Goal: Task Accomplishment & Management: Complete application form

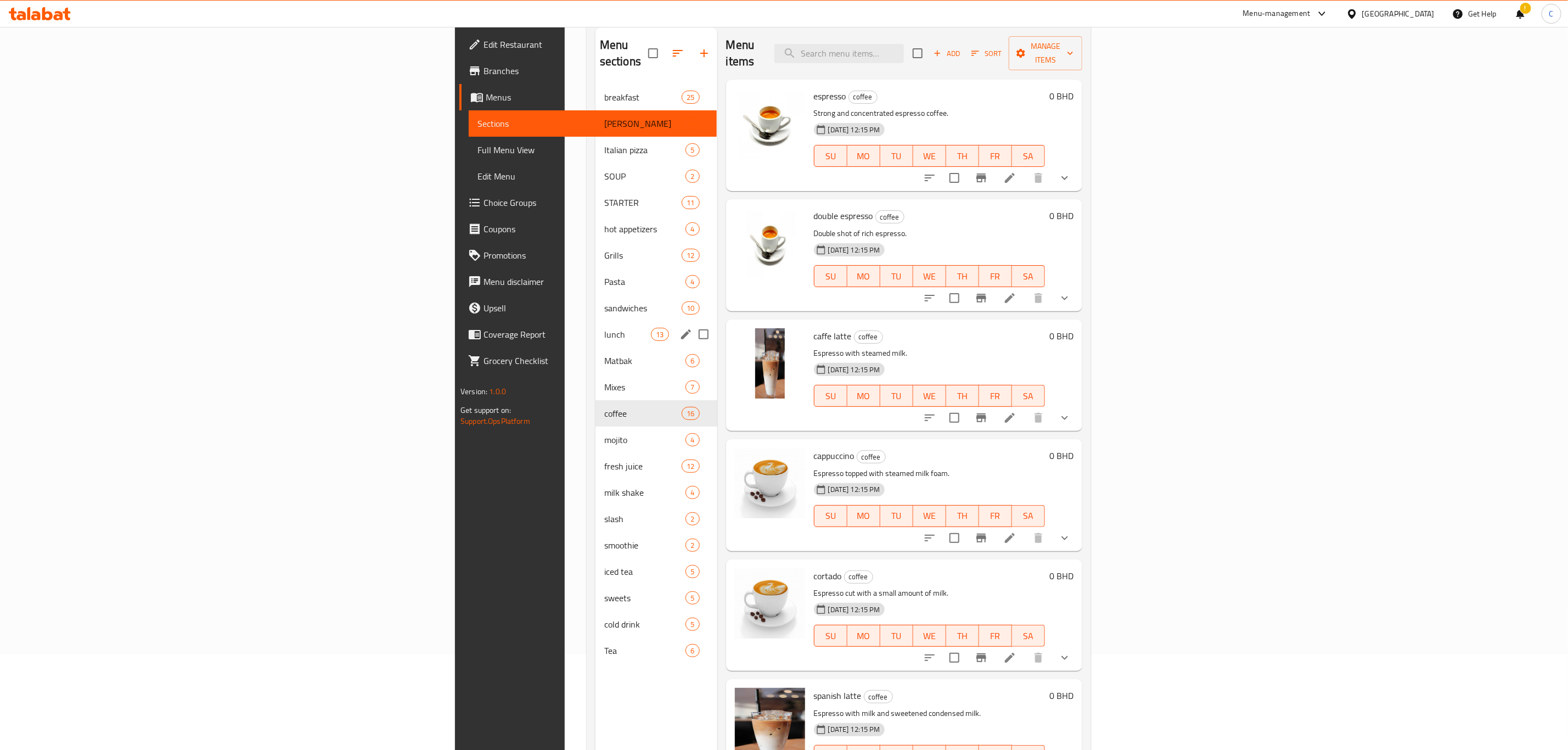
scroll to position [154, 0]
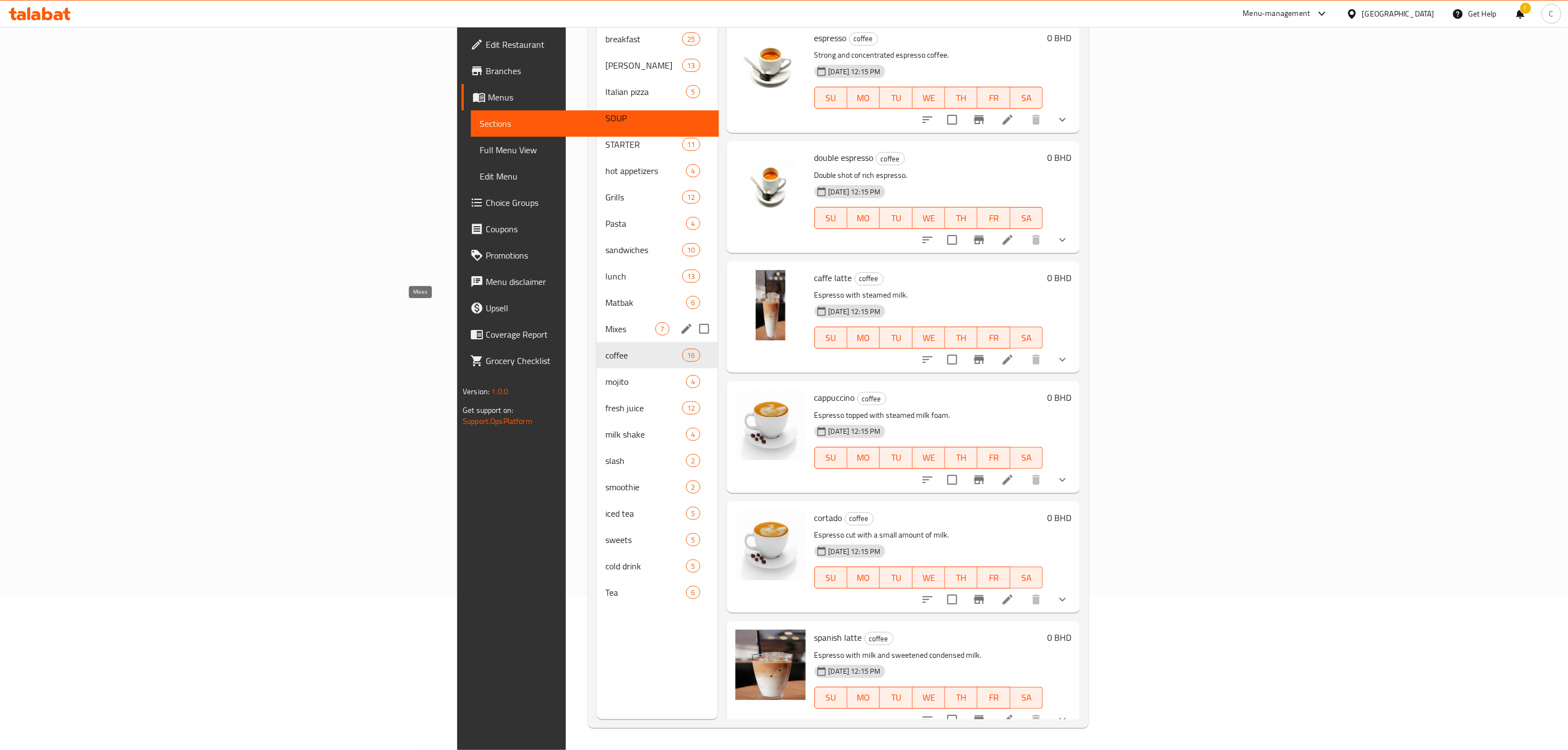
click at [606, 323] on span "Mixes" at bounding box center [631, 329] width 50 height 13
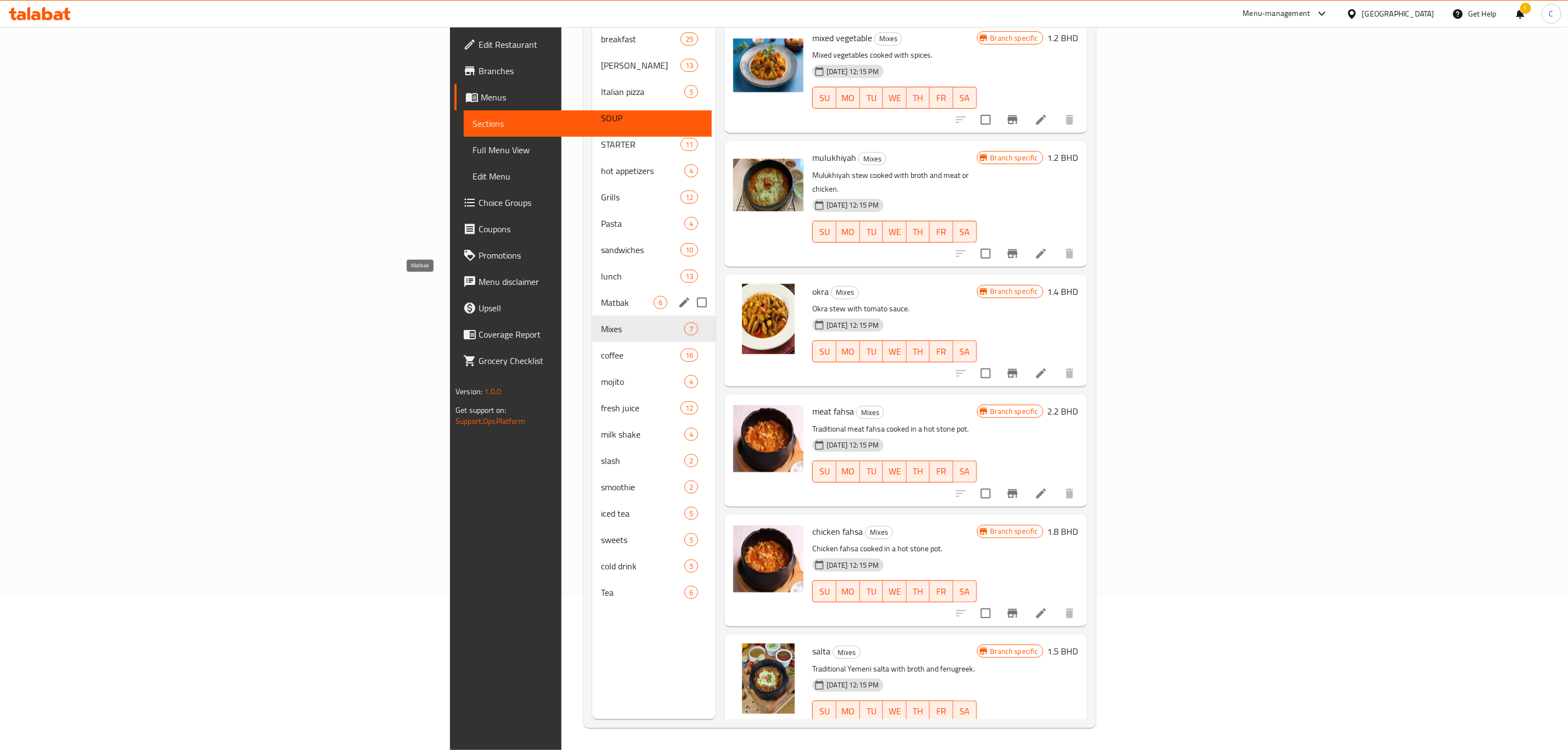
click at [601, 296] on span "Matbak" at bounding box center [627, 302] width 52 height 13
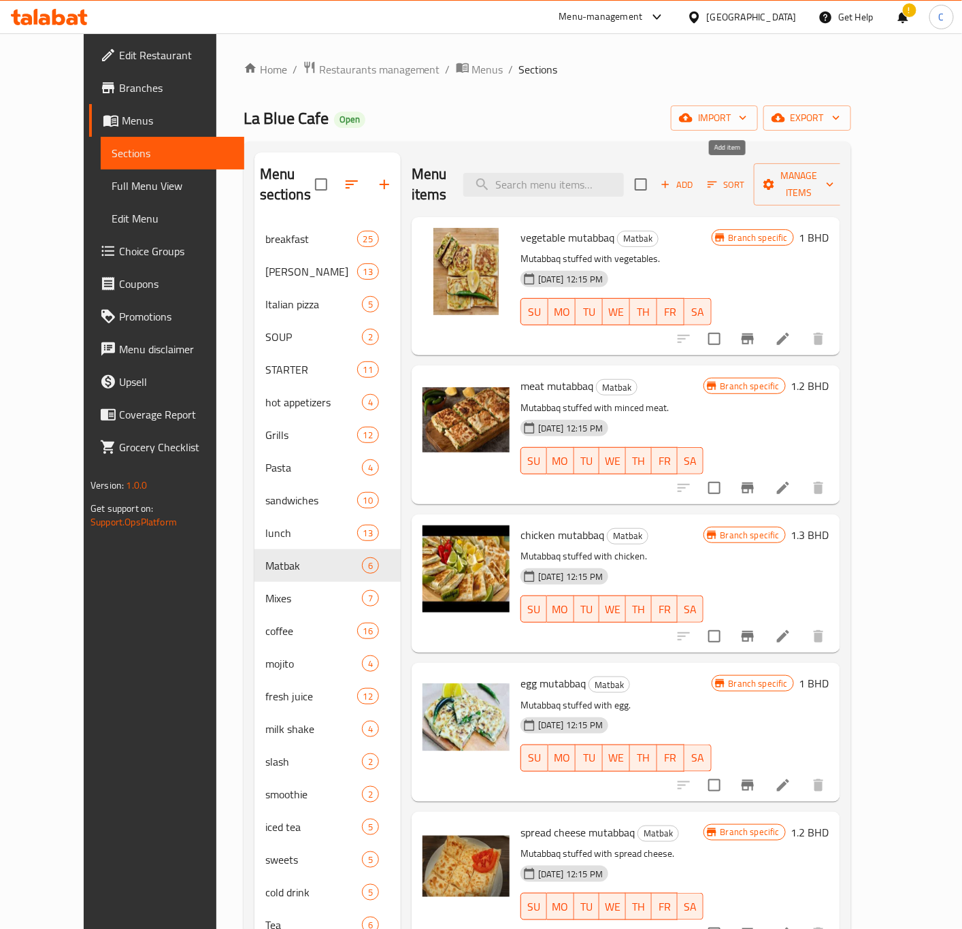
click at [696, 177] on span "Add" at bounding box center [677, 185] width 37 height 16
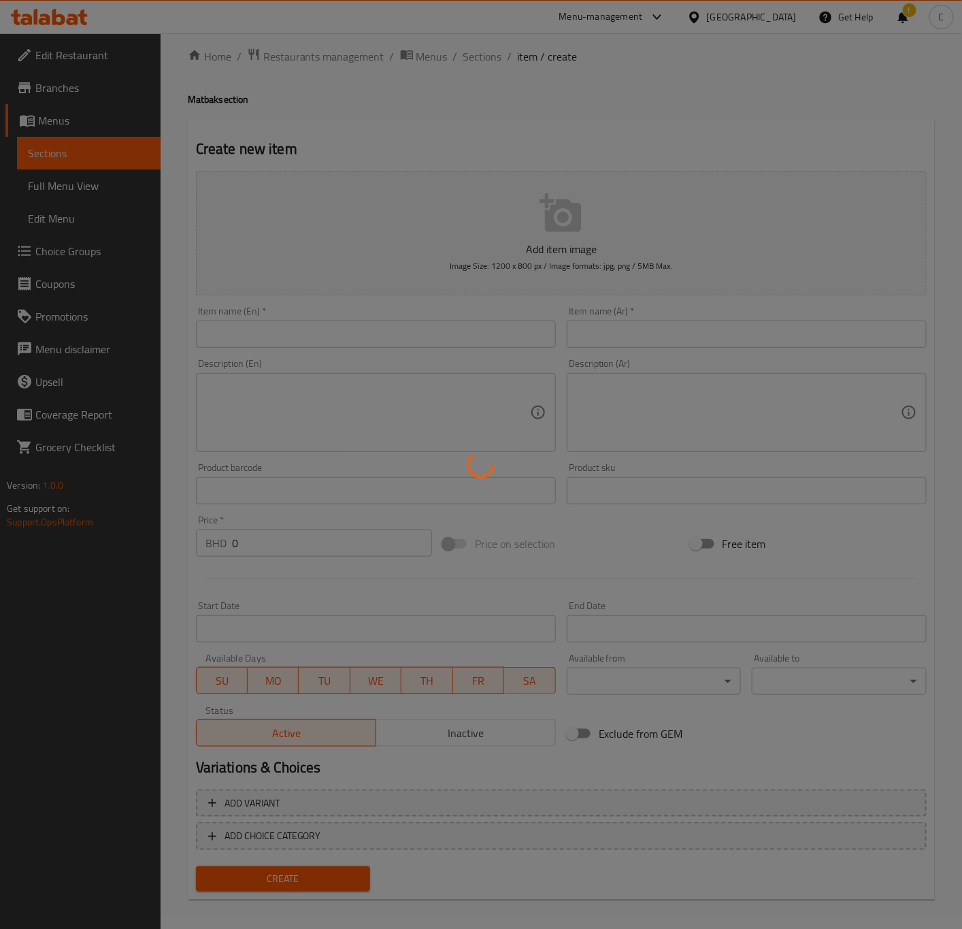
scroll to position [20, 0]
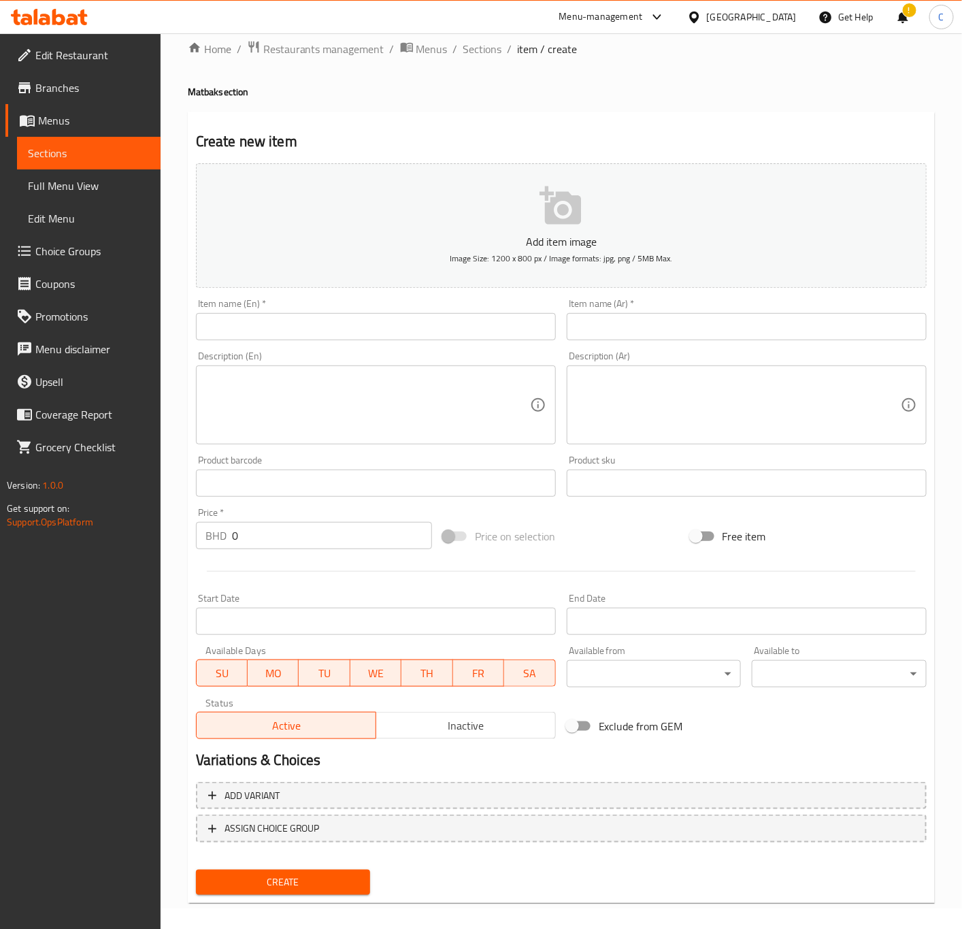
drag, startPoint x: 491, startPoint y: 49, endPoint x: 495, endPoint y: 70, distance: 21.5
click at [491, 49] on span "Sections" at bounding box center [482, 49] width 39 height 16
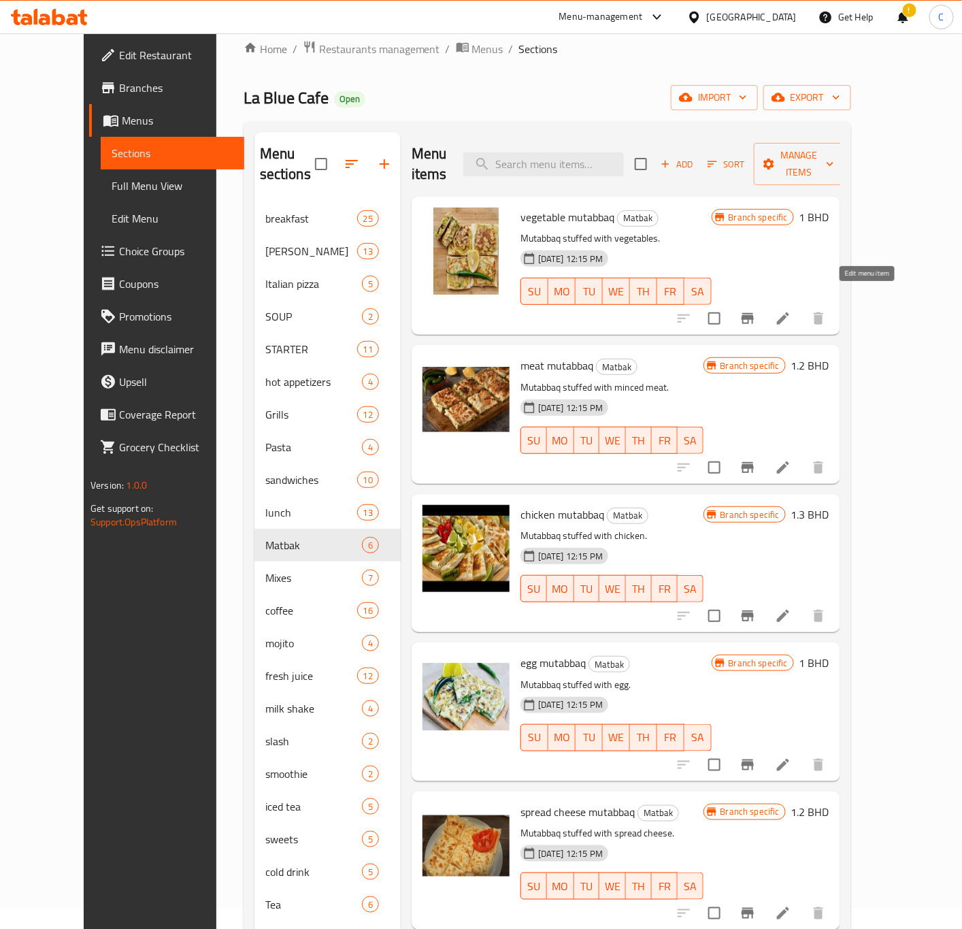
click at [792, 310] on icon at bounding box center [783, 318] width 16 height 16
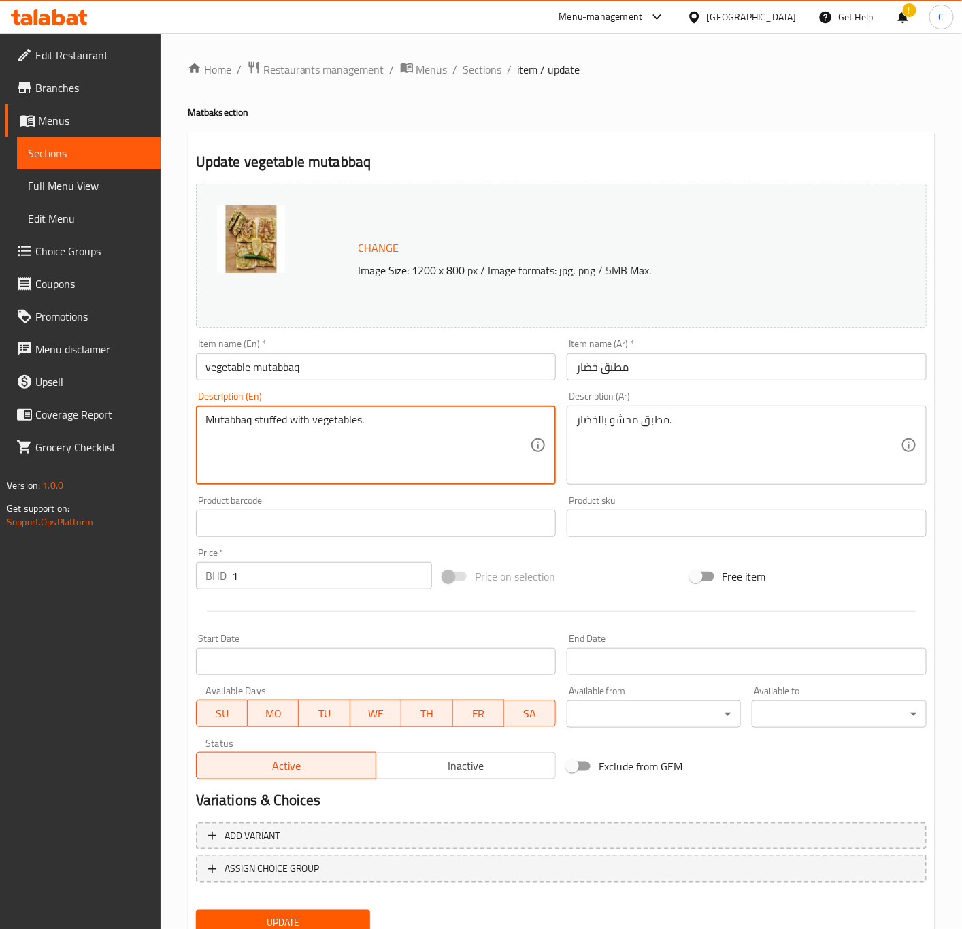
drag, startPoint x: 459, startPoint y: 429, endPoint x: 137, endPoint y: 415, distance: 322.2
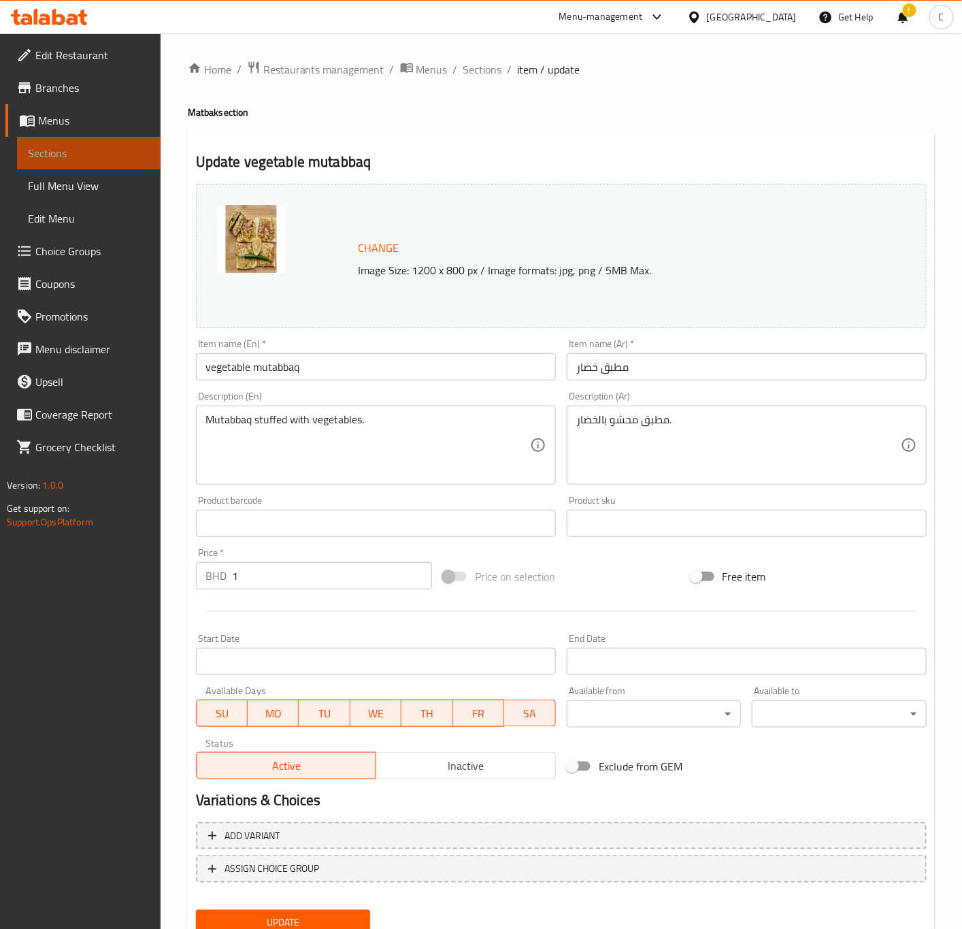
click at [98, 142] on link "Sections" at bounding box center [89, 153] width 144 height 33
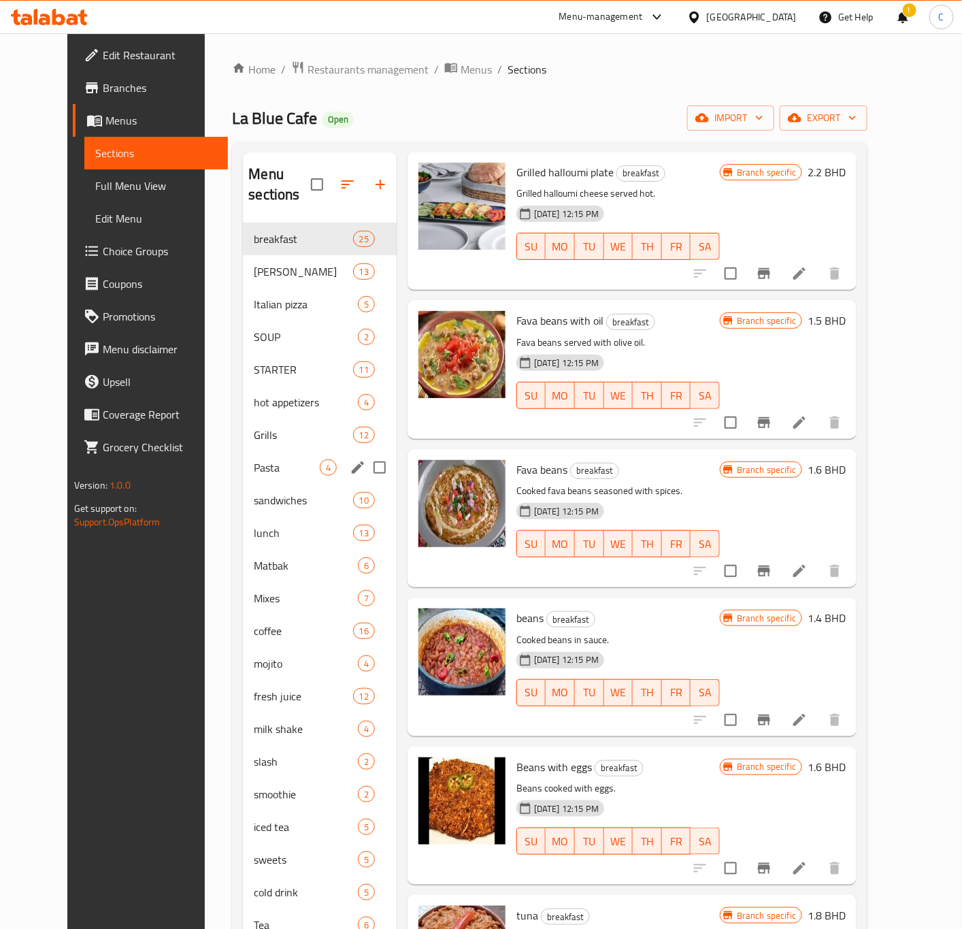
scroll to position [102, 0]
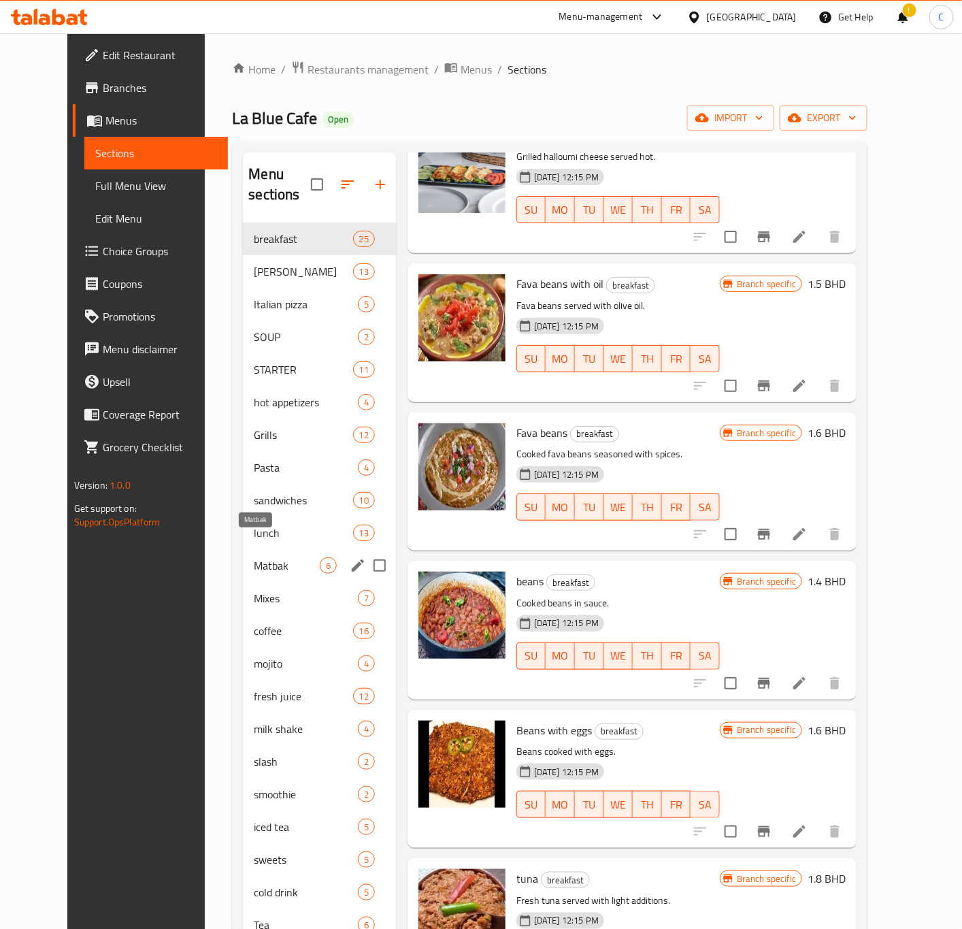
click at [254, 557] on span "Matbak" at bounding box center [286, 565] width 65 height 16
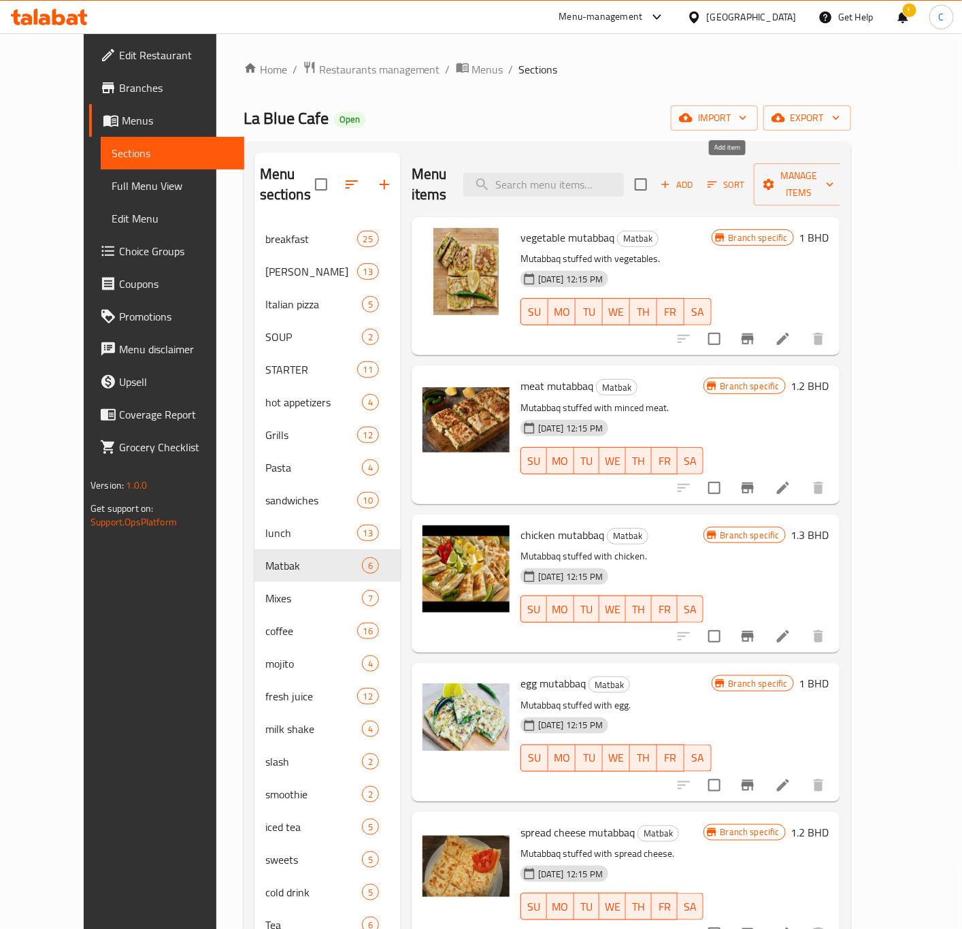
click at [696, 177] on span "Add" at bounding box center [677, 185] width 37 height 16
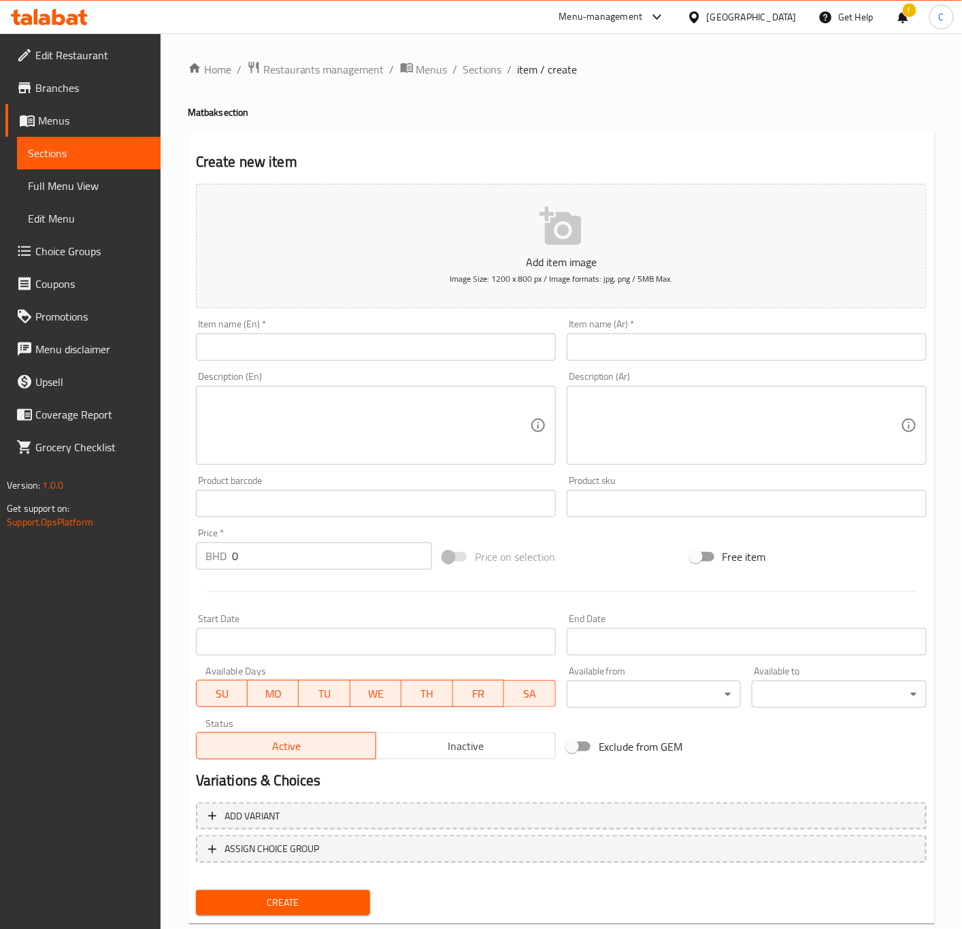
click at [478, 347] on input "text" at bounding box center [376, 346] width 360 height 27
click at [481, 344] on input "text" at bounding box center [376, 346] width 360 height 27
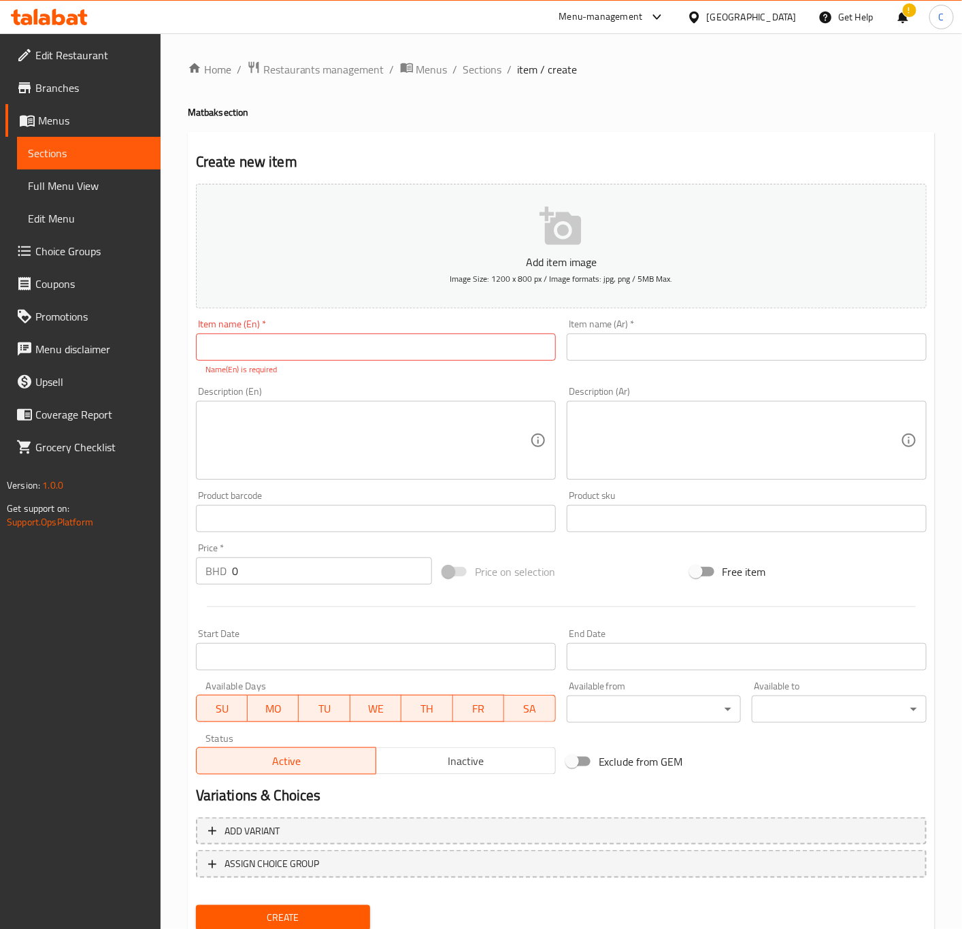
click at [517, 351] on input "text" at bounding box center [376, 346] width 360 height 27
paste input "cream mutabbaq"
type input "cream mutabbaq"
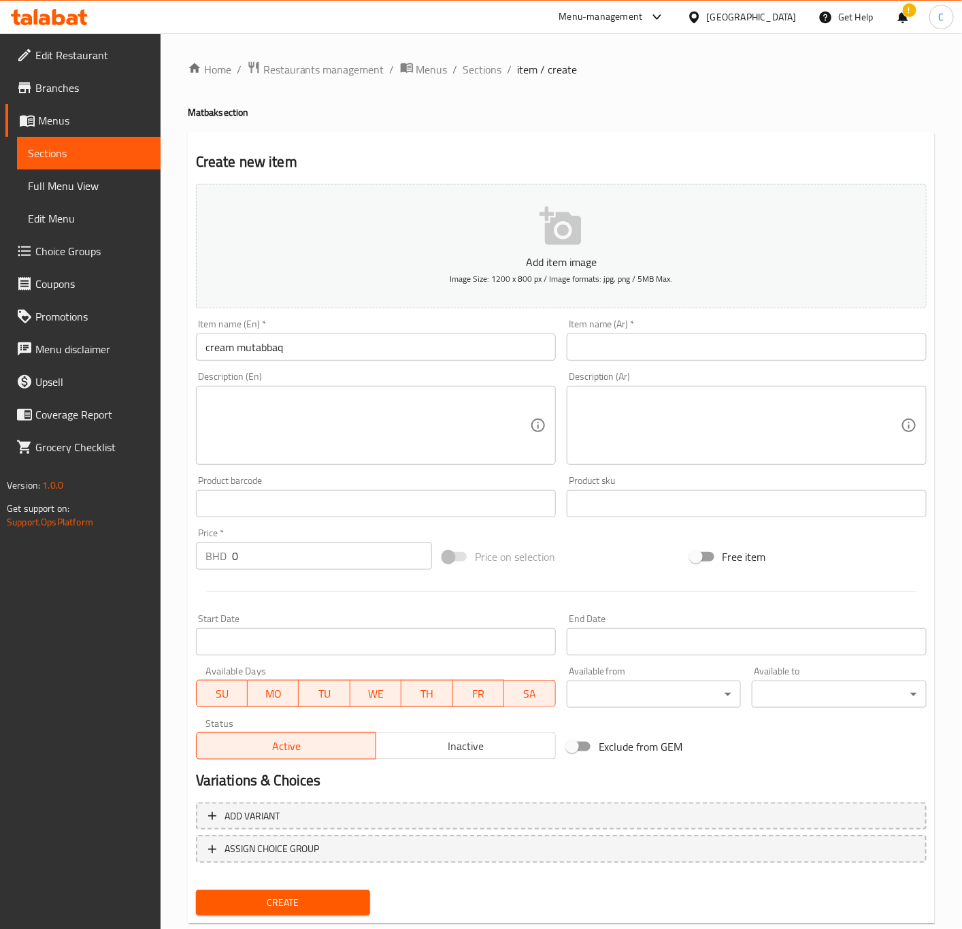
click at [790, 355] on input "text" at bounding box center [747, 346] width 360 height 27
paste input "مطبق قشطة"
type input "مطبق قشطة"
click at [274, 411] on textarea at bounding box center [368, 425] width 325 height 65
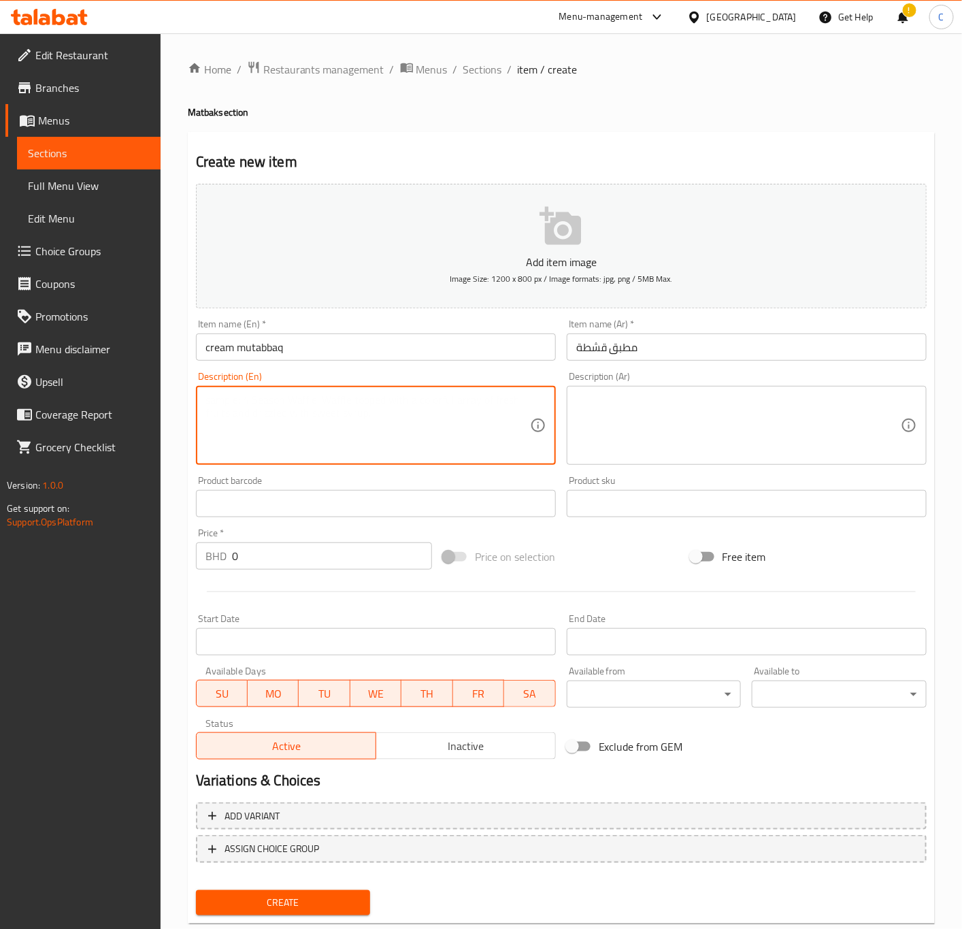
paste textarea "Mutabbaq stuffed with vegetables."
drag, startPoint x: 339, startPoint y: 404, endPoint x: 458, endPoint y: 396, distance: 119.4
click at [437, 400] on textarea "Mutabbaq stuffed with vegetables." at bounding box center [368, 425] width 325 height 65
type textarea "Mutabbaq stuffed with cream"
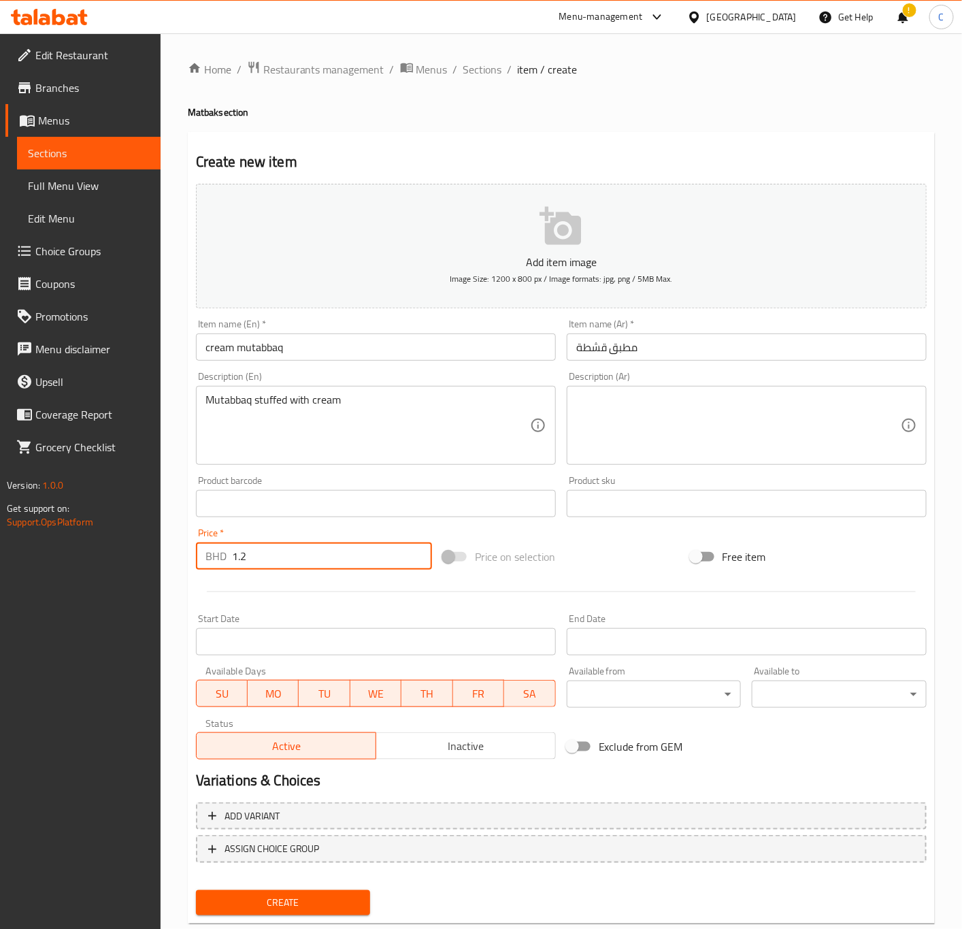
type input "1.2"
click at [325, 901] on span "Create" at bounding box center [283, 902] width 153 height 17
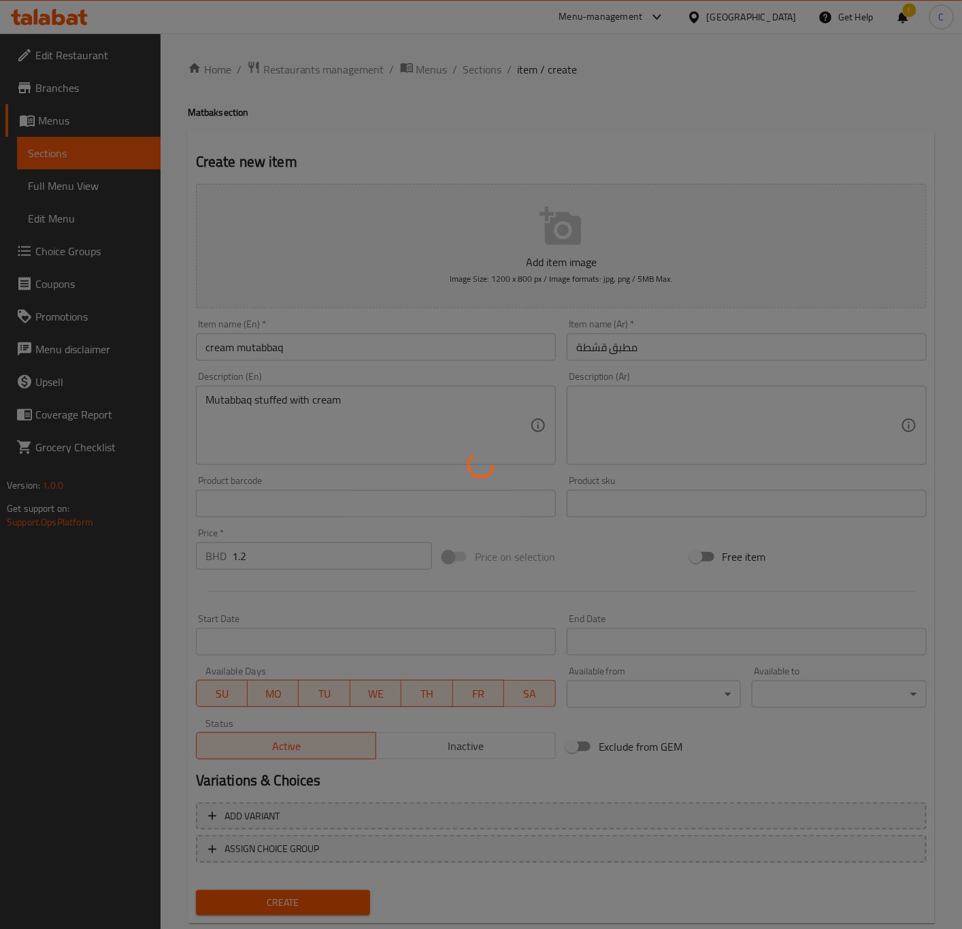
type input "0"
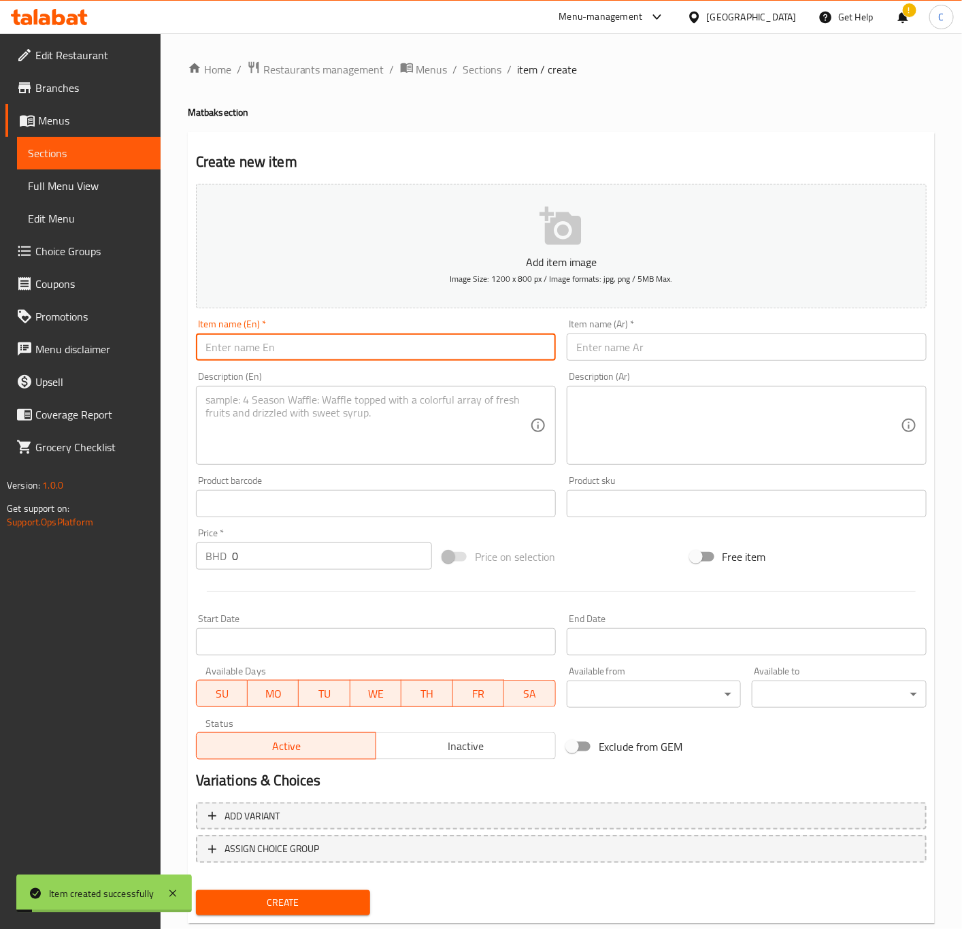
drag, startPoint x: 385, startPoint y: 355, endPoint x: 949, endPoint y: 392, distance: 566.1
click at [385, 355] on input "text" at bounding box center [376, 346] width 360 height 27
drag, startPoint x: 434, startPoint y: 356, endPoint x: 441, endPoint y: 355, distance: 7.5
click at [434, 356] on input "text" at bounding box center [376, 346] width 360 height 27
paste input "cream and honey mutabbaq"
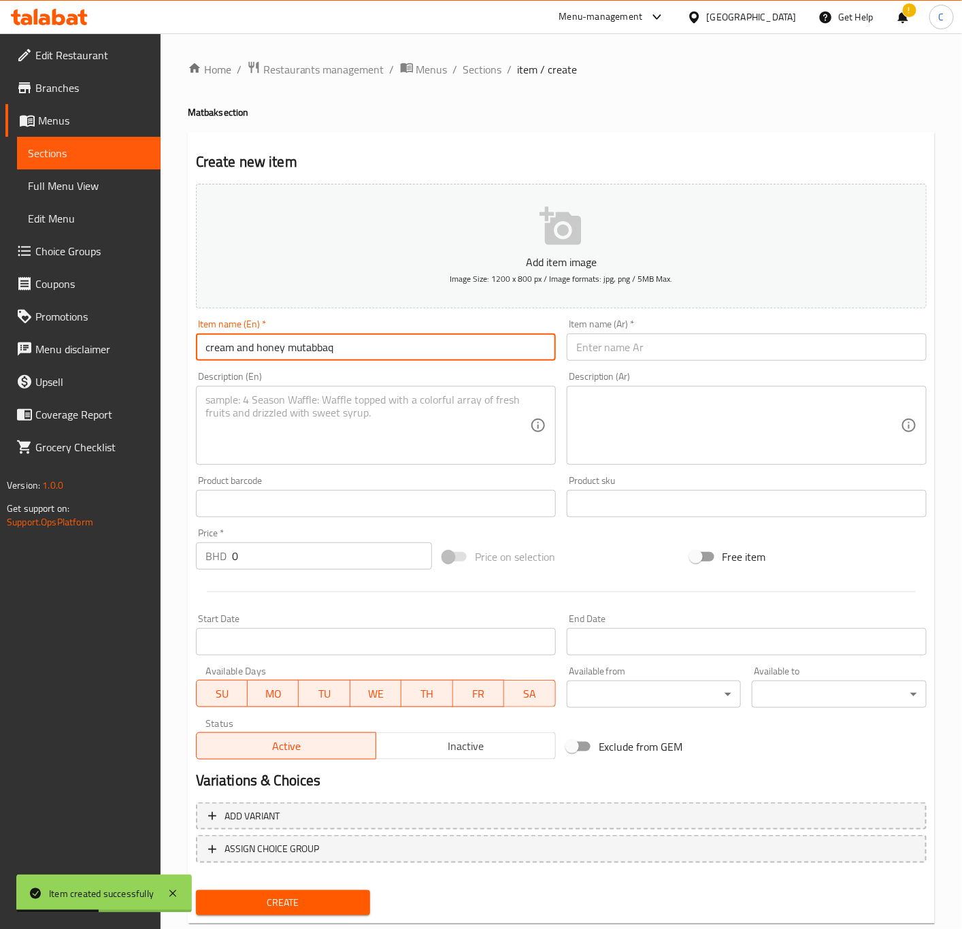
type input "cream and honey mutabbaq"
click at [809, 343] on input "text" at bounding box center [747, 346] width 360 height 27
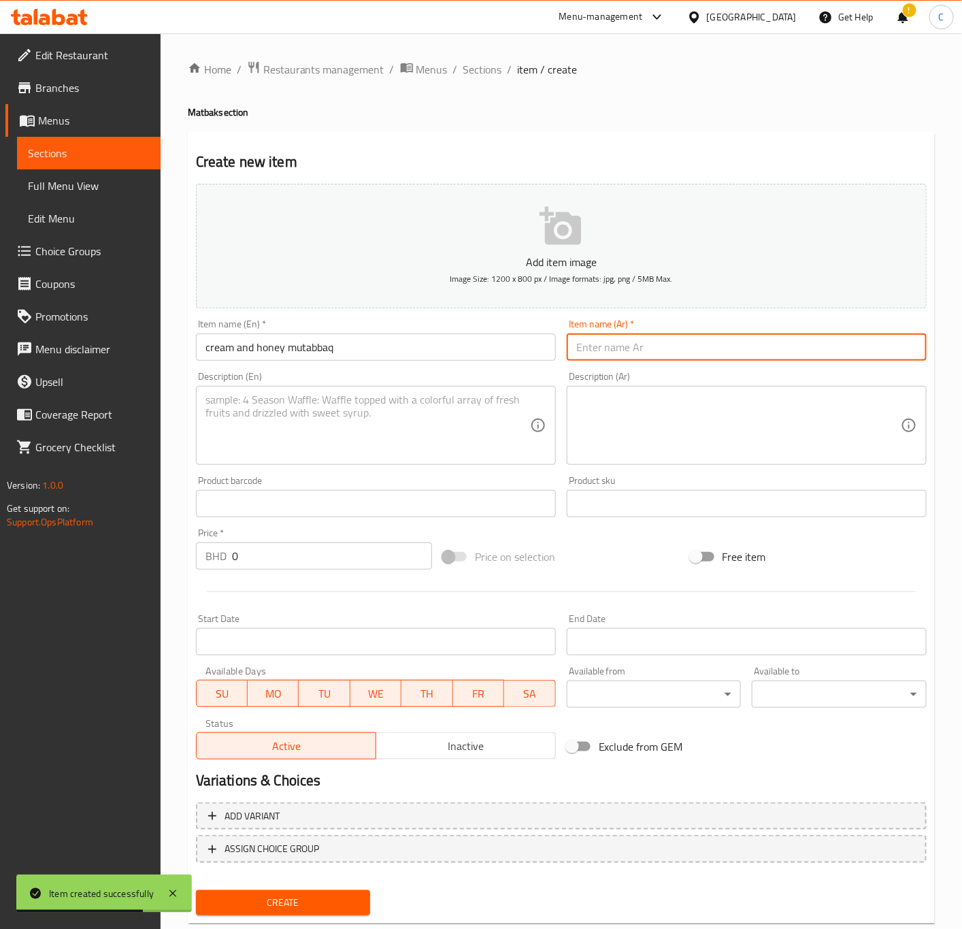
click at [655, 351] on input "text" at bounding box center [747, 346] width 360 height 27
paste input "مطبق قشطة وعسل"
type input "مطبق قشطة وعسل"
click at [462, 417] on textarea at bounding box center [368, 425] width 325 height 65
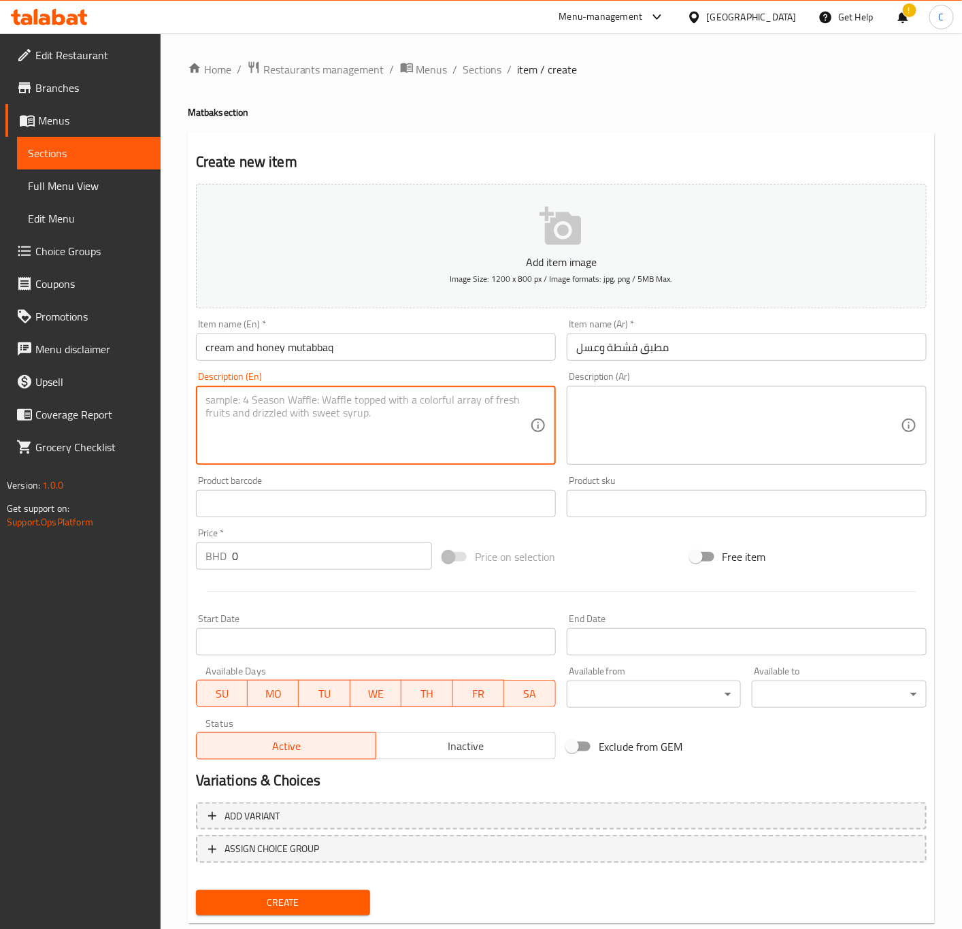
paste textarea "Mutabbaq stuffed with vegetables."
drag, startPoint x: 311, startPoint y: 402, endPoint x: 445, endPoint y: 408, distance: 134.2
click at [435, 409] on textarea "Mutabbaq stuffed with vegetables." at bounding box center [368, 425] width 325 height 65
click at [380, 423] on textarea "Mutabbaq stuffed with vegetables." at bounding box center [368, 425] width 325 height 65
drag, startPoint x: 315, startPoint y: 405, endPoint x: 435, endPoint y: 400, distance: 119.9
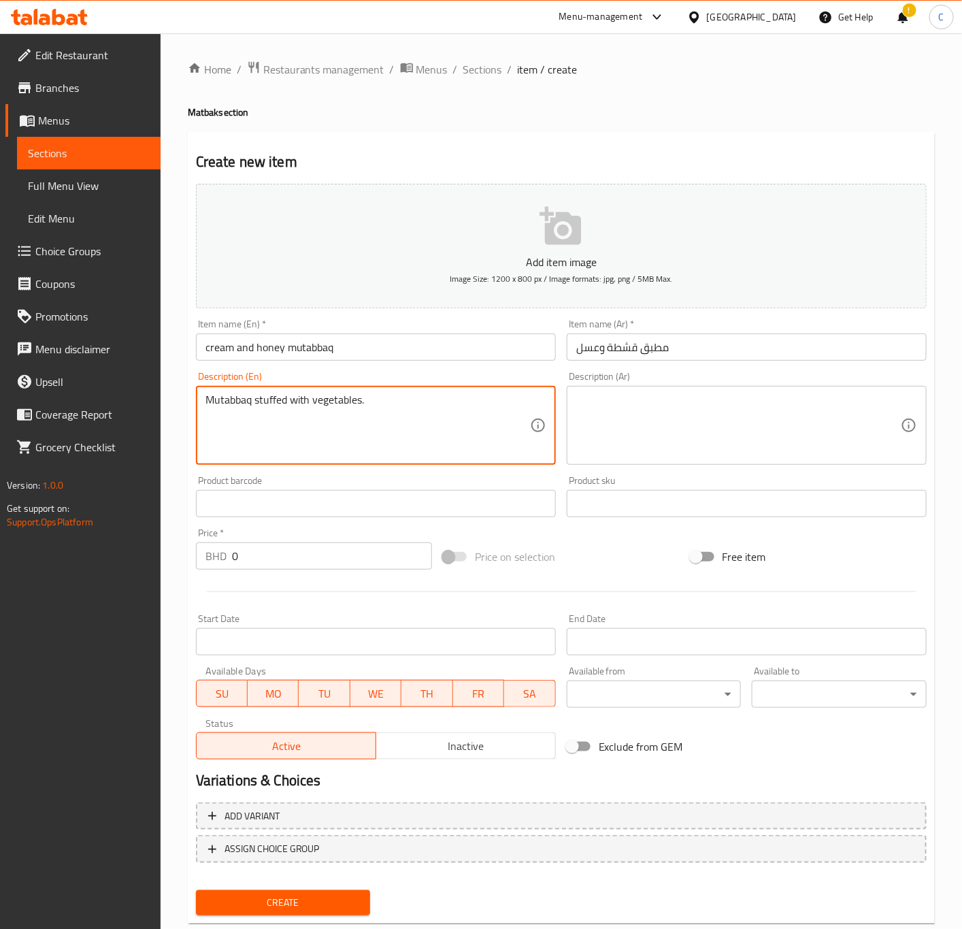
click at [431, 401] on textarea "Mutabbaq stuffed with vegetables." at bounding box center [368, 425] width 325 height 65
click at [360, 429] on textarea "Mutabbaq stuffed with vegetables." at bounding box center [368, 425] width 325 height 65
drag, startPoint x: 312, startPoint y: 400, endPoint x: 433, endPoint y: 409, distance: 120.8
click at [432, 404] on textarea "Mutabbaq stuffed with vegetables." at bounding box center [368, 425] width 325 height 65
paste textarea "cream and honey mutabbaq"
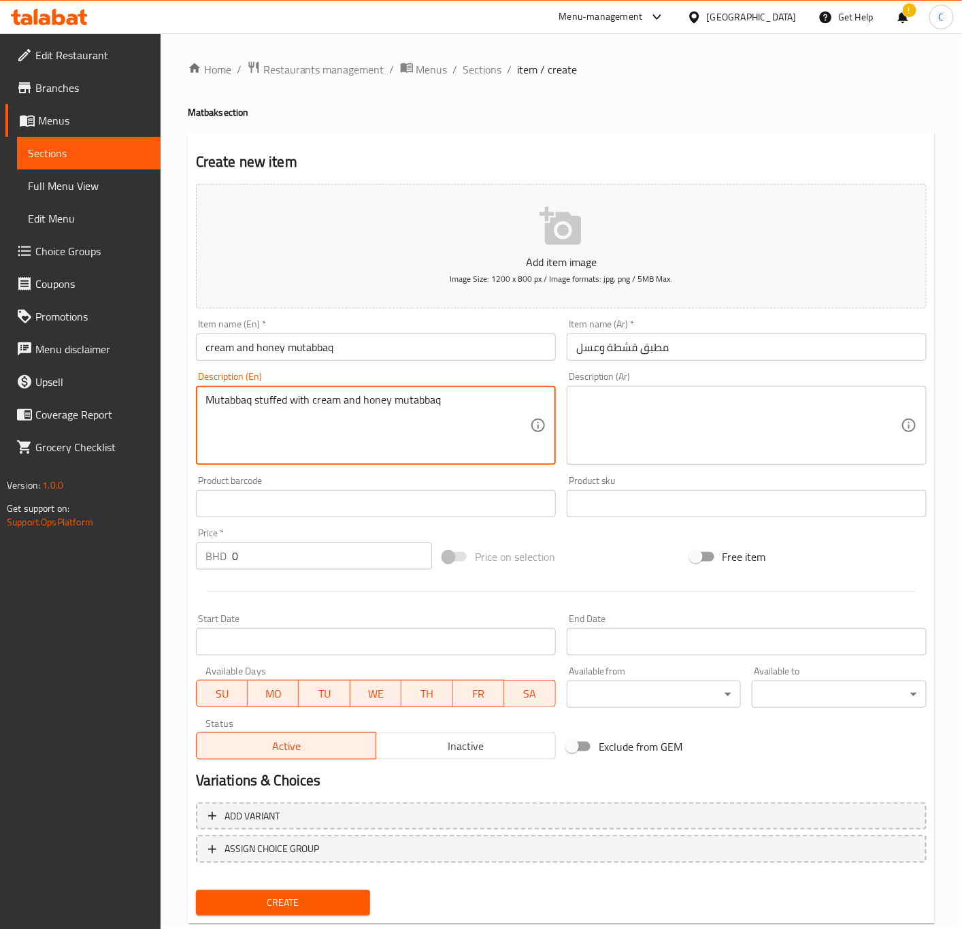
type textarea "Mutabbaq stuffed with cream and honey mutabbaq"
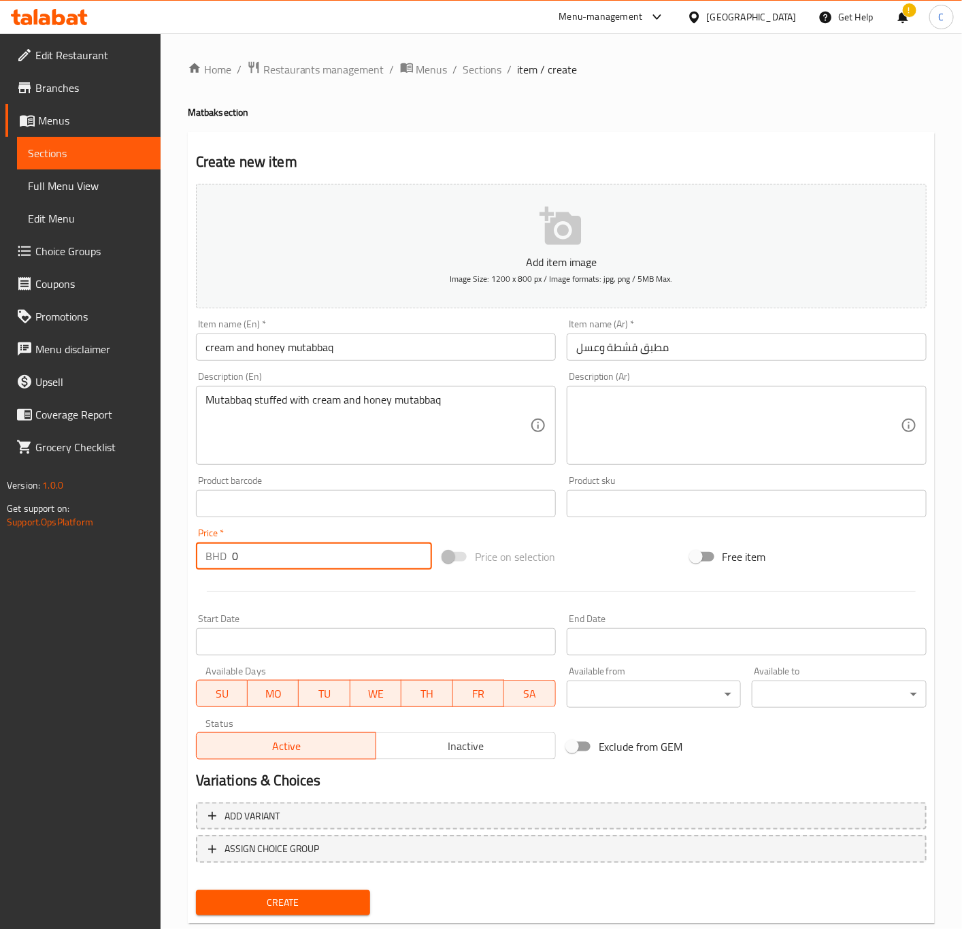
drag, startPoint x: 296, startPoint y: 557, endPoint x: 253, endPoint y: 552, distance: 43.2
click at [253, 552] on input "0" at bounding box center [332, 555] width 200 height 27
type input "1.4"
click at [623, 551] on div "Price on selection" at bounding box center [561, 556] width 247 height 37
click at [321, 899] on span "Create" at bounding box center [283, 902] width 153 height 17
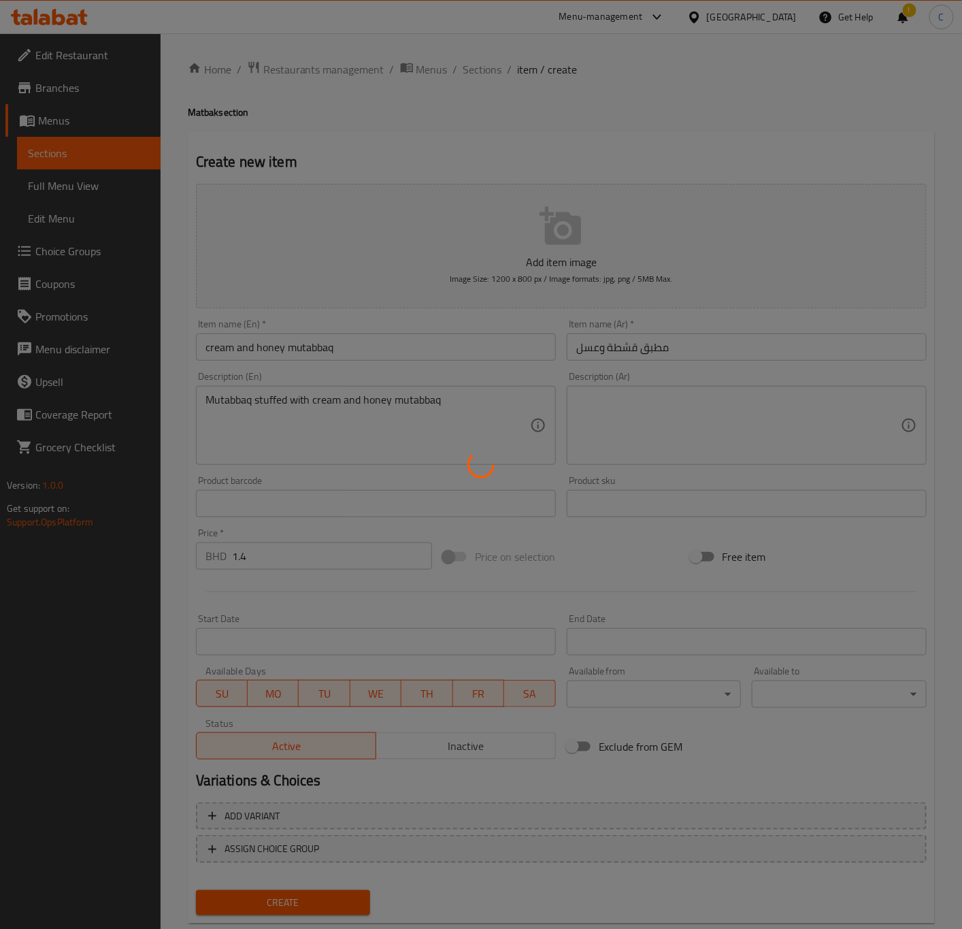
type input "0"
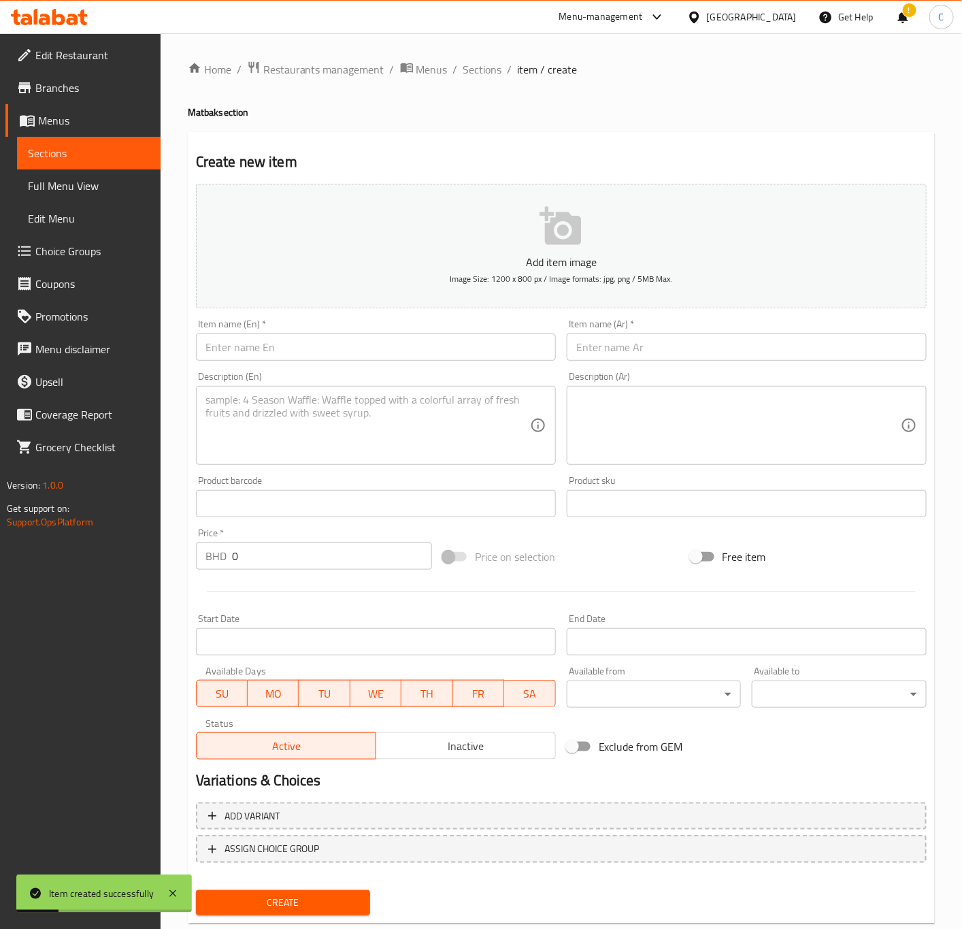
click at [490, 350] on input "text" at bounding box center [376, 346] width 360 height 27
paste input "nutella mutabbaq"
type input "nutella mutabbaq"
click at [713, 347] on input "text" at bounding box center [747, 346] width 360 height 27
paste input "مطبق نوتيلا"
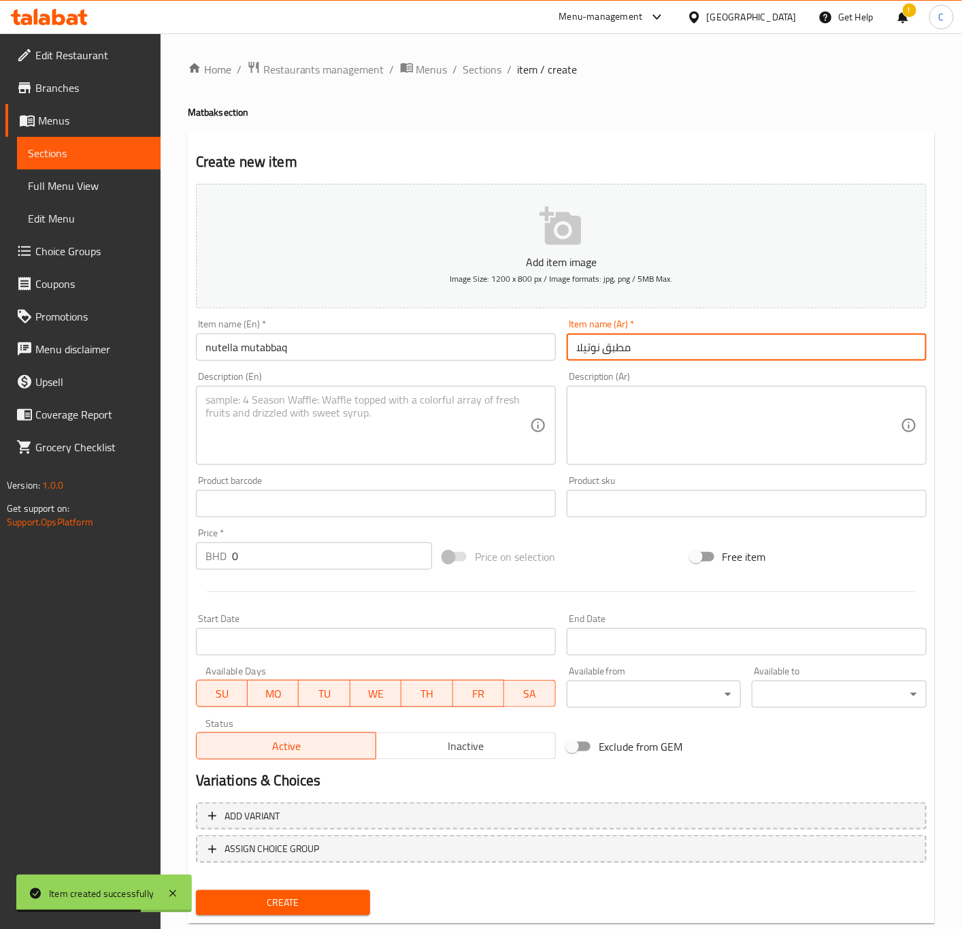
type input "مطبق نوتيلا"
click at [372, 440] on textarea at bounding box center [368, 425] width 325 height 65
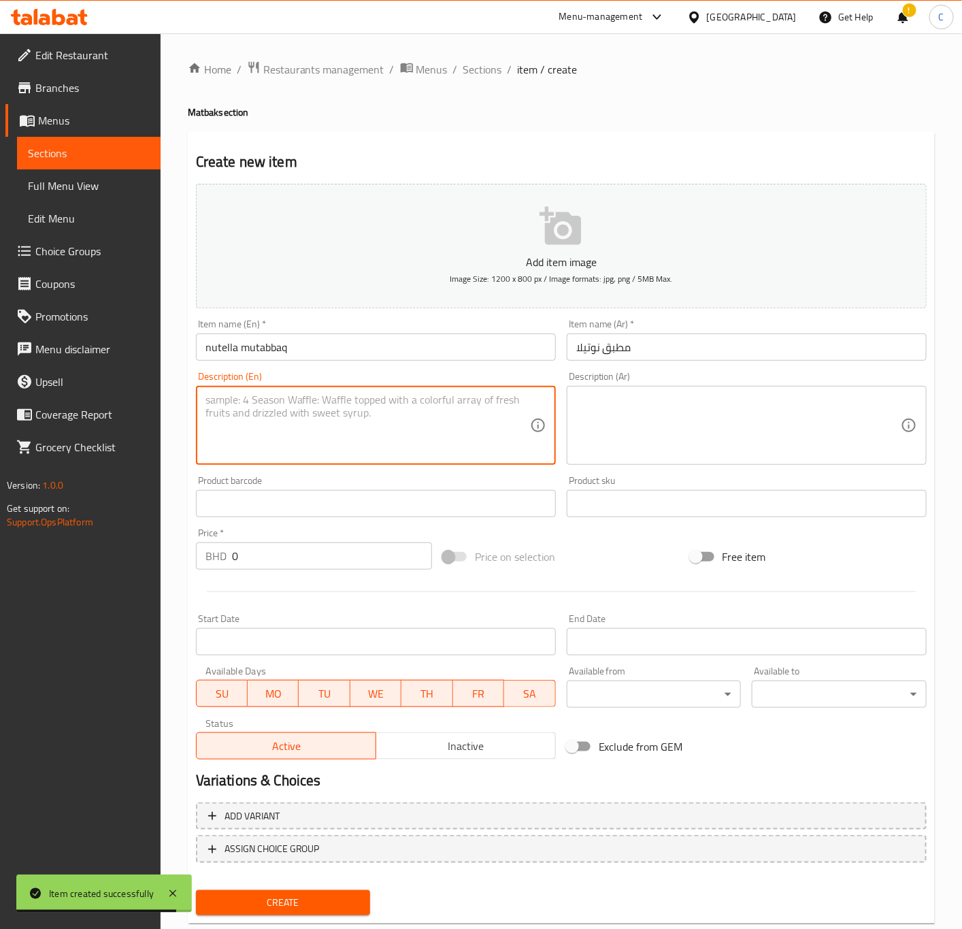
paste textarea "nutella mutabbaq"
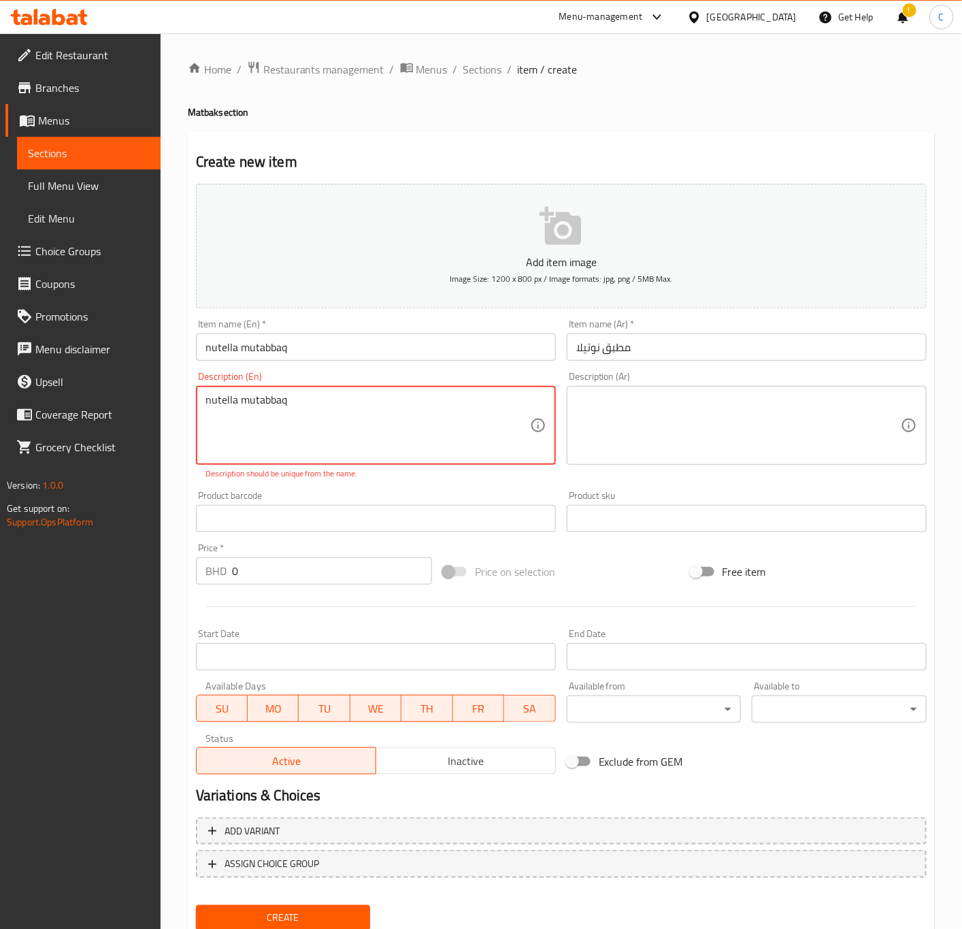
drag, startPoint x: 314, startPoint y: 409, endPoint x: -1, endPoint y: 393, distance: 316.2
click at [0, 393] on html "​ Menu-management [GEOGRAPHIC_DATA] Get Help ! C Edit Restaurant Branches Menus…" at bounding box center [481, 464] width 962 height 929
paste textarea "Mutabbaq stuffed with vegetables."
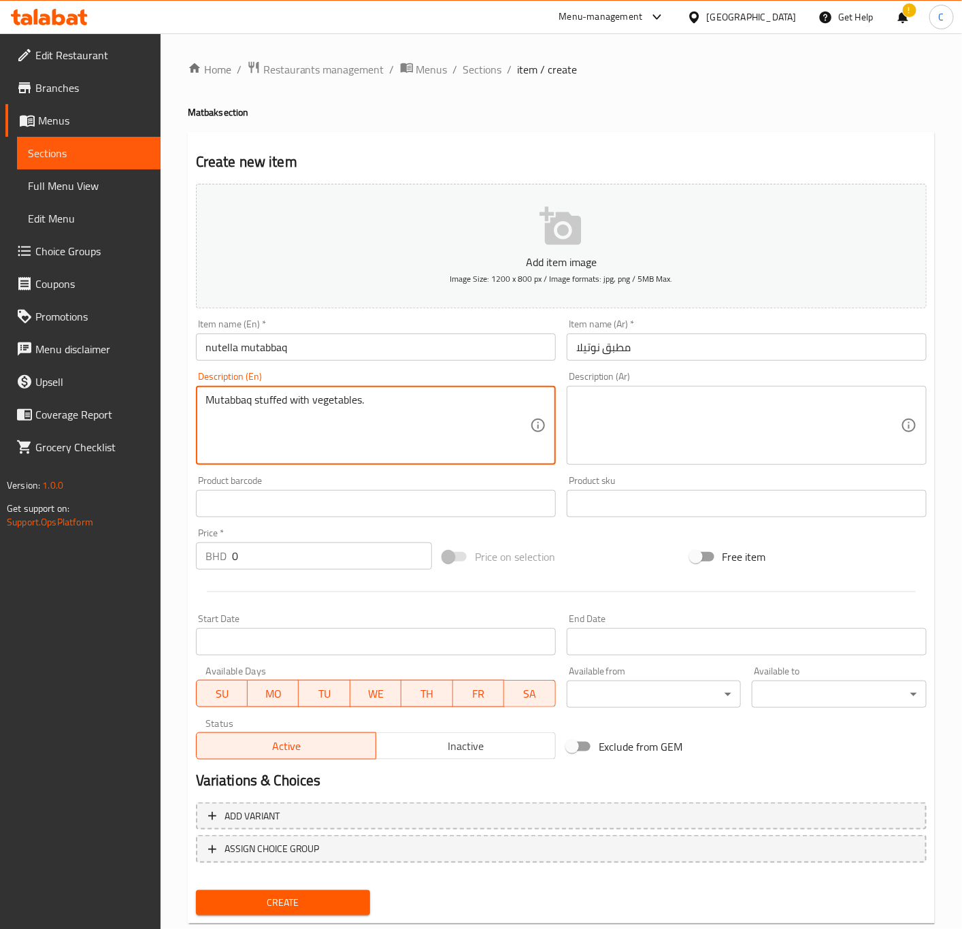
drag, startPoint x: 316, startPoint y: 405, endPoint x: 466, endPoint y: 408, distance: 149.8
click at [448, 408] on textarea "Mutabbaq stuffed with vegetables." at bounding box center [368, 425] width 325 height 65
paste textarea "nutella mutabbaq"
drag, startPoint x: 362, startPoint y: 404, endPoint x: 499, endPoint y: 419, distance: 137.5
click at [496, 419] on textarea "Mutabbaq stuffed with nutella mutabbaq" at bounding box center [368, 425] width 325 height 65
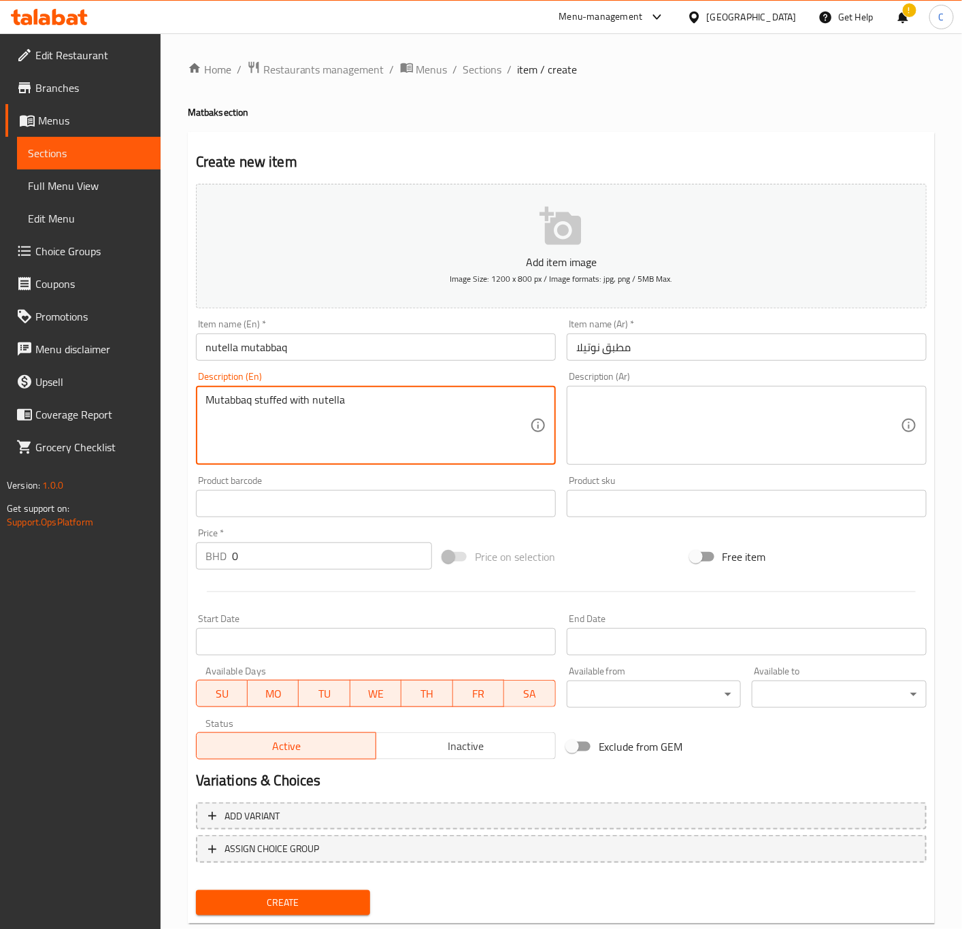
type textarea "Mutabbaq stuffed with nutella"
click at [286, 553] on input "0" at bounding box center [332, 555] width 200 height 27
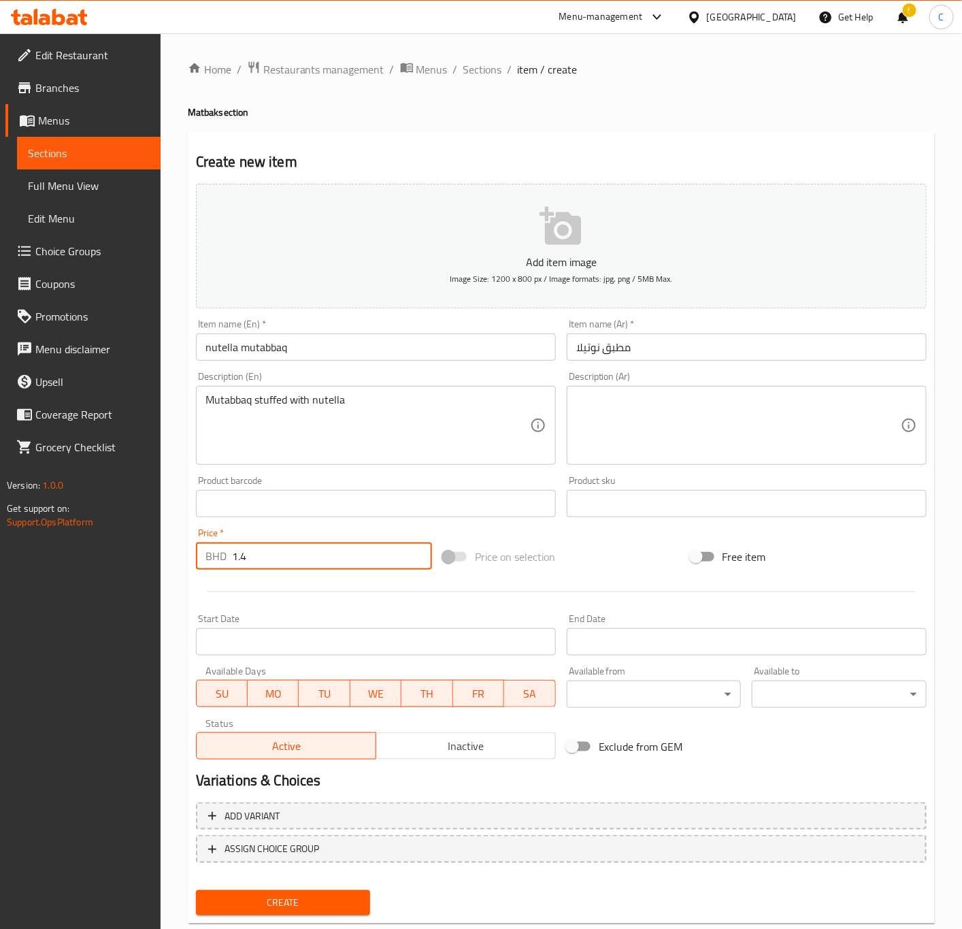
type input "1.4"
click at [337, 899] on span "Create" at bounding box center [283, 902] width 153 height 17
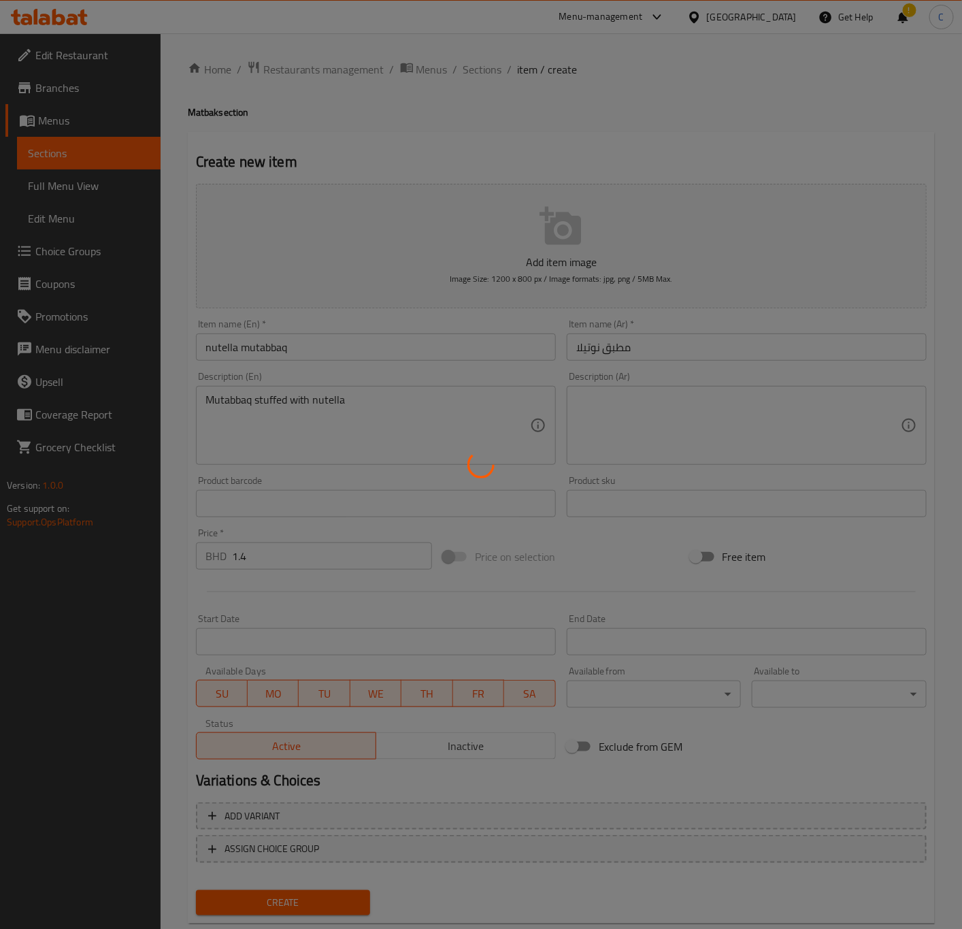
type input "0"
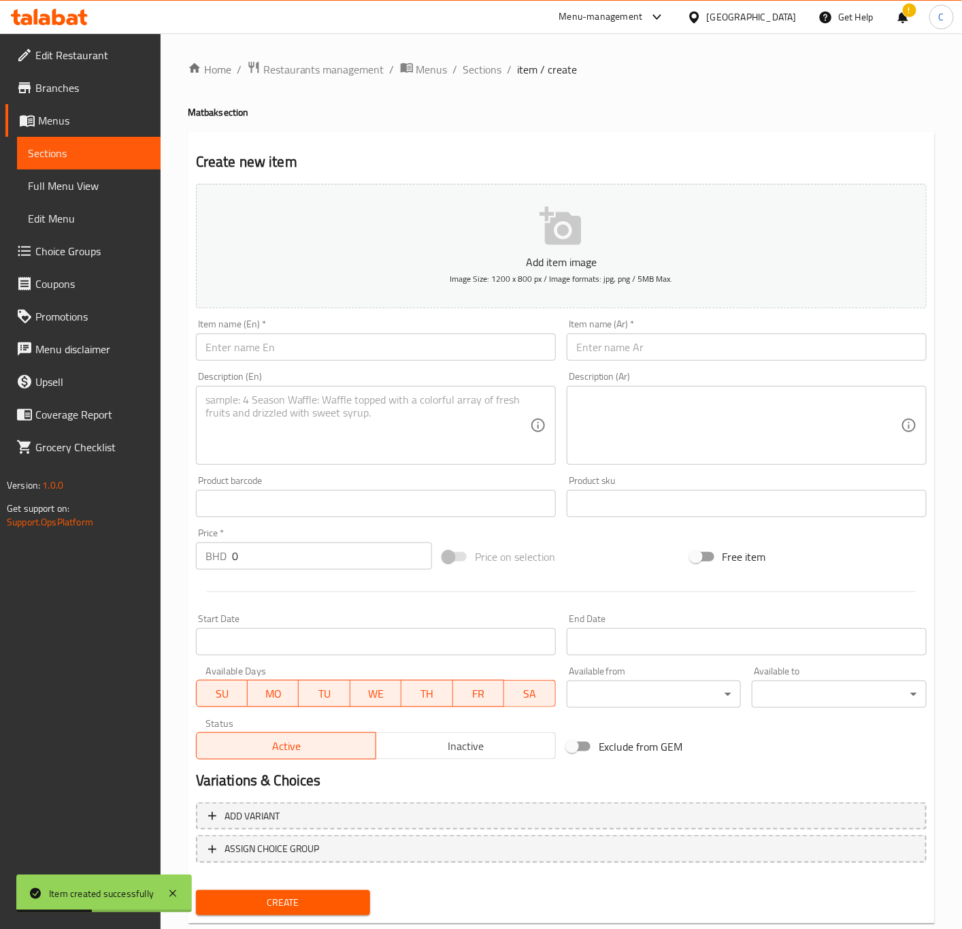
click at [491, 340] on input "text" at bounding box center [376, 346] width 360 height 27
paste input "sweet banana mutabbaq"
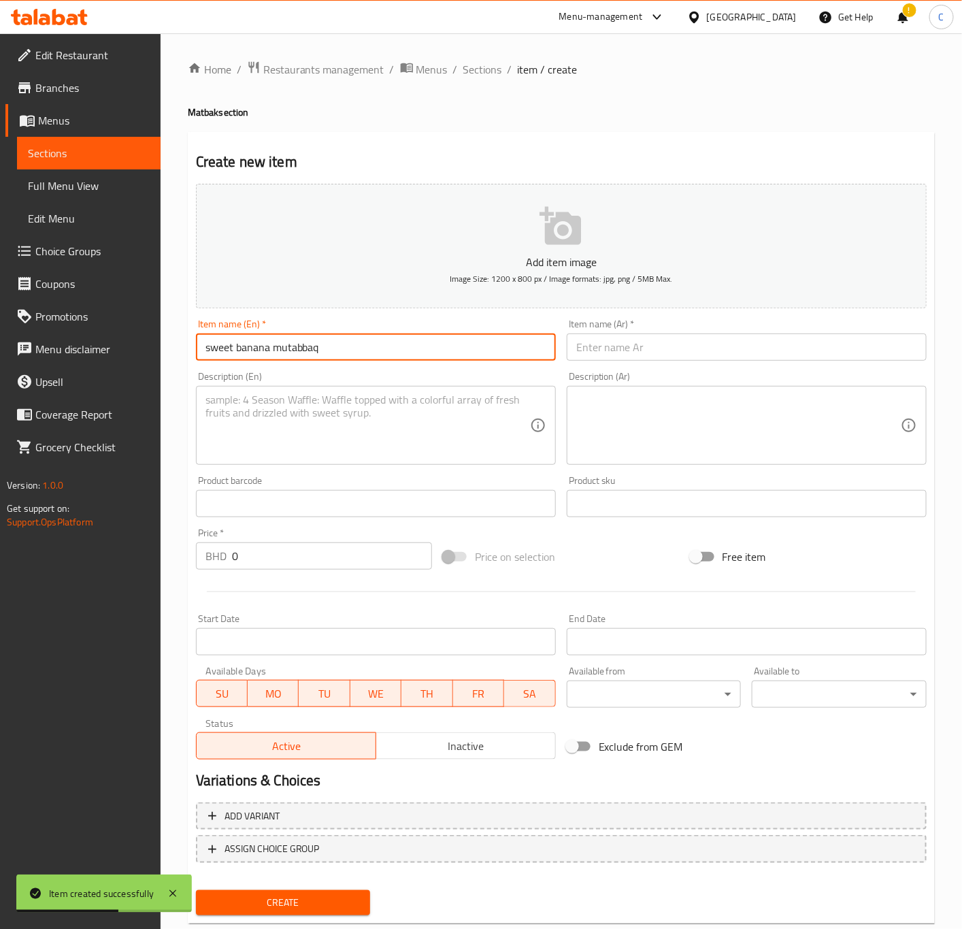
type input "sweet banana mutabbaq"
click at [754, 344] on input "text" at bounding box center [747, 346] width 360 height 27
paste input "مطبق حلو موز"
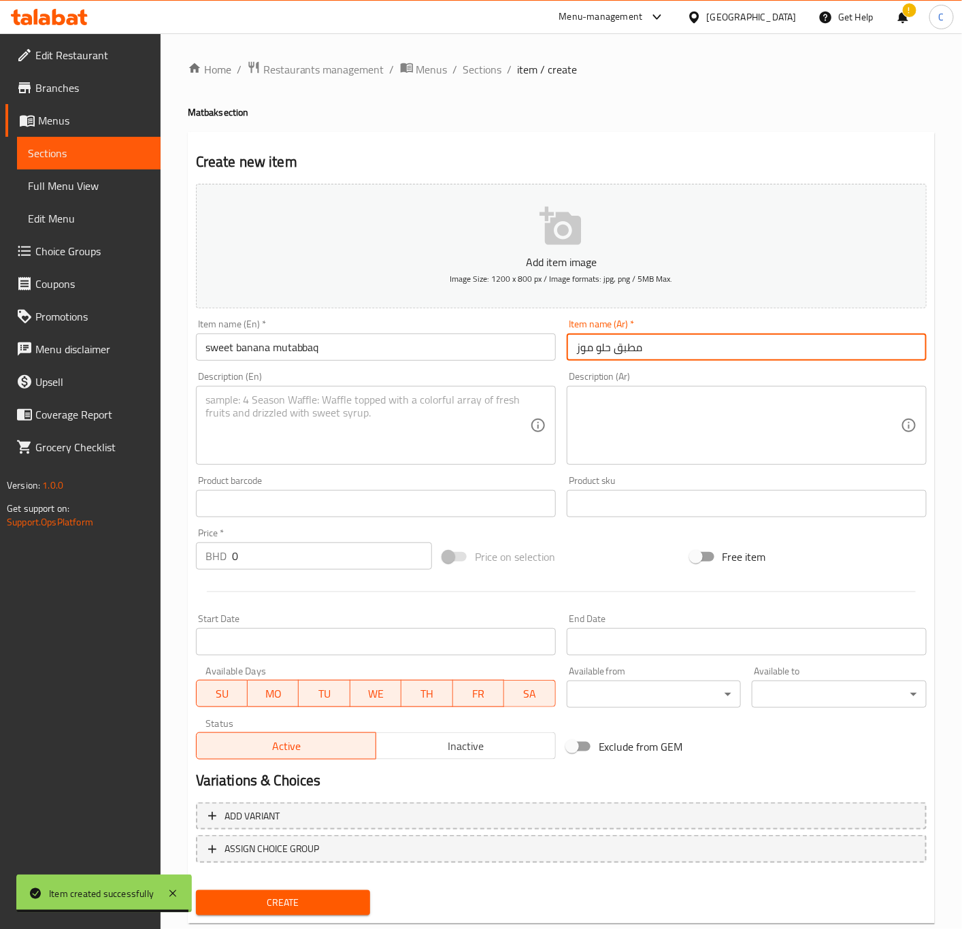
type input "مطبق حلو موز"
click at [313, 421] on textarea at bounding box center [368, 425] width 325 height 65
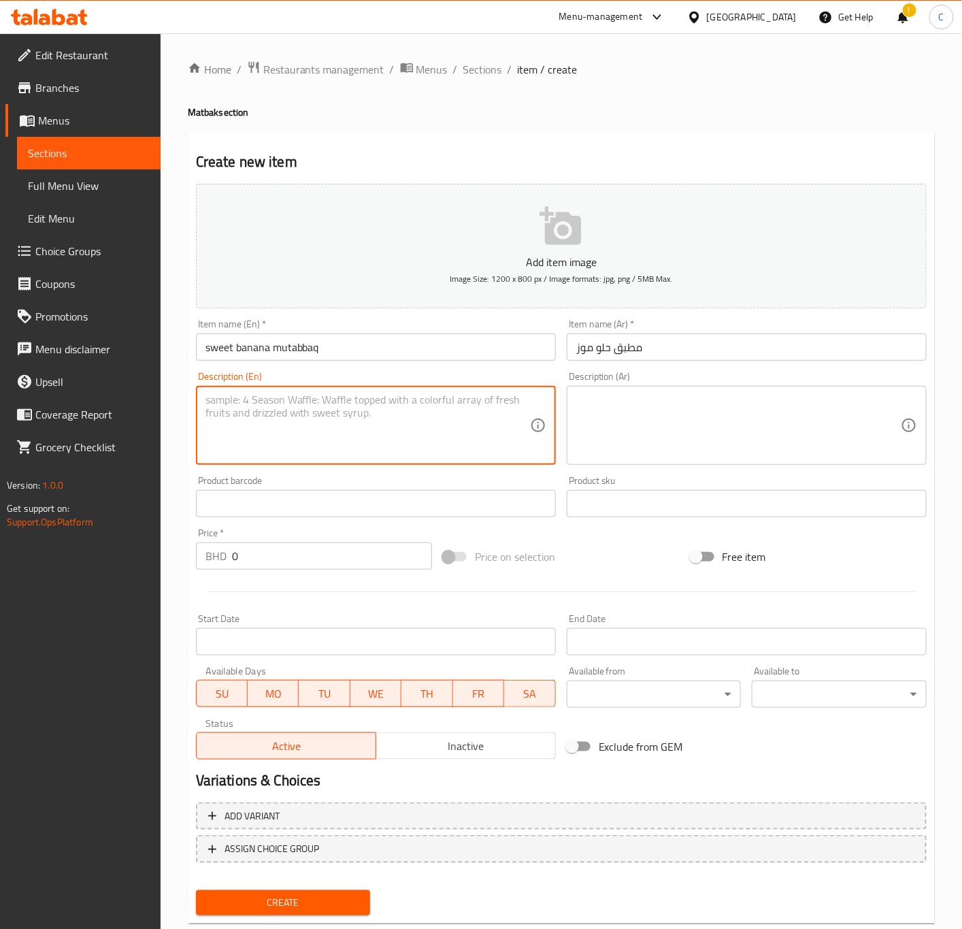
paste textarea "Mutabbaq stuffed with nutella"
drag, startPoint x: 313, startPoint y: 397, endPoint x: 470, endPoint y: 401, distance: 157.3
click at [472, 399] on textarea "Mutabbaq stuffed with nutella" at bounding box center [368, 425] width 325 height 65
paste textarea "sweet banana mutabbaq"
drag, startPoint x: 408, startPoint y: 411, endPoint x: 423, endPoint y: 412, distance: 14.4
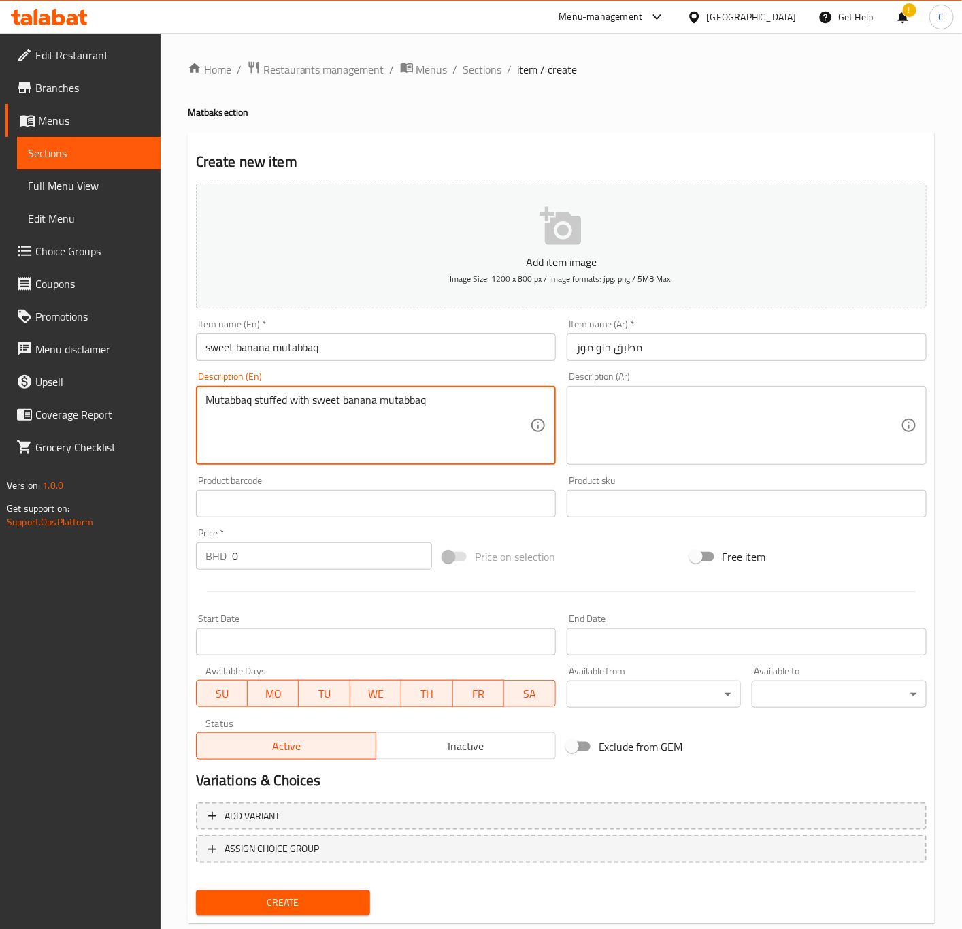
click at [417, 412] on textarea "Mutabbaq stuffed with sweet banana mutabbaq" at bounding box center [368, 425] width 325 height 65
type textarea "Mutabbaq stuffed with sweet banana"
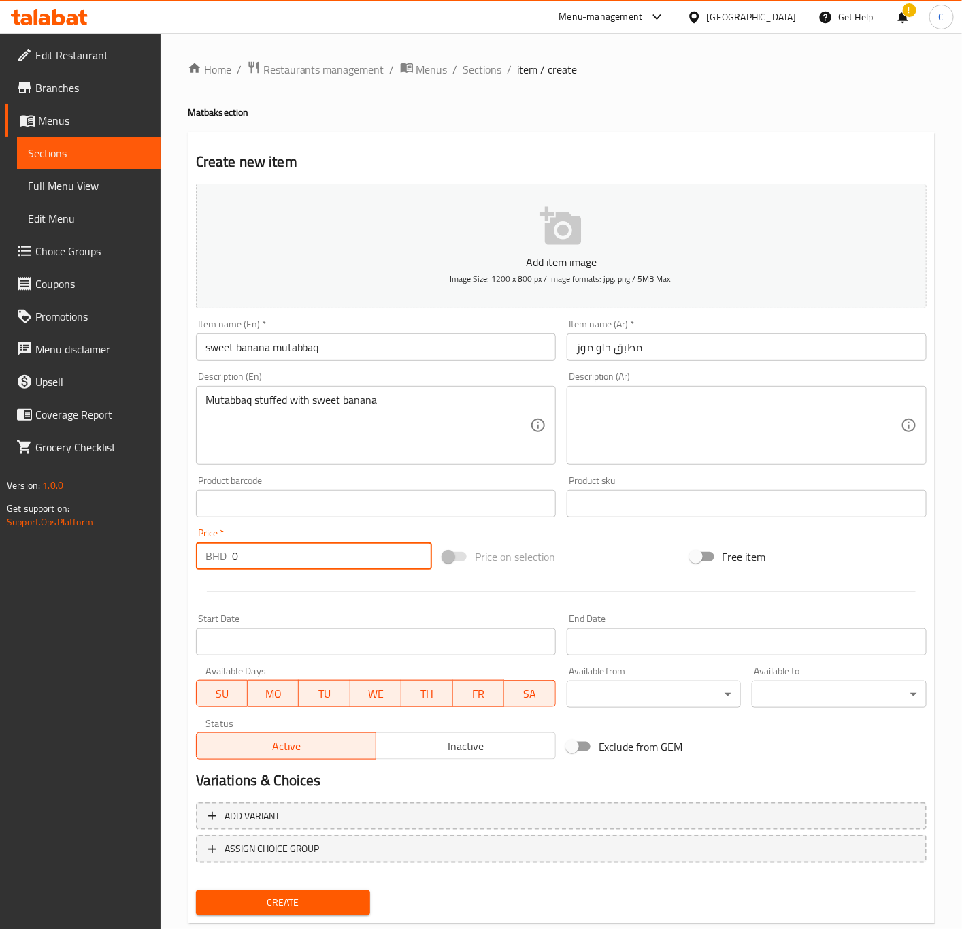
drag, startPoint x: 204, startPoint y: 546, endPoint x: -1, endPoint y: 537, distance: 205.7
click at [0, 537] on html "​ Menu-management [GEOGRAPHIC_DATA] Get Help ! C Edit Restaurant Branches Menus…" at bounding box center [481, 464] width 962 height 929
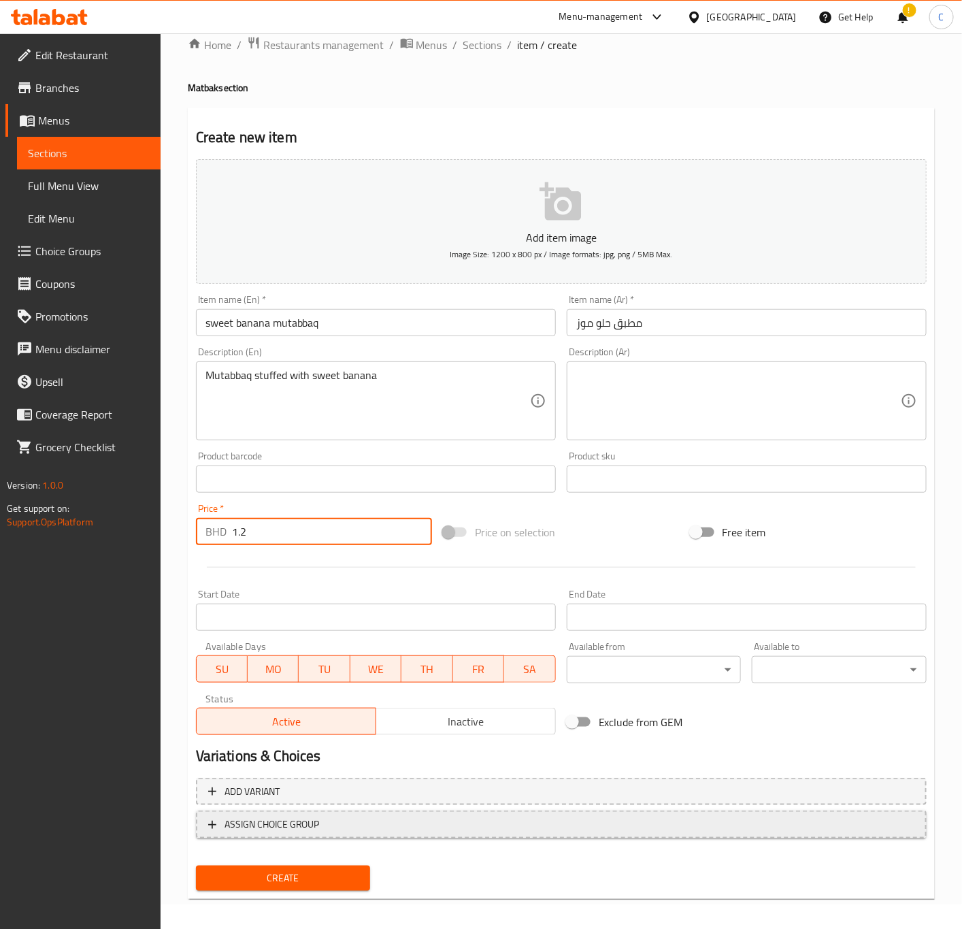
scroll to position [31, 0]
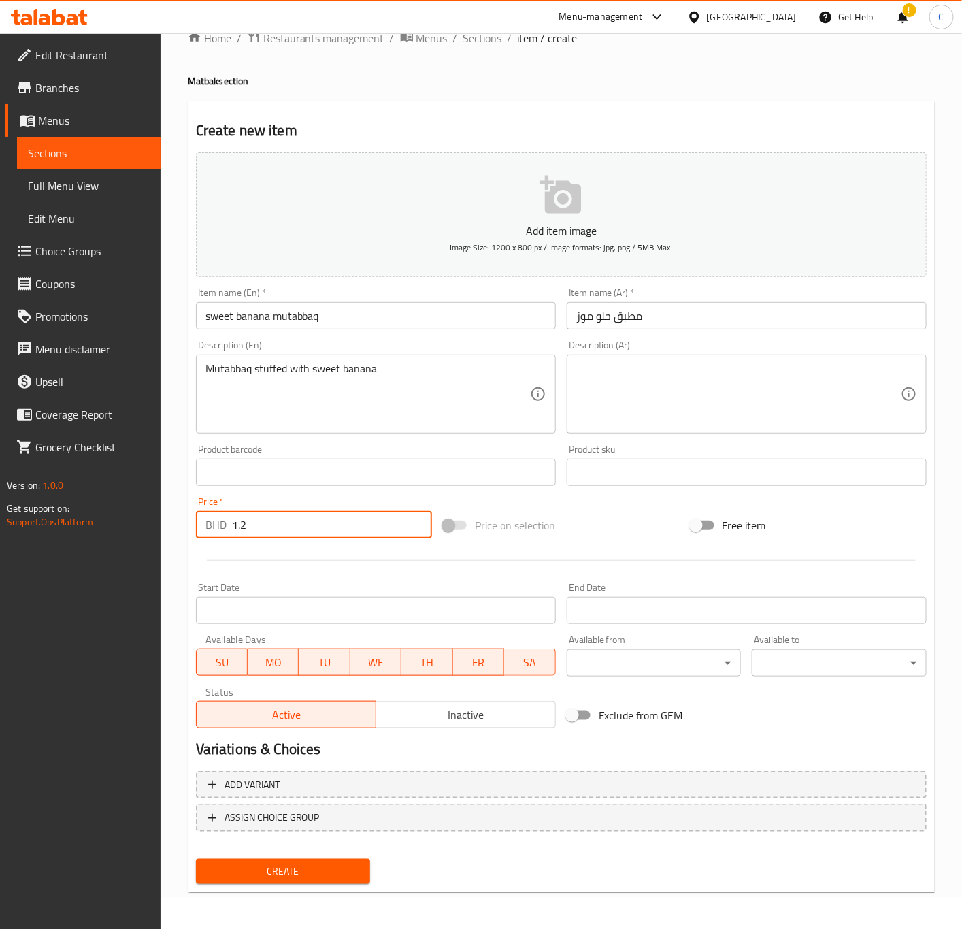
type input "1.2"
click at [319, 900] on div "Home / Restaurants management / Menus / Sections / item / create Matbak section…" at bounding box center [561, 466] width 747 height 874
drag, startPoint x: 317, startPoint y: 866, endPoint x: 329, endPoint y: 860, distance: 13.4
click at [317, 866] on span "Create" at bounding box center [283, 871] width 153 height 17
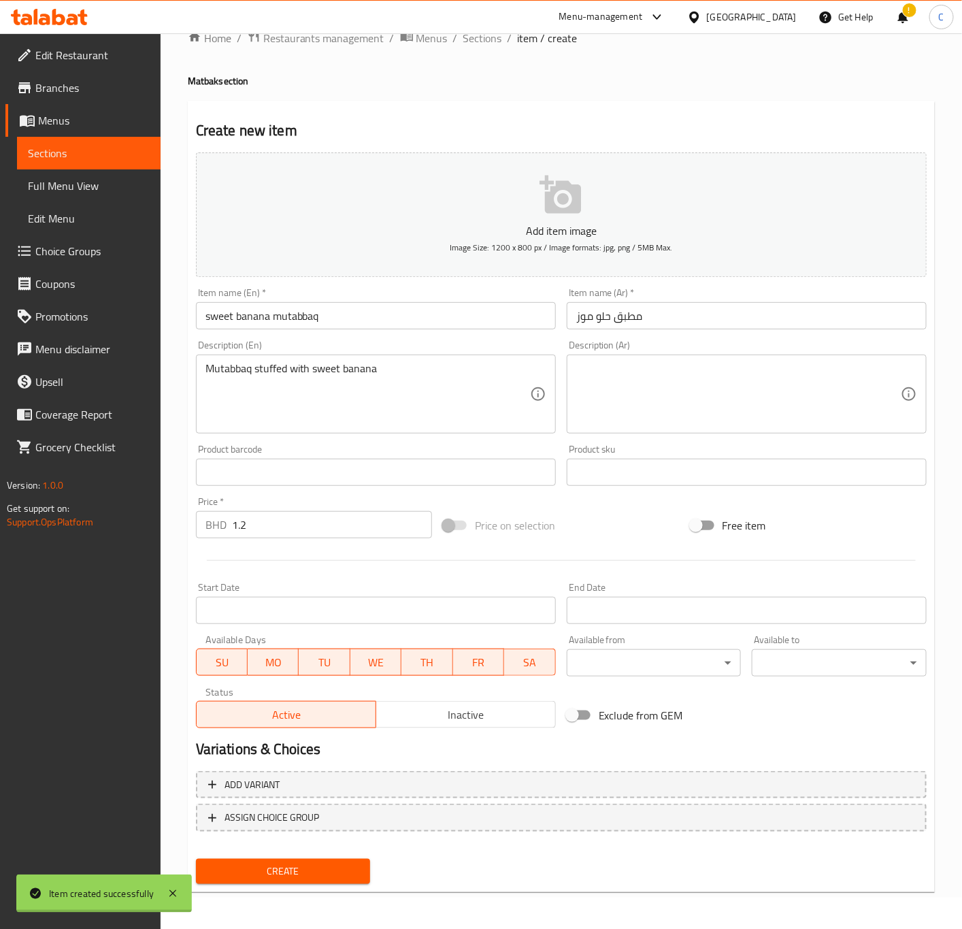
type input "0"
click at [404, 319] on input "text" at bounding box center [376, 315] width 360 height 27
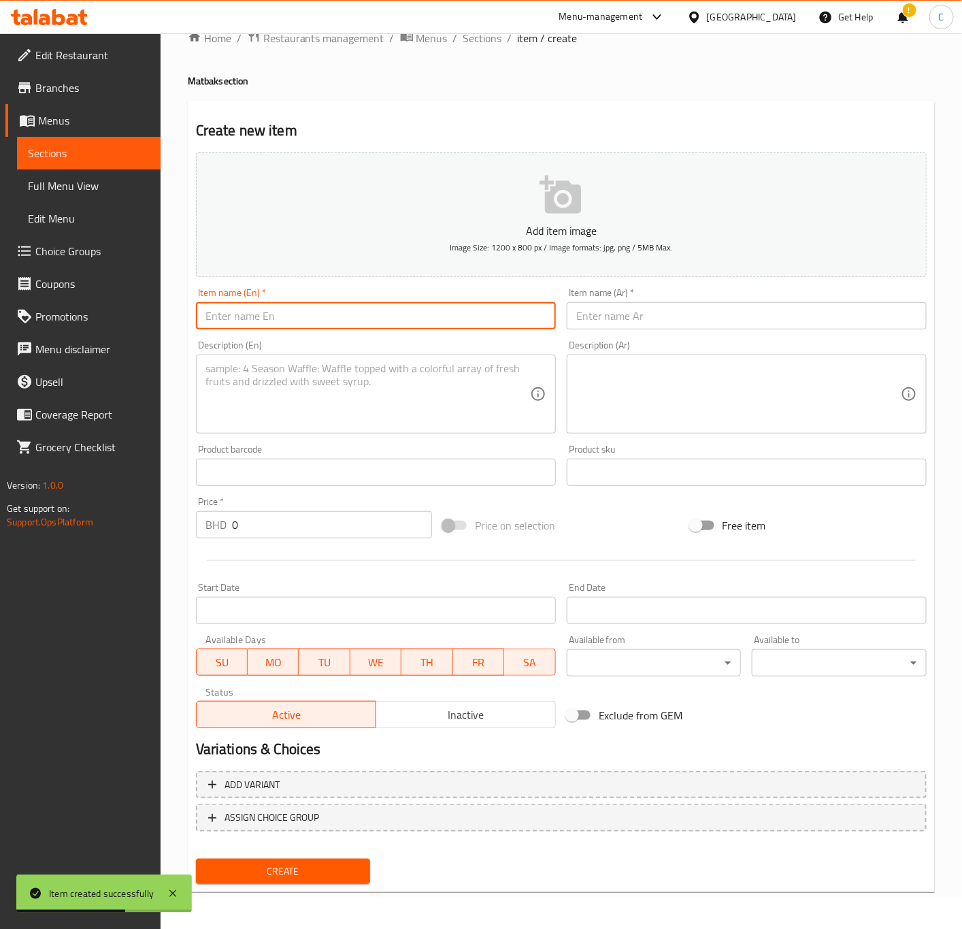
paste input "sweet mutabbaq with cheese"
type input "sweet mutabbaq with cheese"
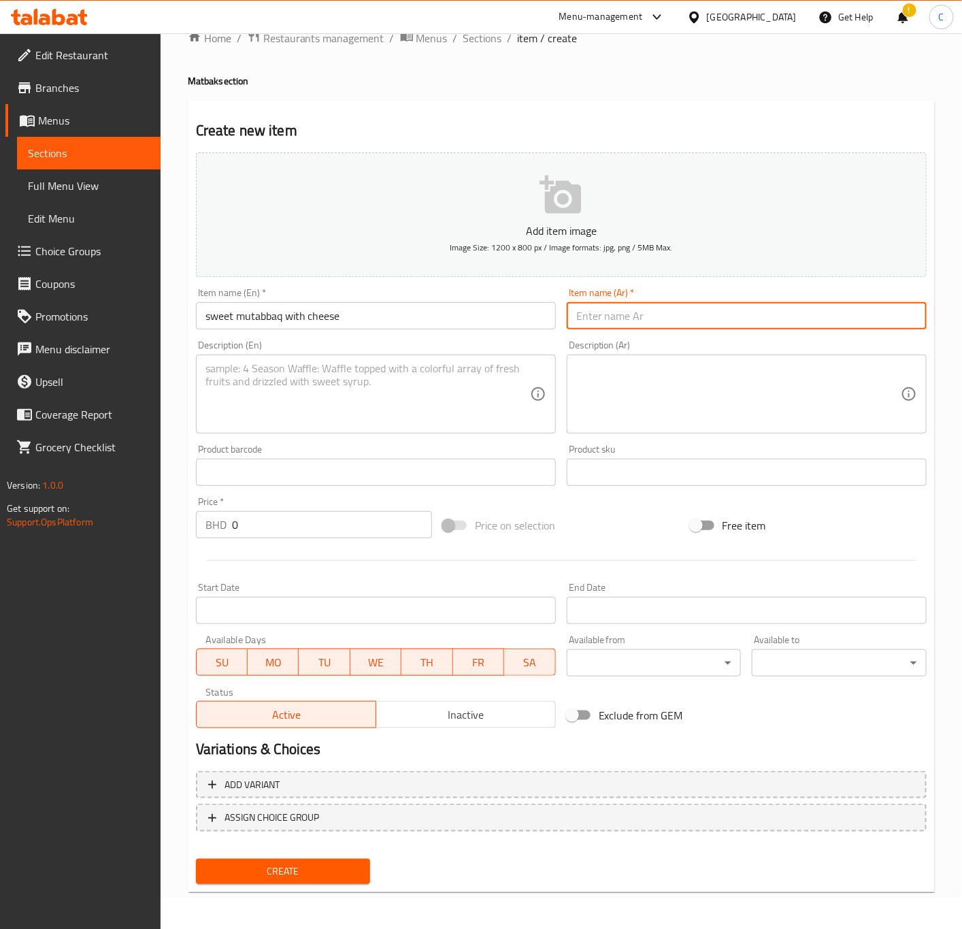
click at [797, 316] on input "text" at bounding box center [747, 315] width 360 height 27
paste input "مطبق حلو مع جبن"
type input "مطبق حلو مع جبن"
click at [403, 385] on textarea at bounding box center [368, 394] width 325 height 65
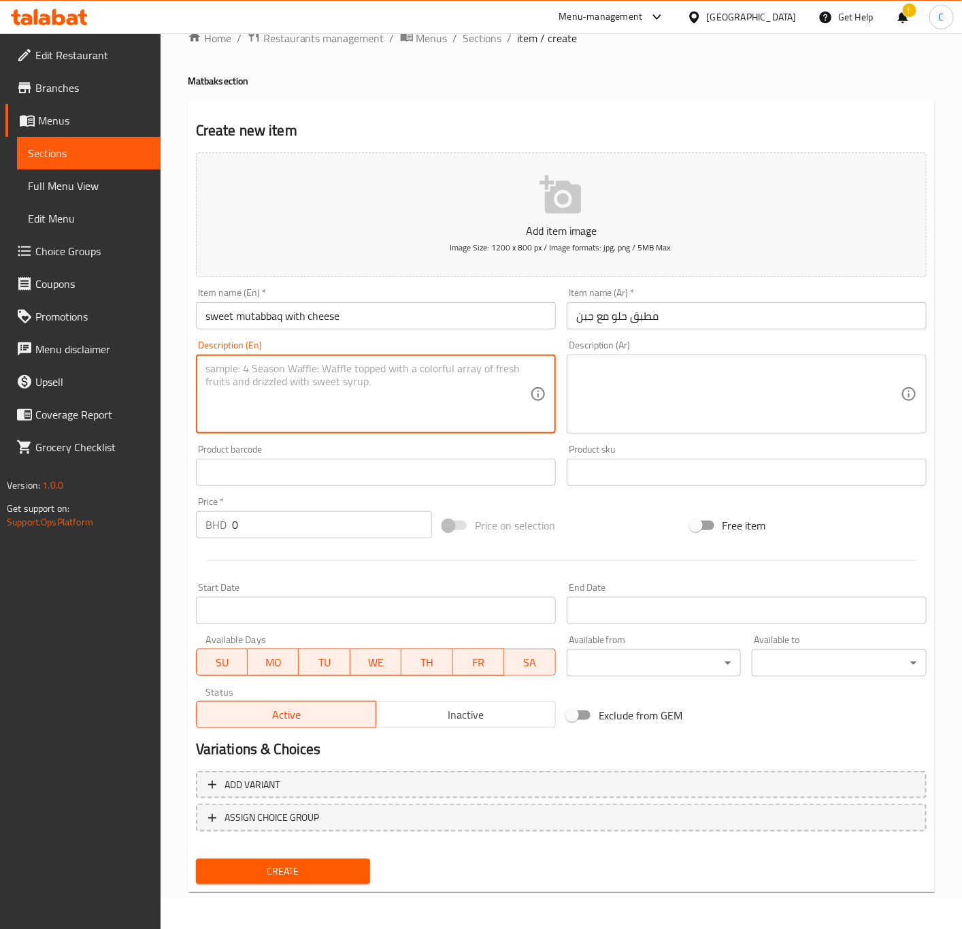
paste textarea "Mutabbaq stuffed with nutella"
click at [206, 368] on textarea "Mutabbaq stuffed with nutella" at bounding box center [368, 394] width 325 height 65
type textarea "Sweet Mutabbaq stuffed with cheese"
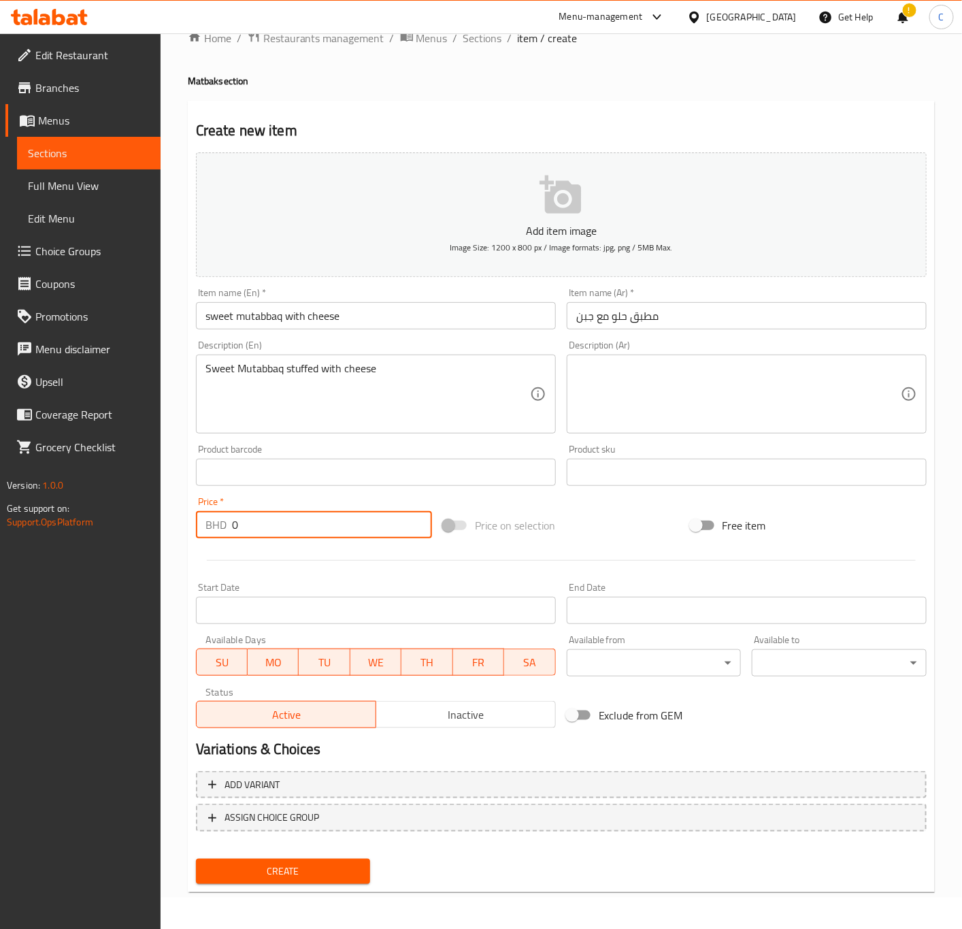
click at [304, 533] on input "0" at bounding box center [332, 524] width 200 height 27
type input "1.2"
click at [221, 883] on div "Create" at bounding box center [284, 871] width 186 height 36
click at [225, 864] on span "Create" at bounding box center [283, 871] width 153 height 17
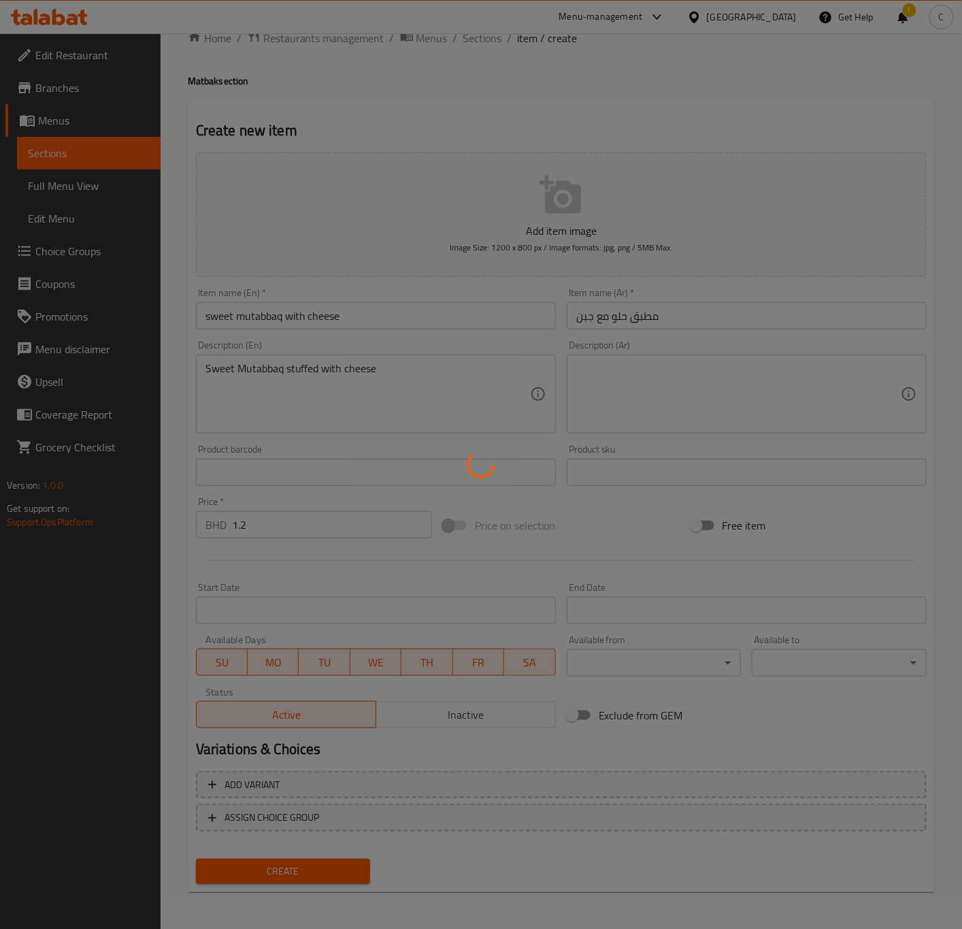
type input "0"
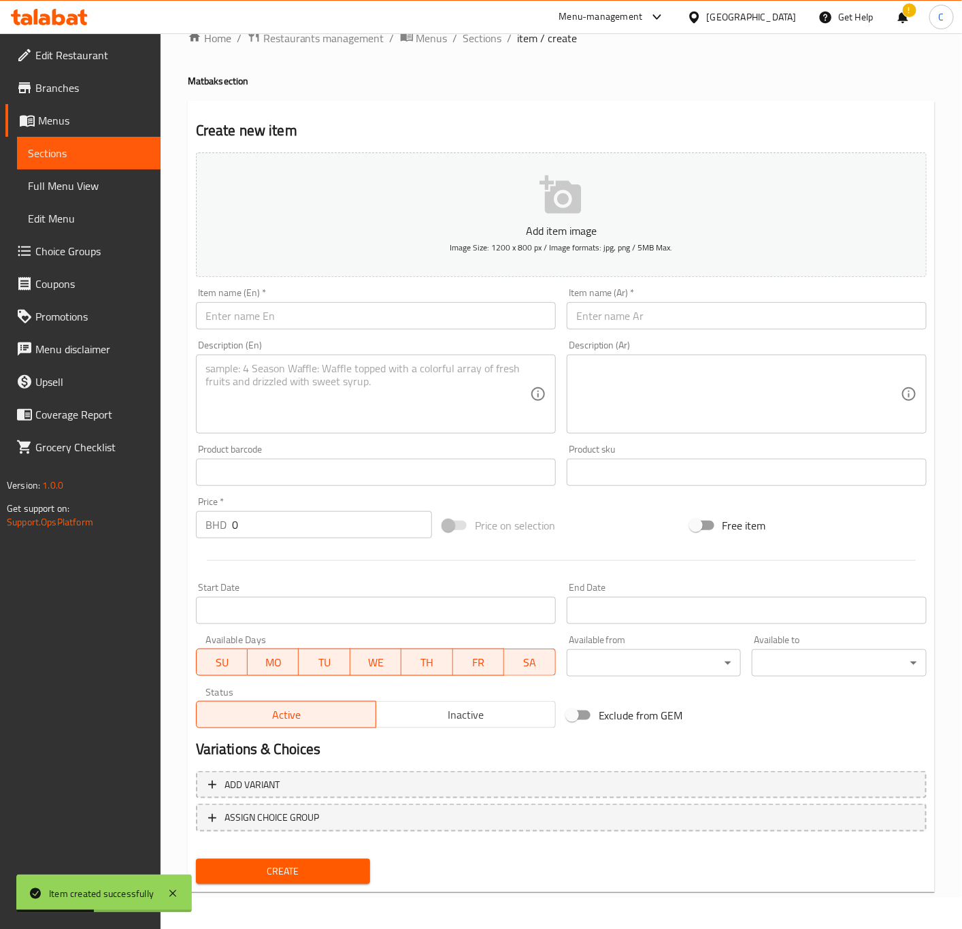
click at [437, 319] on input "text" at bounding box center [376, 315] width 360 height 27
paste input "cheese and honey mutabbaq"
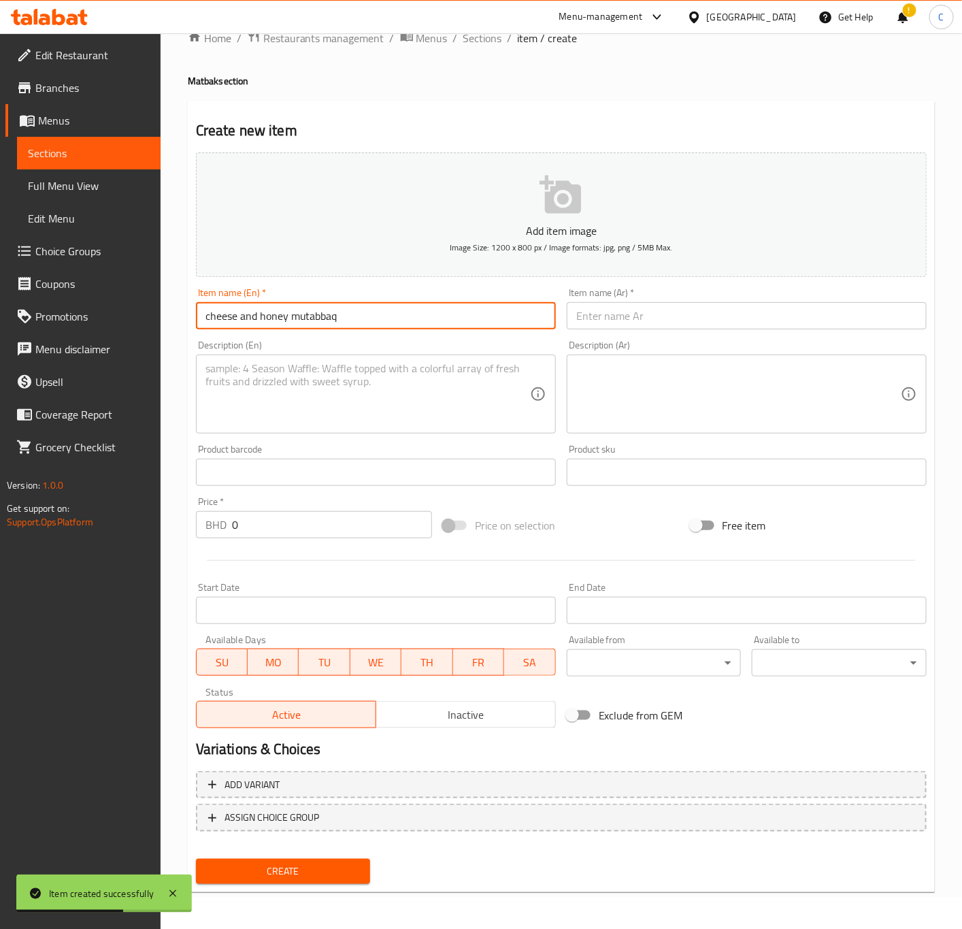
type input "cheese and honey mutabbaq"
click at [846, 310] on input "text" at bounding box center [747, 315] width 360 height 27
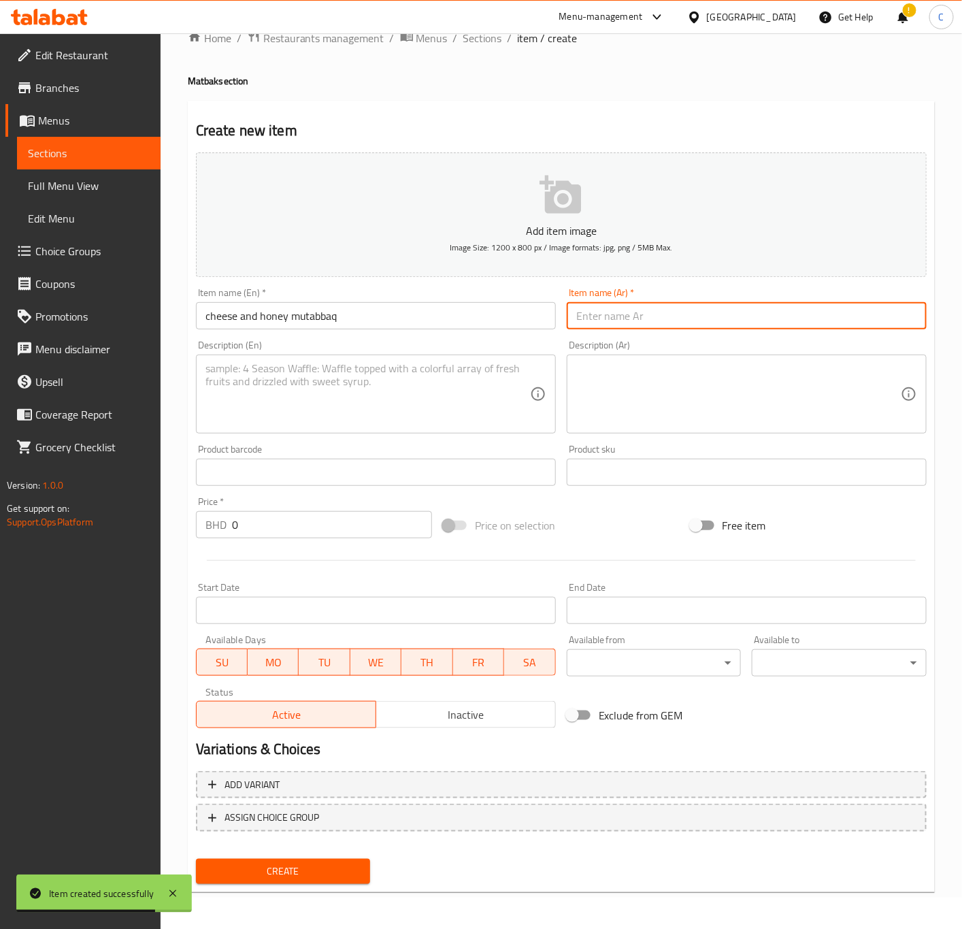
paste input "مطبق جبن وعسل"
type input "مطبق جبن وعسل"
click at [423, 405] on textarea at bounding box center [368, 394] width 325 height 65
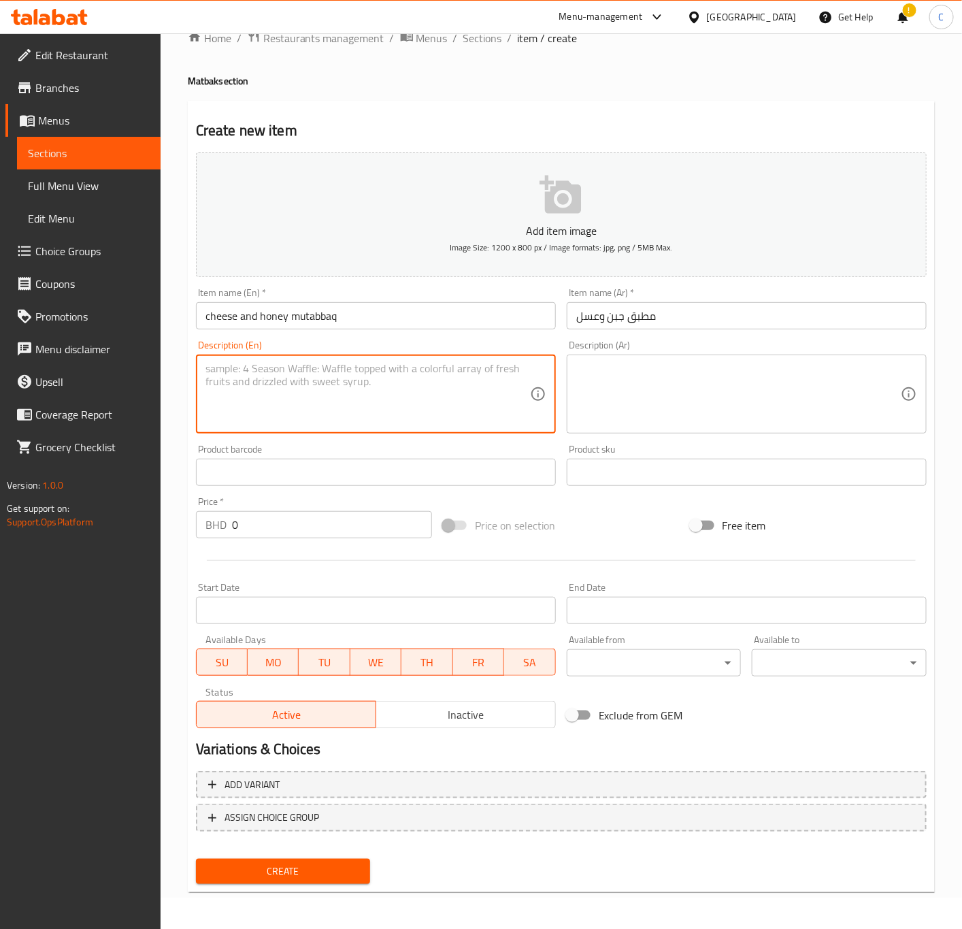
paste textarea "Mutabbaq stuffed with nutella"
drag, startPoint x: 312, startPoint y: 372, endPoint x: 649, endPoint y: 384, distance: 337.1
click at [642, 384] on div "Add item image Image Size: 1200 x 800 px / Image formats: jpg, png / 5MB Max. I…" at bounding box center [562, 440] width 742 height 587
type textarea "Mutabbaq stuffed with cheese and honey"
drag, startPoint x: 284, startPoint y: 527, endPoint x: 160, endPoint y: 509, distance: 125.1
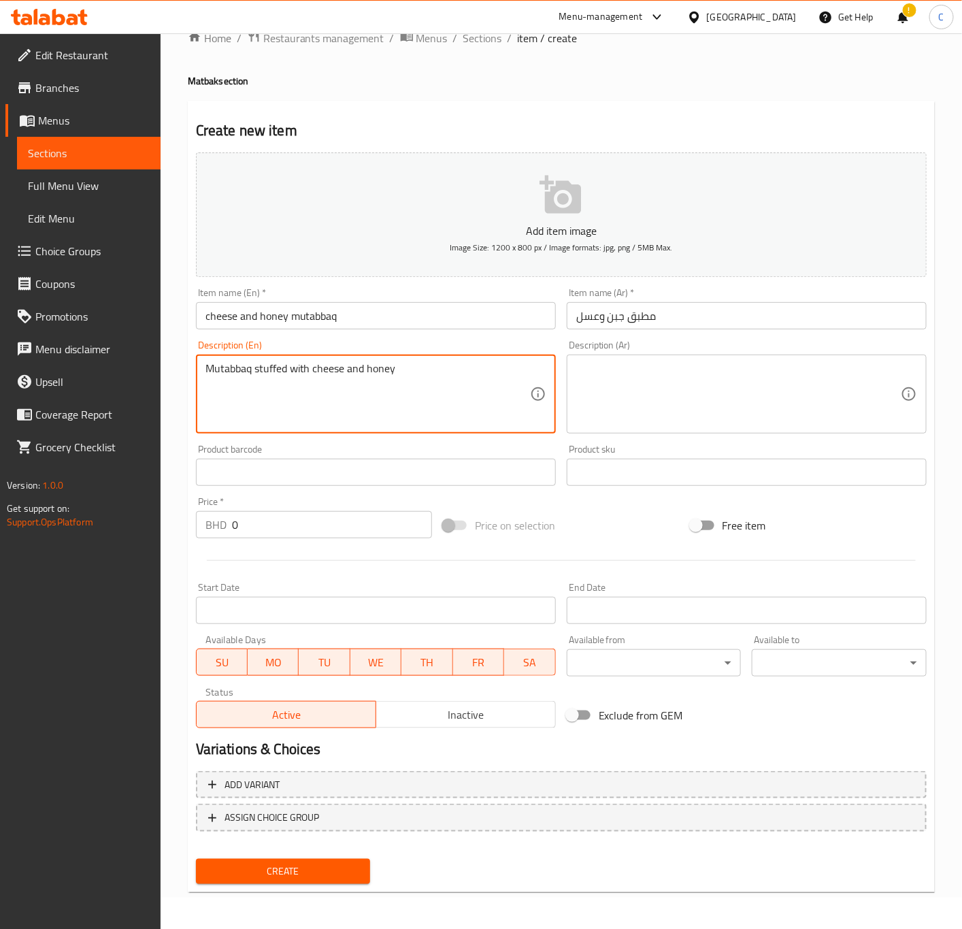
click at [156, 519] on div "Edit Restaurant Branches Menus Sections Full Menu View Edit Menu Choice Groups …" at bounding box center [481, 466] width 962 height 928
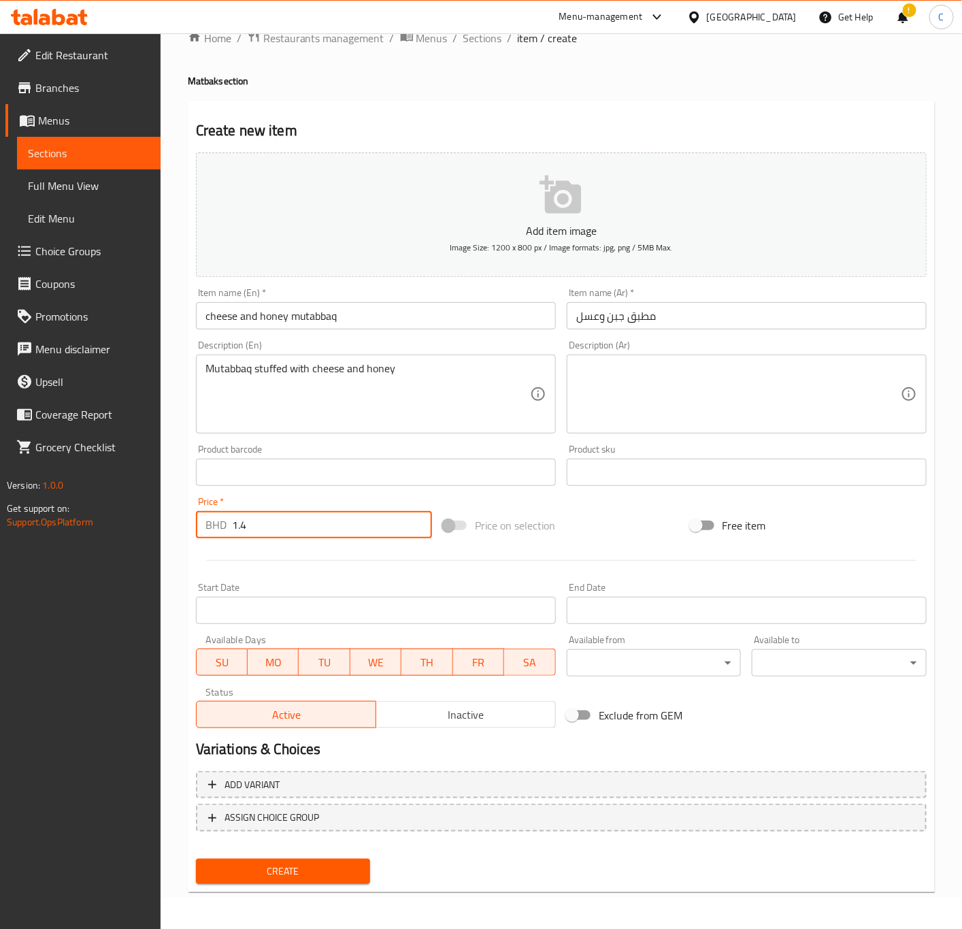
type input "1.4"
click at [240, 863] on span "Create" at bounding box center [283, 871] width 153 height 17
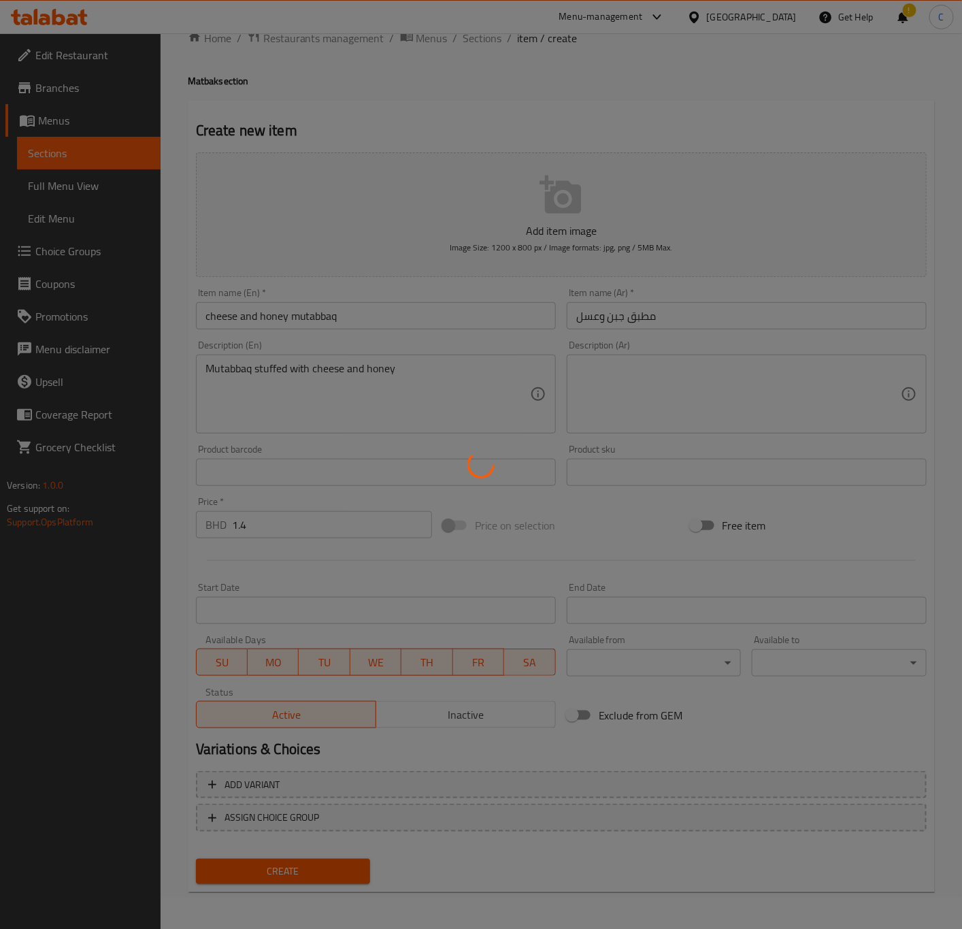
type input "0"
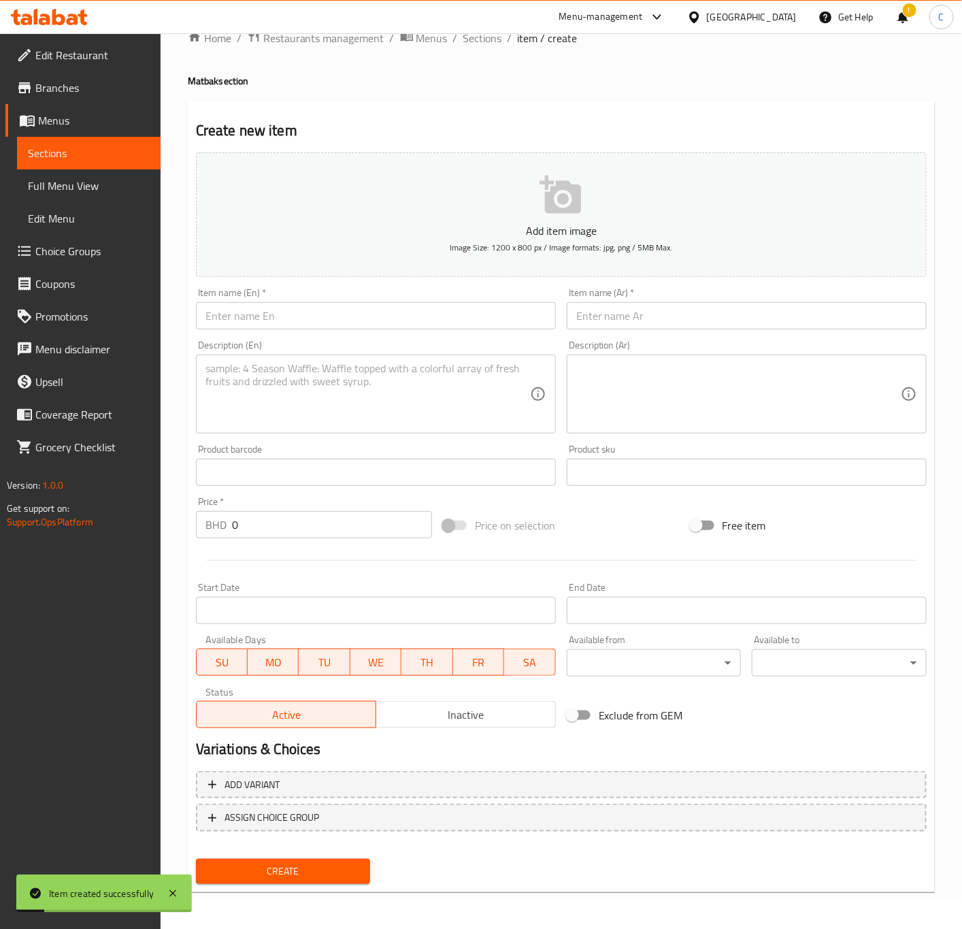
click at [349, 325] on input "text" at bounding box center [376, 315] width 360 height 27
paste input "ma'asoub with cream"
type input "ma'asoub with cream"
click at [638, 317] on input "text" at bounding box center [747, 315] width 360 height 27
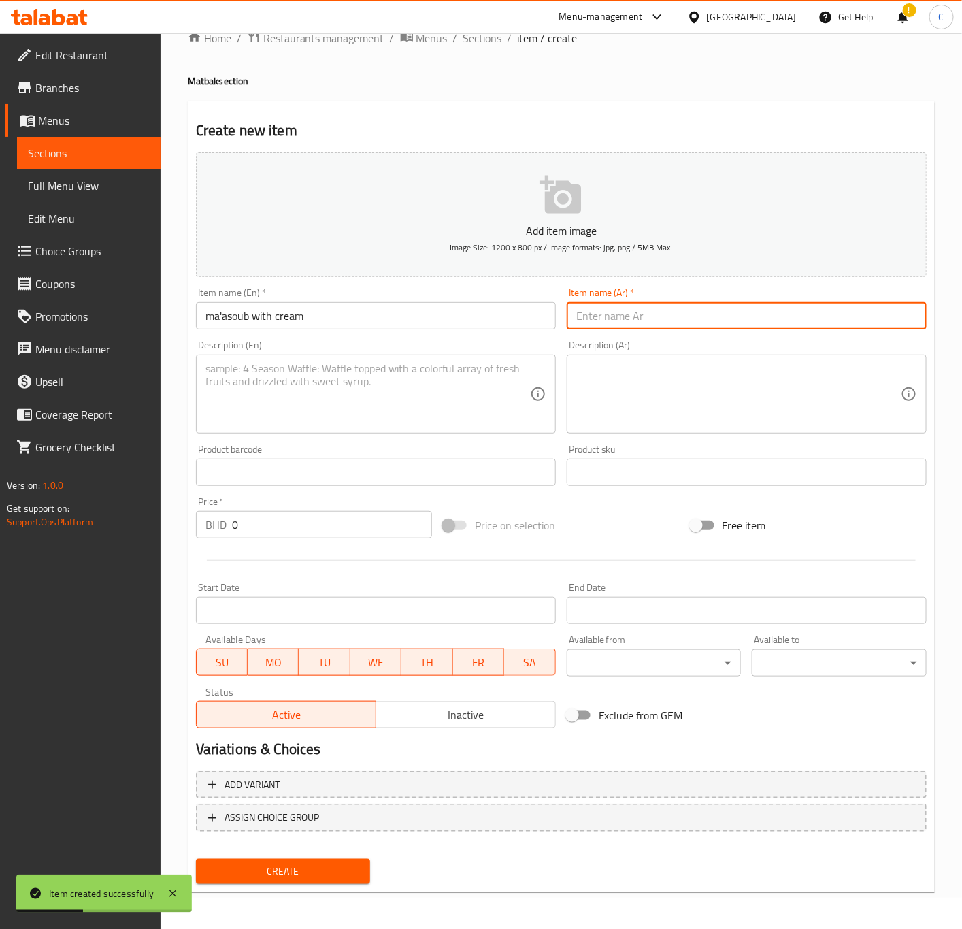
paste input "معصوب بالقشطة"
type input "معصوب بالقشطة"
click at [368, 397] on textarea at bounding box center [368, 394] width 325 height 65
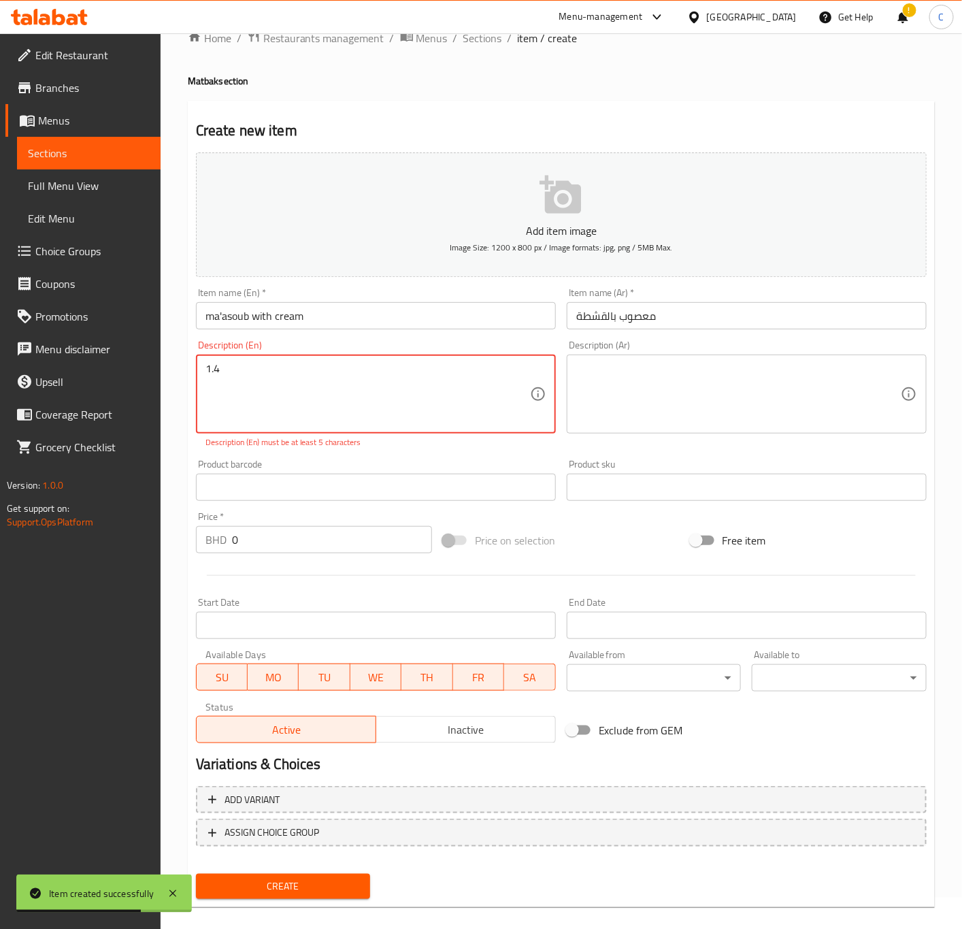
type textarea "1.4"
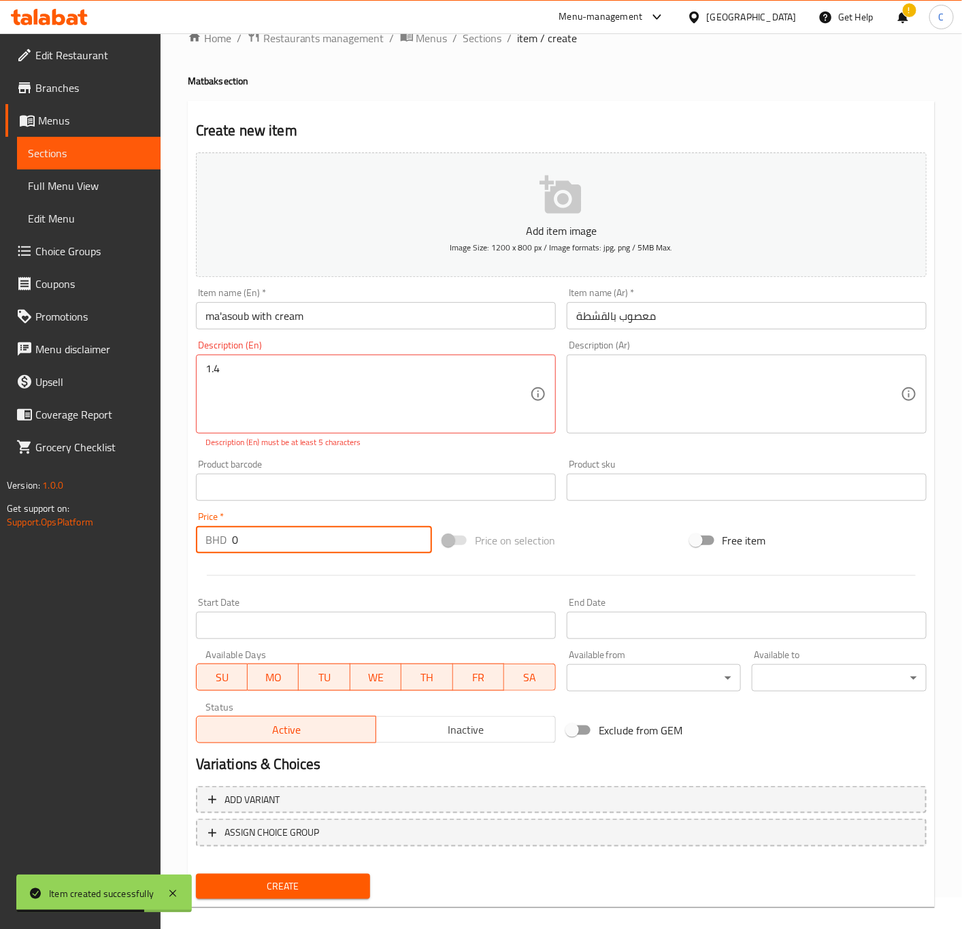
drag, startPoint x: 300, startPoint y: 545, endPoint x: 192, endPoint y: 550, distance: 108.3
click at [192, 550] on div "Price   * BHD 0 Price *" at bounding box center [314, 532] width 247 height 52
type input "1.4"
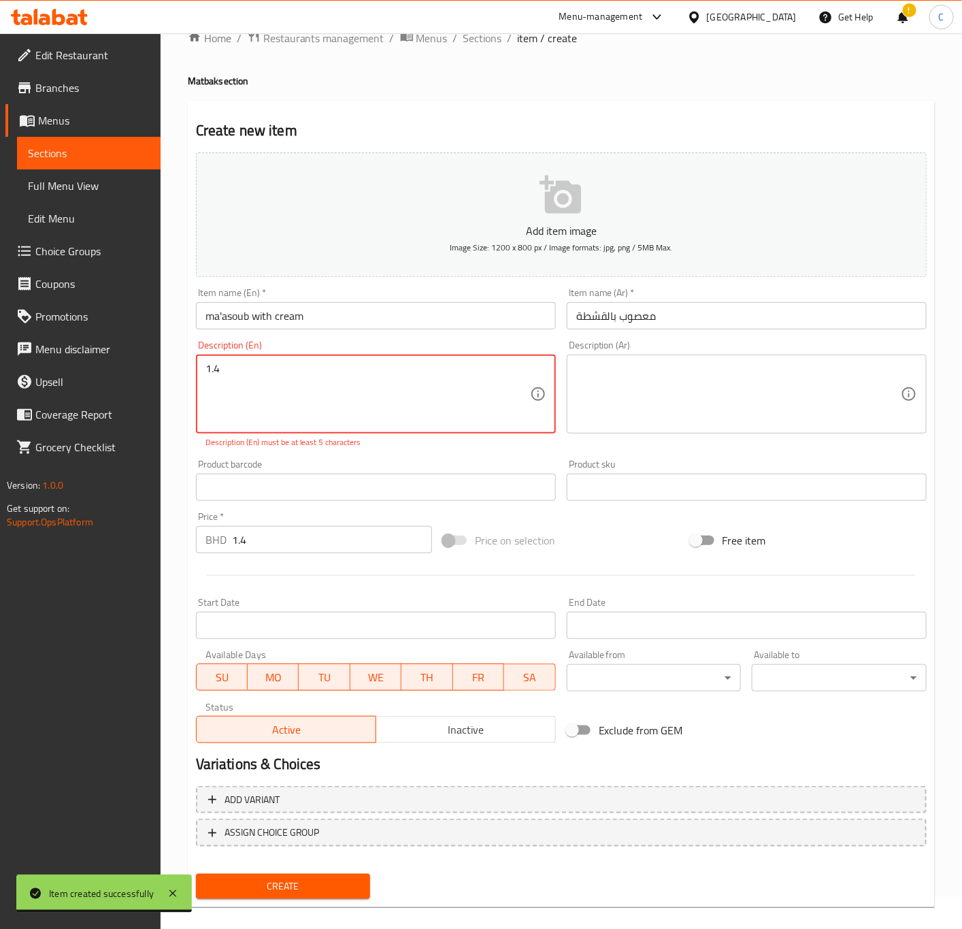
drag, startPoint x: 287, startPoint y: 384, endPoint x: -1, endPoint y: 382, distance: 287.9
paste textarea "Mutabbaq stuffed with vegetables."
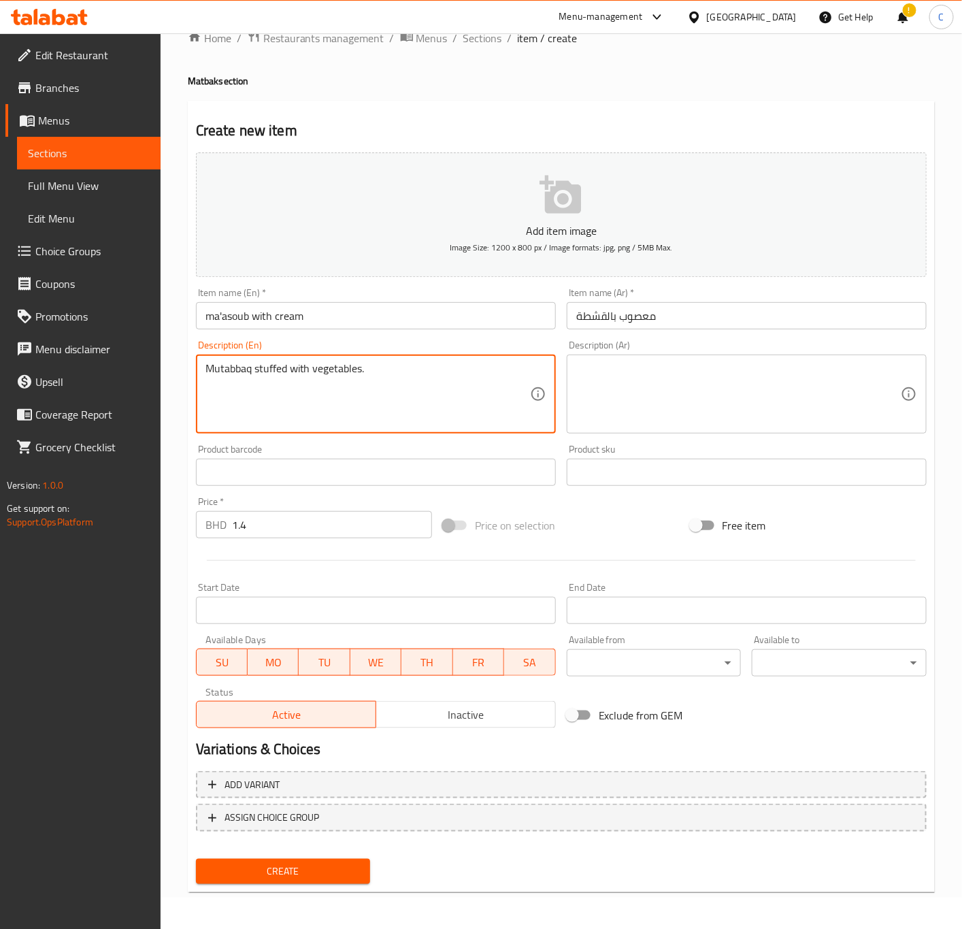
drag, startPoint x: 314, startPoint y: 366, endPoint x: 676, endPoint y: 417, distance: 365.0
click at [676, 417] on div "Add item image Image Size: 1200 x 800 px / Image formats: jpg, png / 5MB Max. I…" at bounding box center [562, 440] width 742 height 587
drag, startPoint x: 338, startPoint y: 400, endPoint x: 300, endPoint y: 400, distance: 37.4
click at [339, 401] on textarea "Mutabbaq stuffed with vegetables." at bounding box center [368, 394] width 325 height 65
click at [399, 403] on textarea "Mutabbaq stuffed with vegetables." at bounding box center [368, 394] width 325 height 65
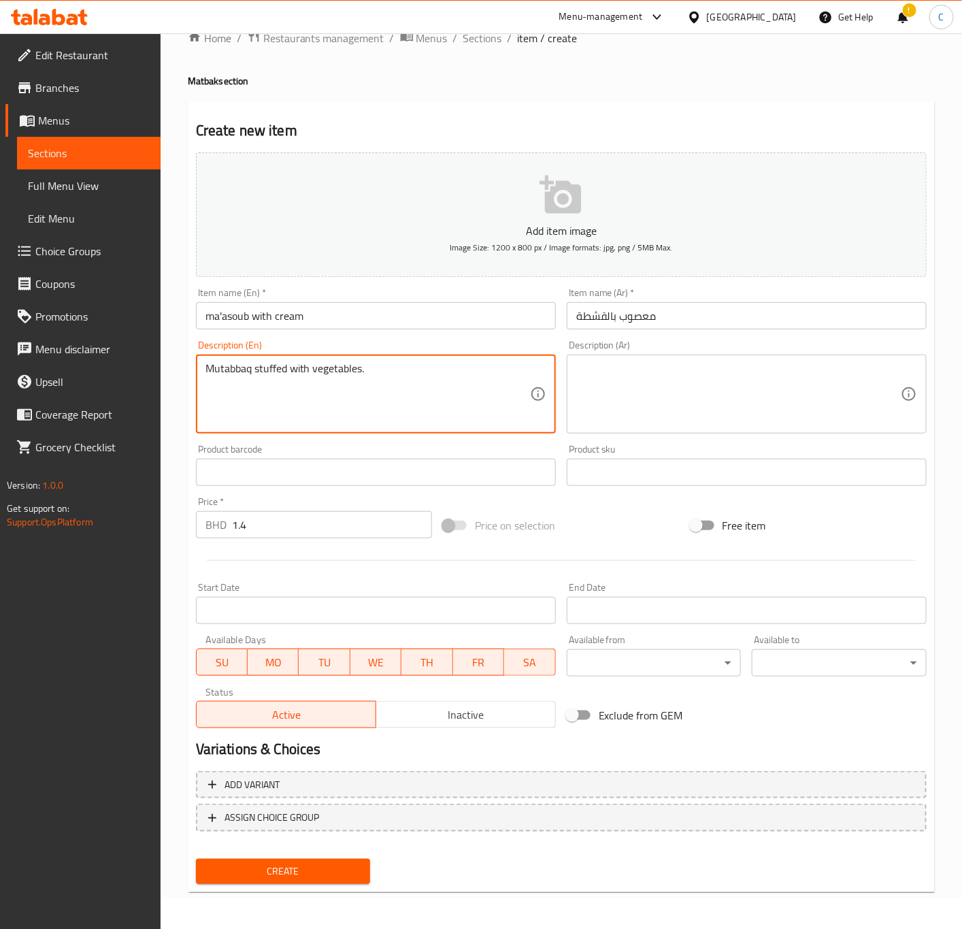
paste textarea "ma'asoub with cream"
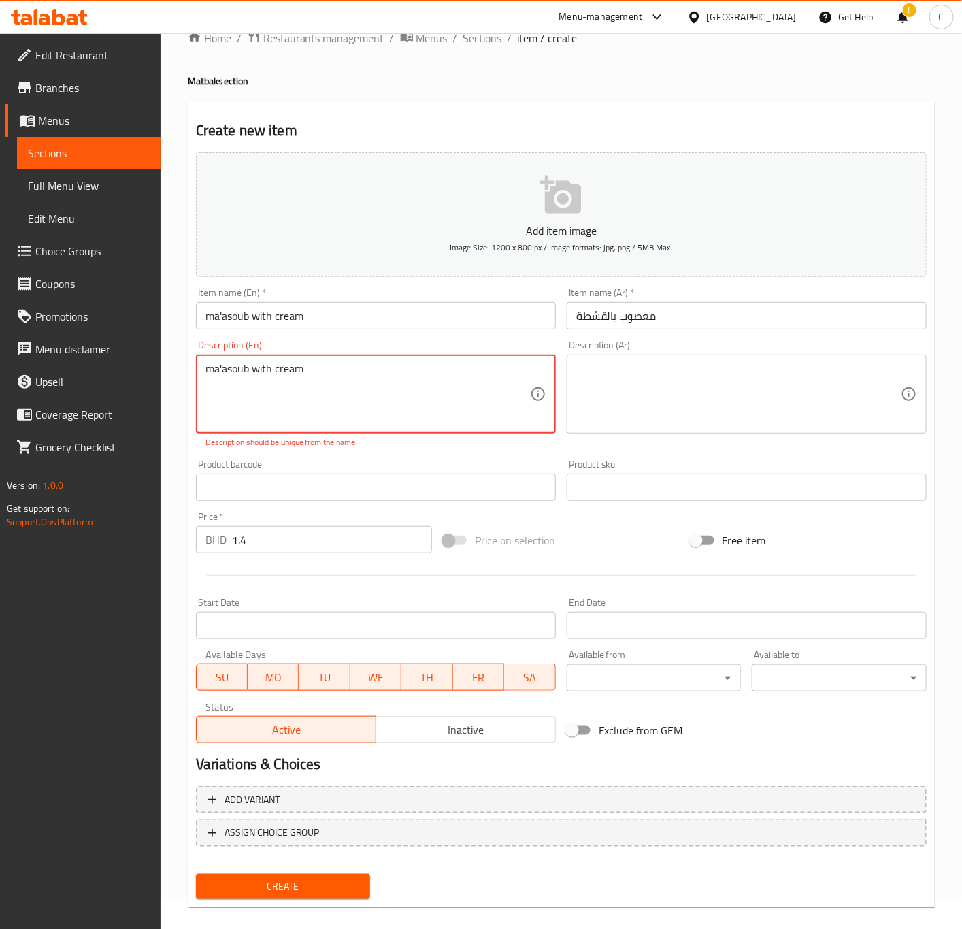
click at [202, 370] on div "ma'asoub with cream Description (En)" at bounding box center [376, 394] width 360 height 79
click at [206, 370] on textarea "ma'asoub with cream" at bounding box center [368, 394] width 325 height 65
click at [252, 365] on textarea "ma'asoub with cream" at bounding box center [368, 394] width 325 height 65
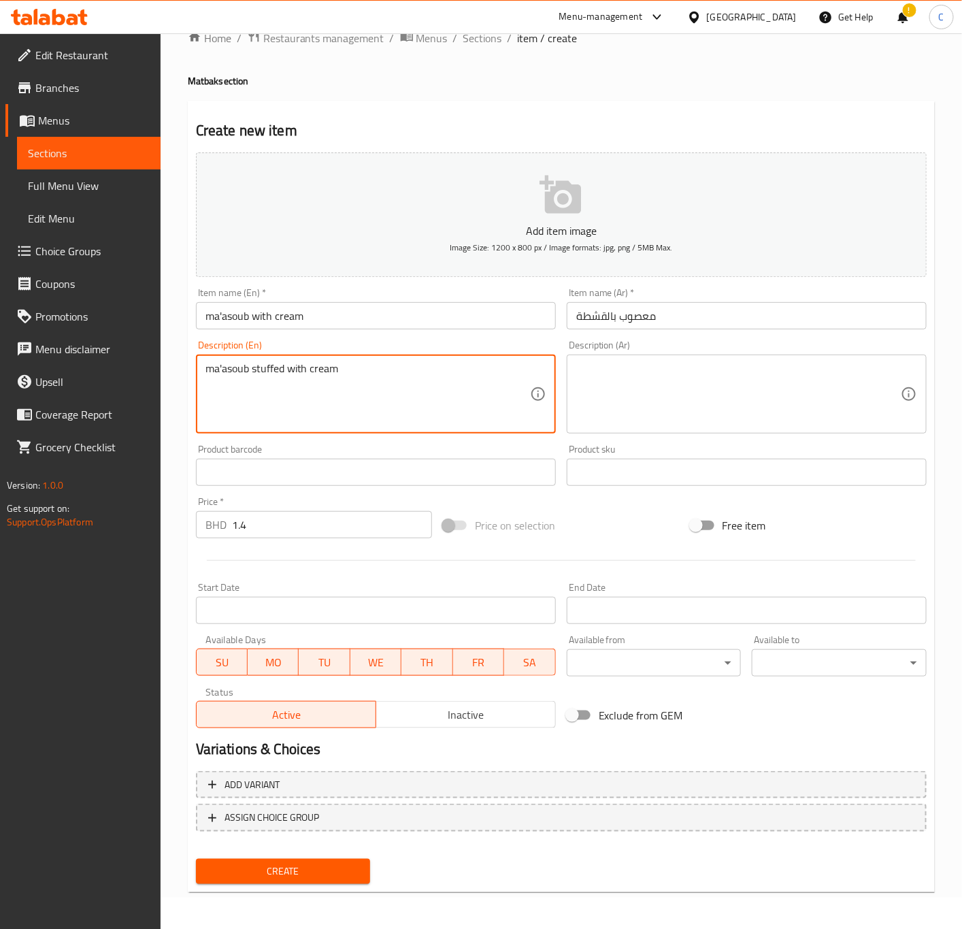
type textarea "ma'asoub stuffed with cream"
click at [287, 868] on span "Create" at bounding box center [283, 871] width 153 height 17
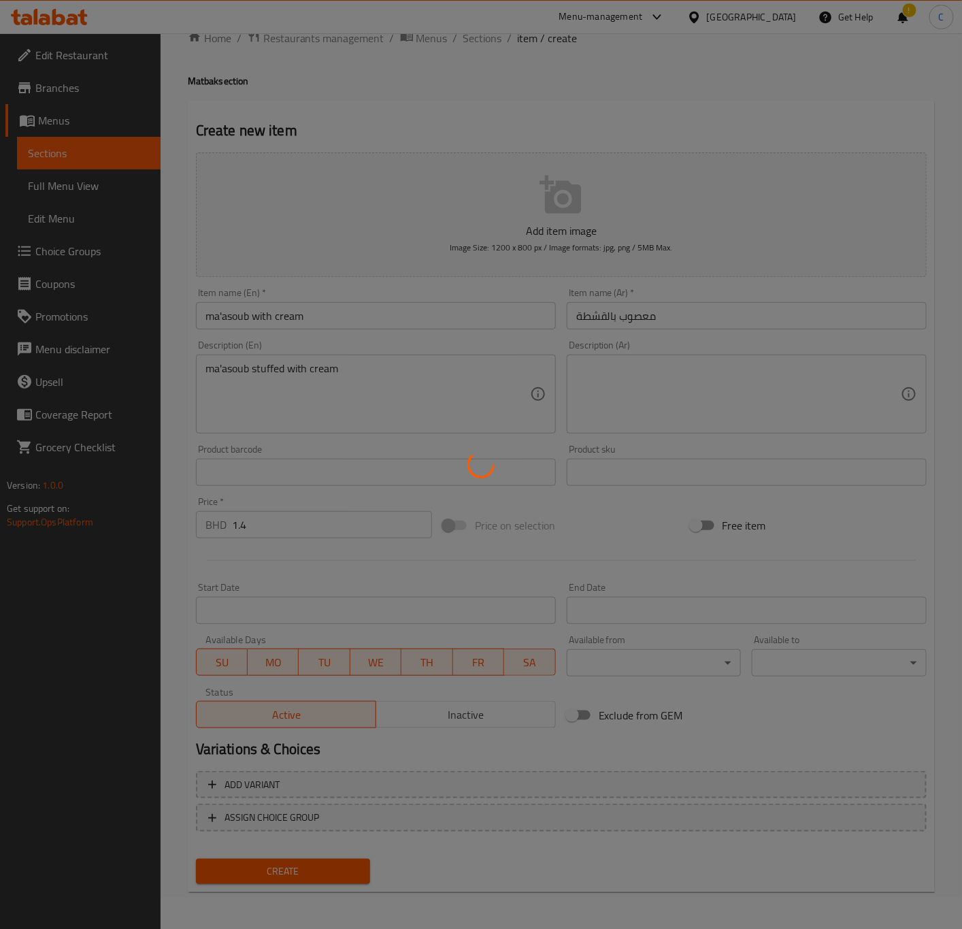
type input "0"
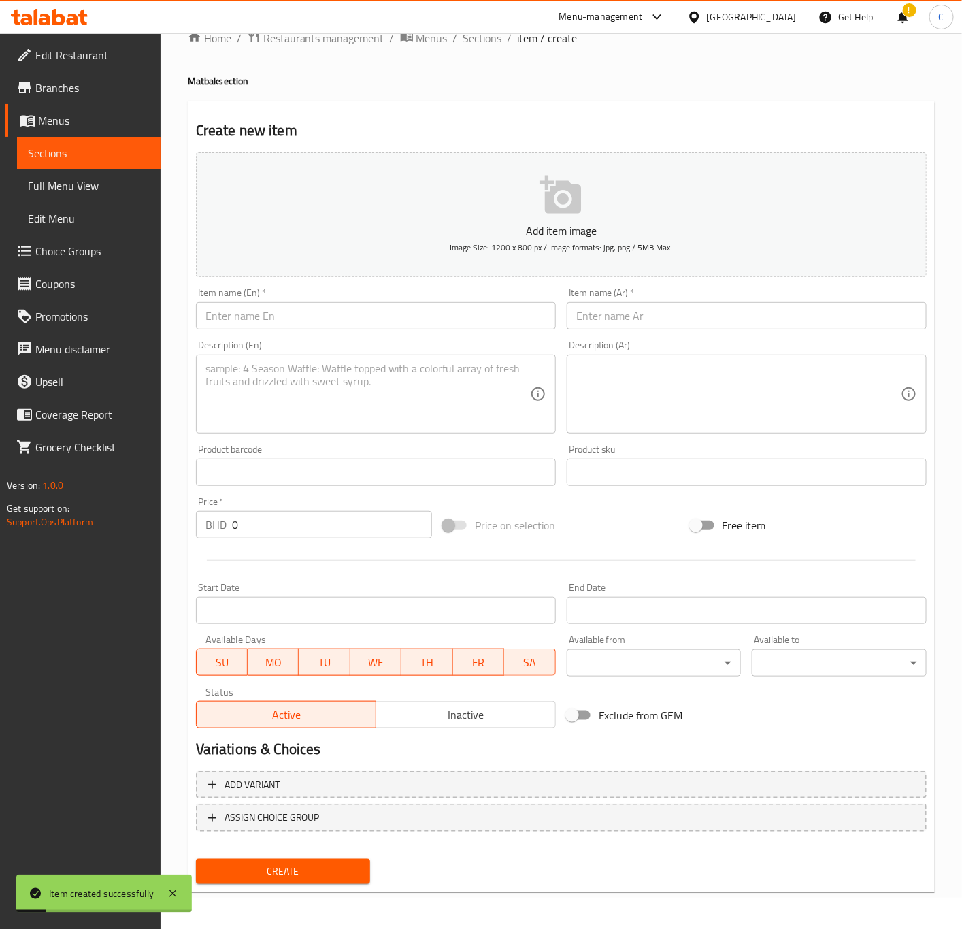
click at [515, 304] on input "text" at bounding box center [376, 315] width 360 height 27
paste input "ma'asoub cream and honey"
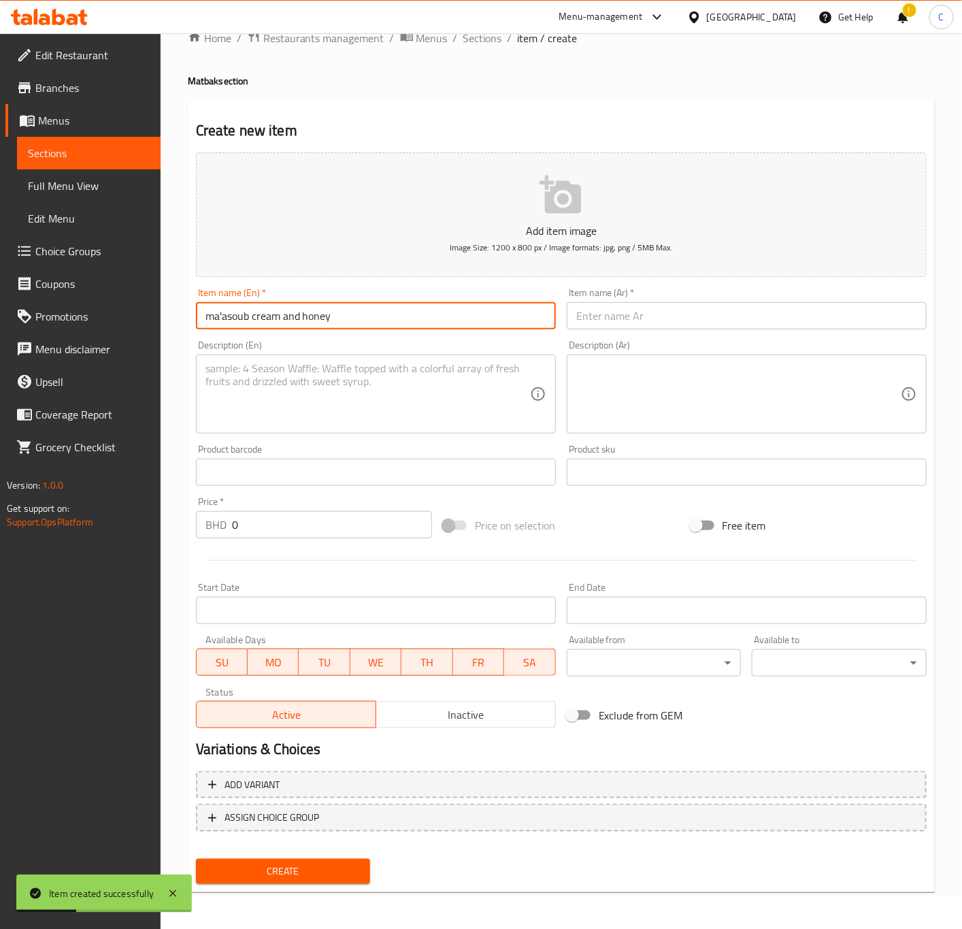
type input "ma'asoub cream and honey"
drag, startPoint x: 811, startPoint y: 316, endPoint x: 824, endPoint y: 321, distance: 12.9
click at [811, 316] on input "text" at bounding box center [747, 315] width 360 height 27
paste input "معصوب قشطة وعسل"
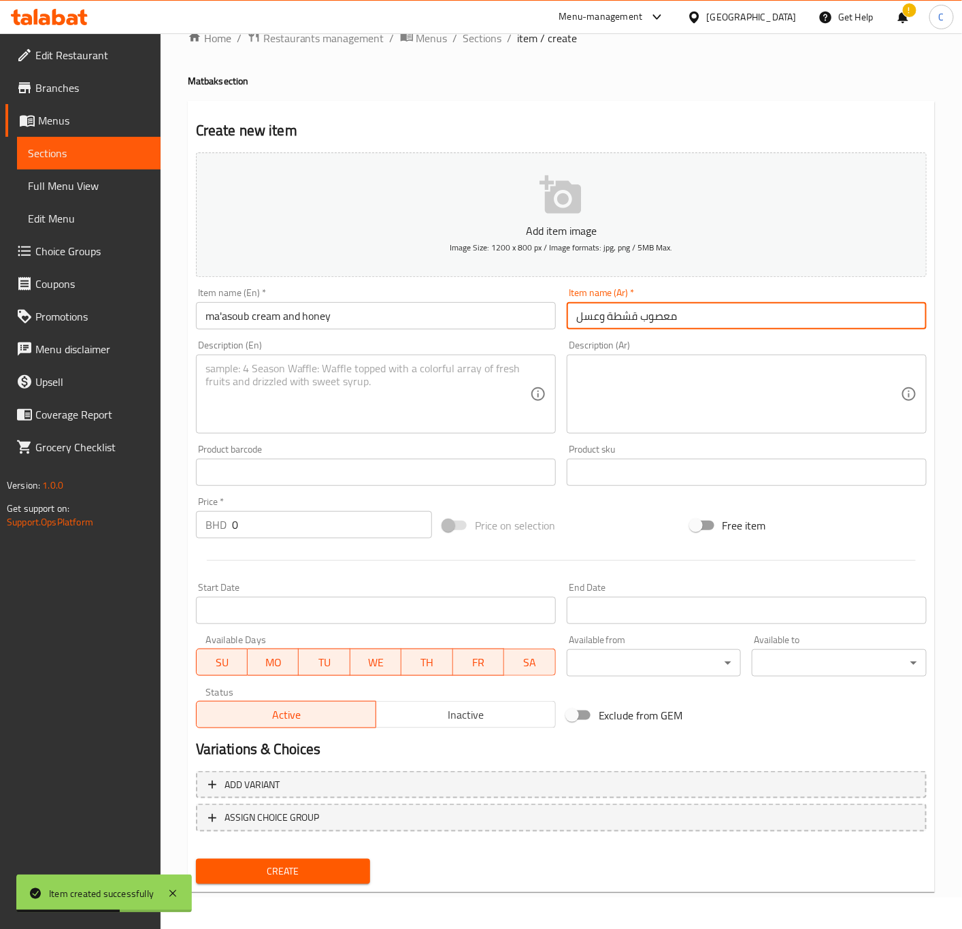
type input "معصوب قشطة وعسل"
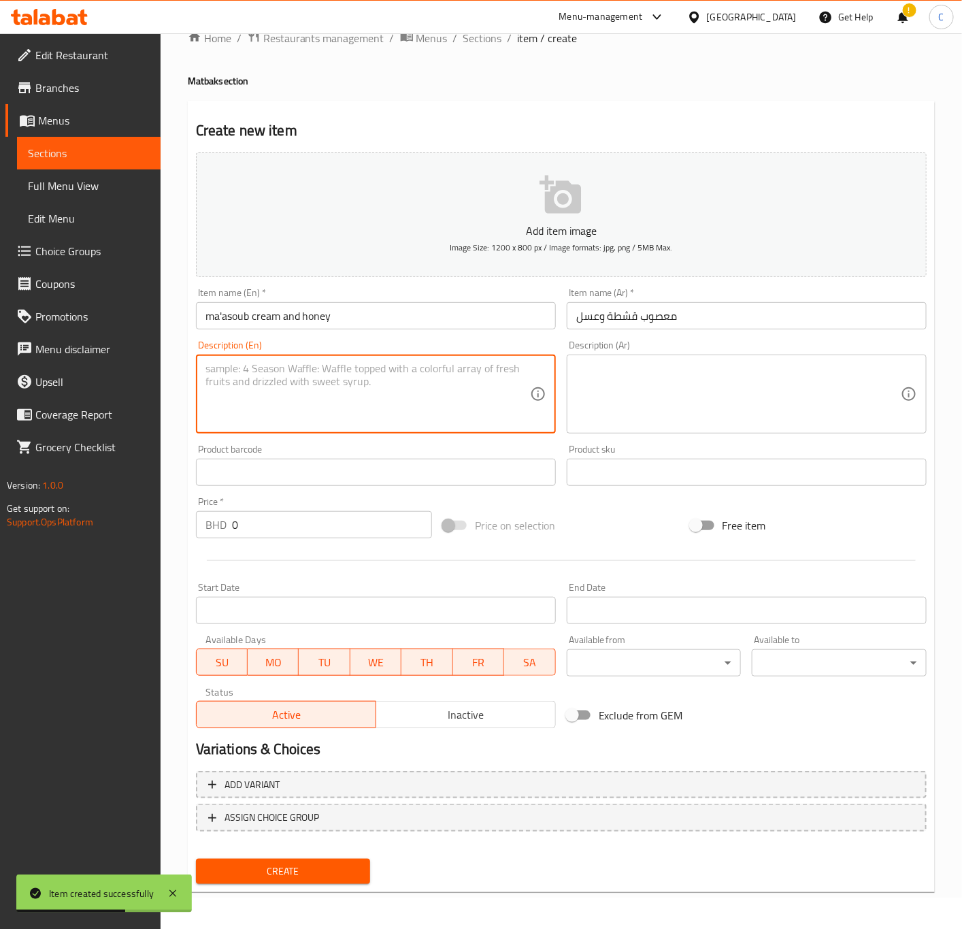
click at [425, 363] on textarea at bounding box center [368, 394] width 325 height 65
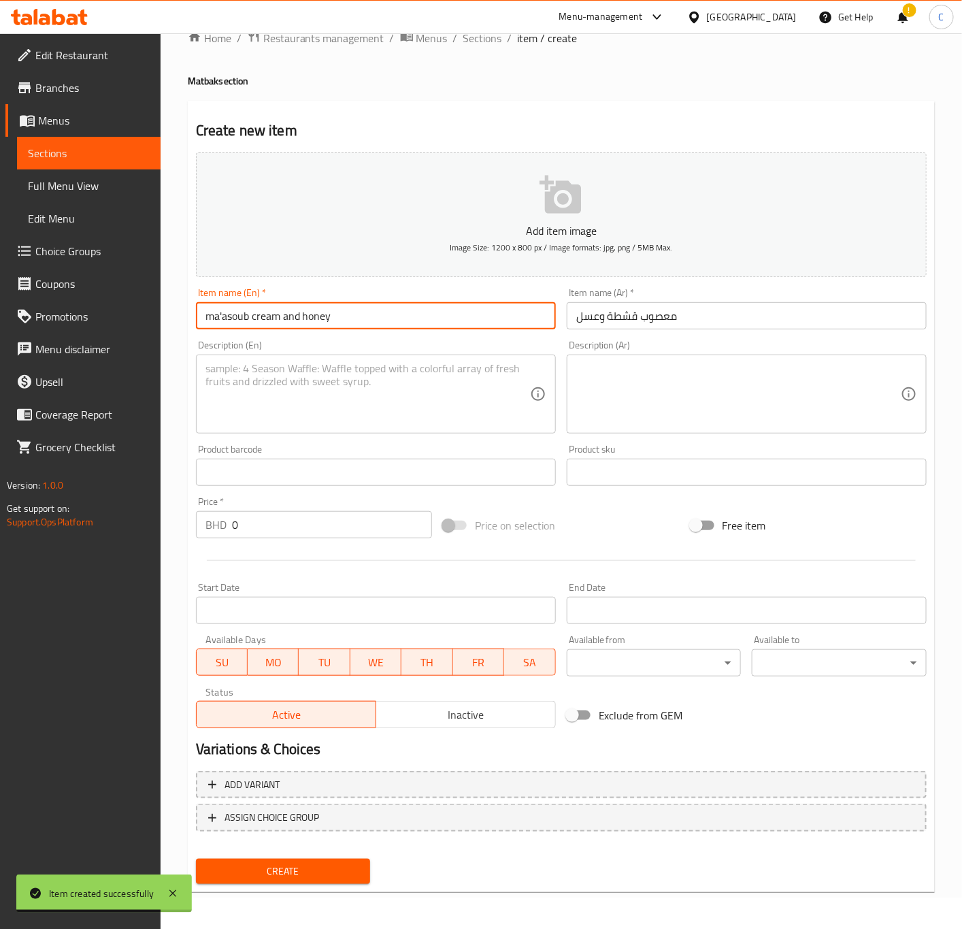
click at [344, 327] on input "ma'asoub cream and honey" at bounding box center [376, 315] width 360 height 27
click at [339, 323] on input "ma'asoub cream and honey" at bounding box center [376, 315] width 360 height 27
click at [338, 400] on textarea at bounding box center [368, 394] width 325 height 65
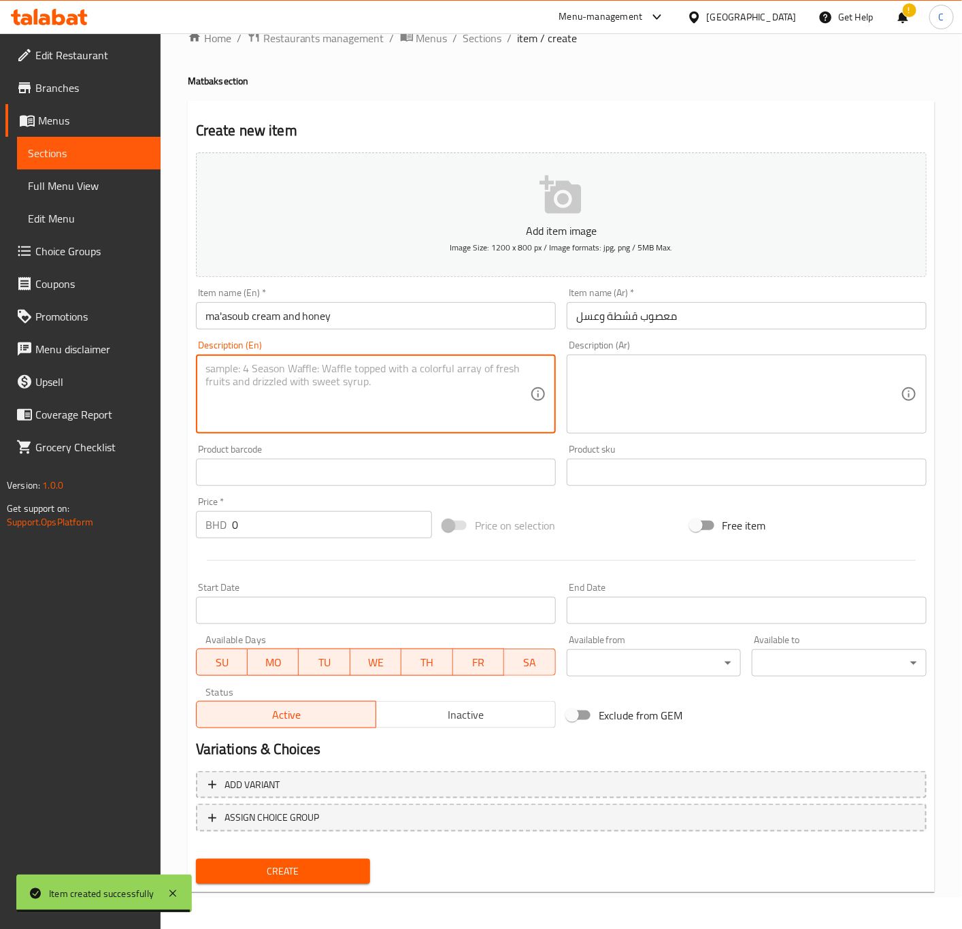
paste textarea "معصوب قشطة وعسل"
type textarea "معصوب قشطة وعسل"
paste textarea "ma'asoub cream and honey"
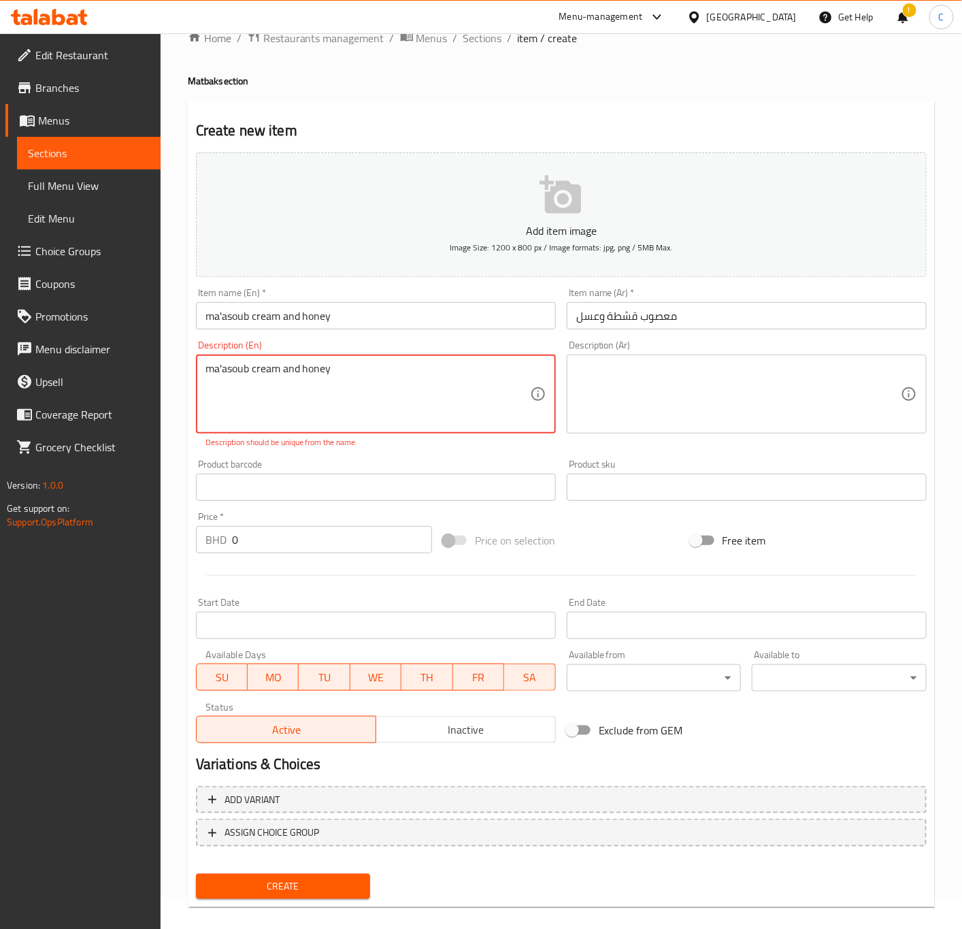
click at [244, 374] on textarea "ma'asoub cream and honey" at bounding box center [368, 394] width 325 height 65
click at [248, 372] on textarea "ma'asoub cream and honey" at bounding box center [368, 394] width 325 height 65
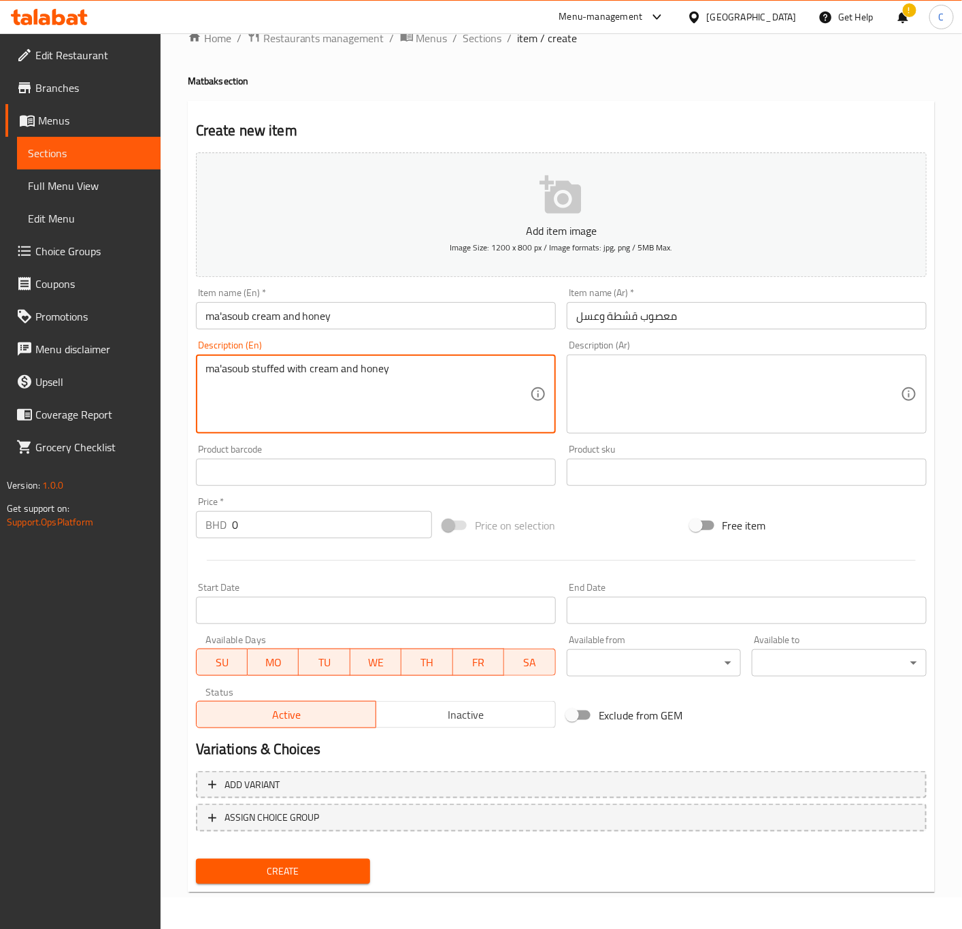
type textarea "ma'asoub stuffed with cream and honey"
drag, startPoint x: 297, startPoint y: 525, endPoint x: 172, endPoint y: 523, distance: 124.6
click at [172, 523] on div "Home / Restaurants management / Menus / Sections / item / create Matbak section…" at bounding box center [562, 466] width 802 height 928
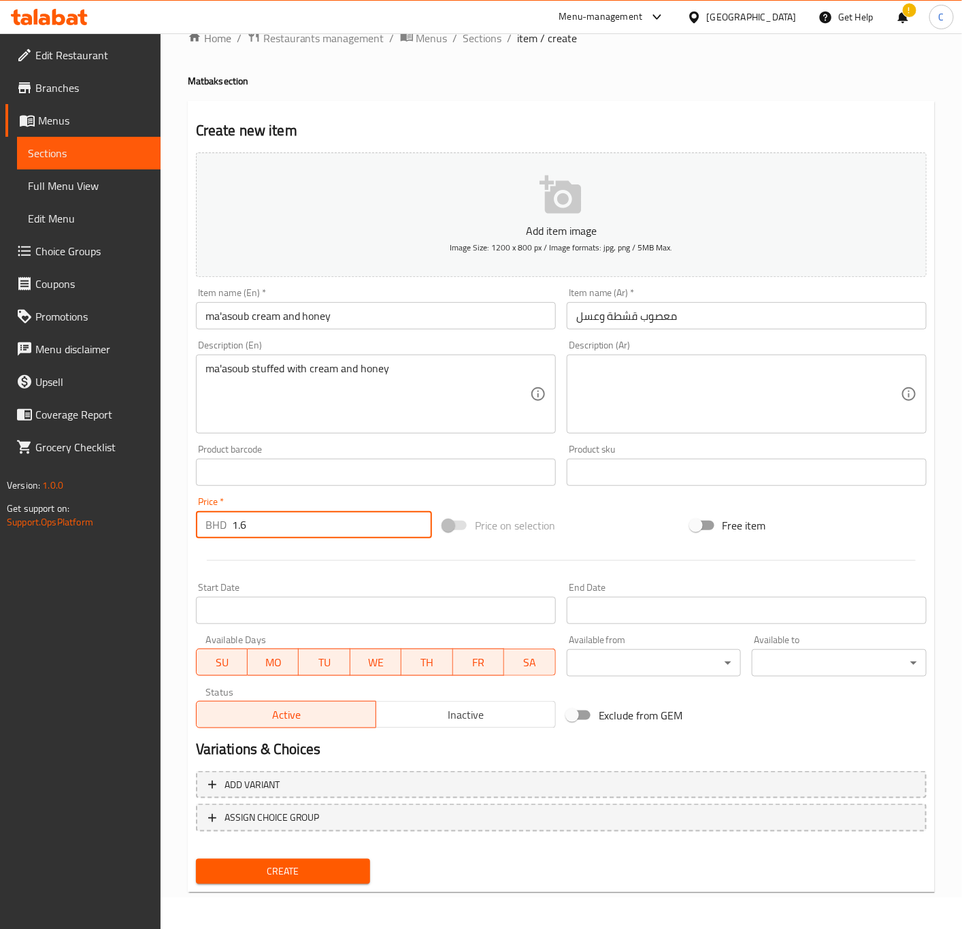
type input "1.6"
click at [309, 873] on span "Create" at bounding box center [283, 871] width 153 height 17
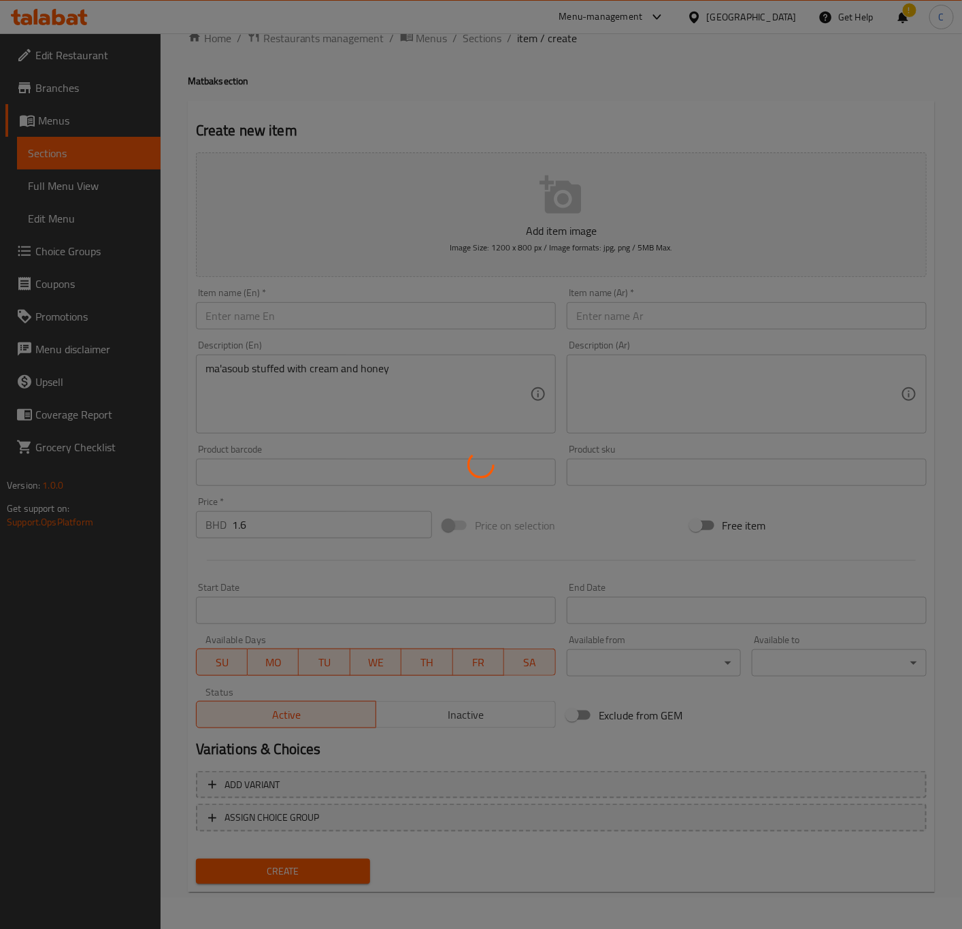
type input "0"
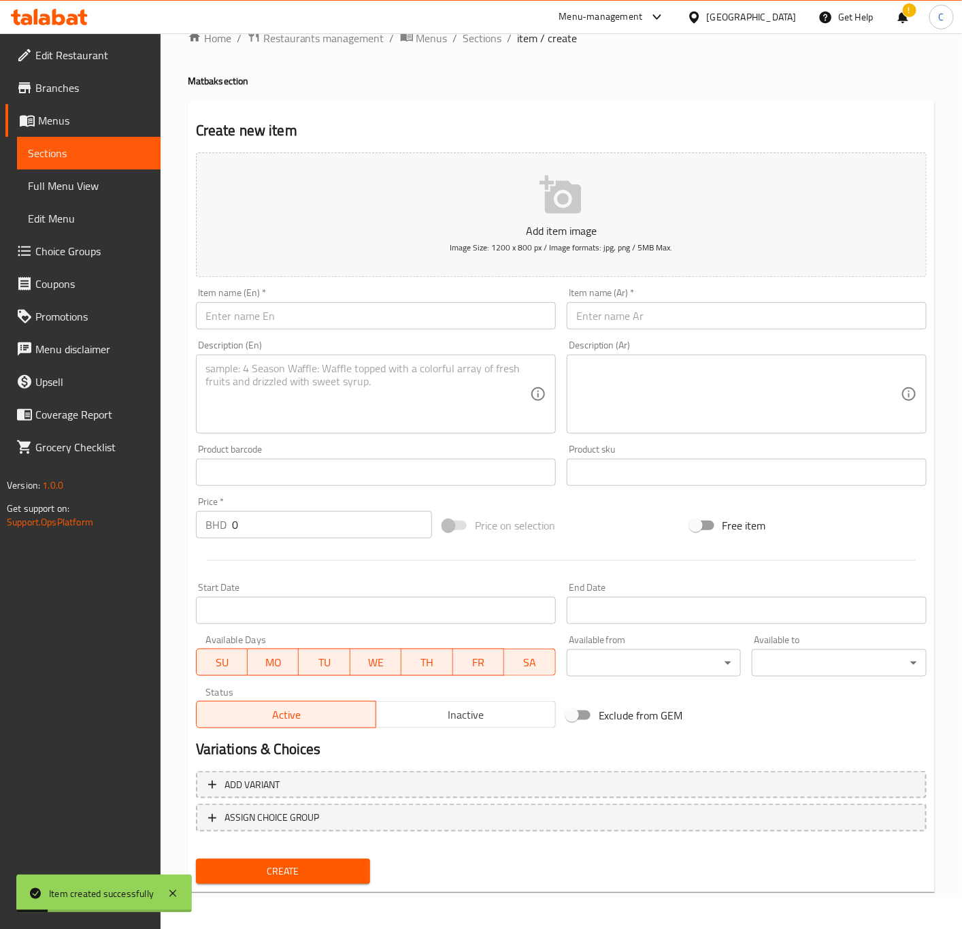
click at [252, 315] on input "text" at bounding box center [376, 315] width 360 height 27
paste input "royal ma'asoub"
type input "royal ma'asoub"
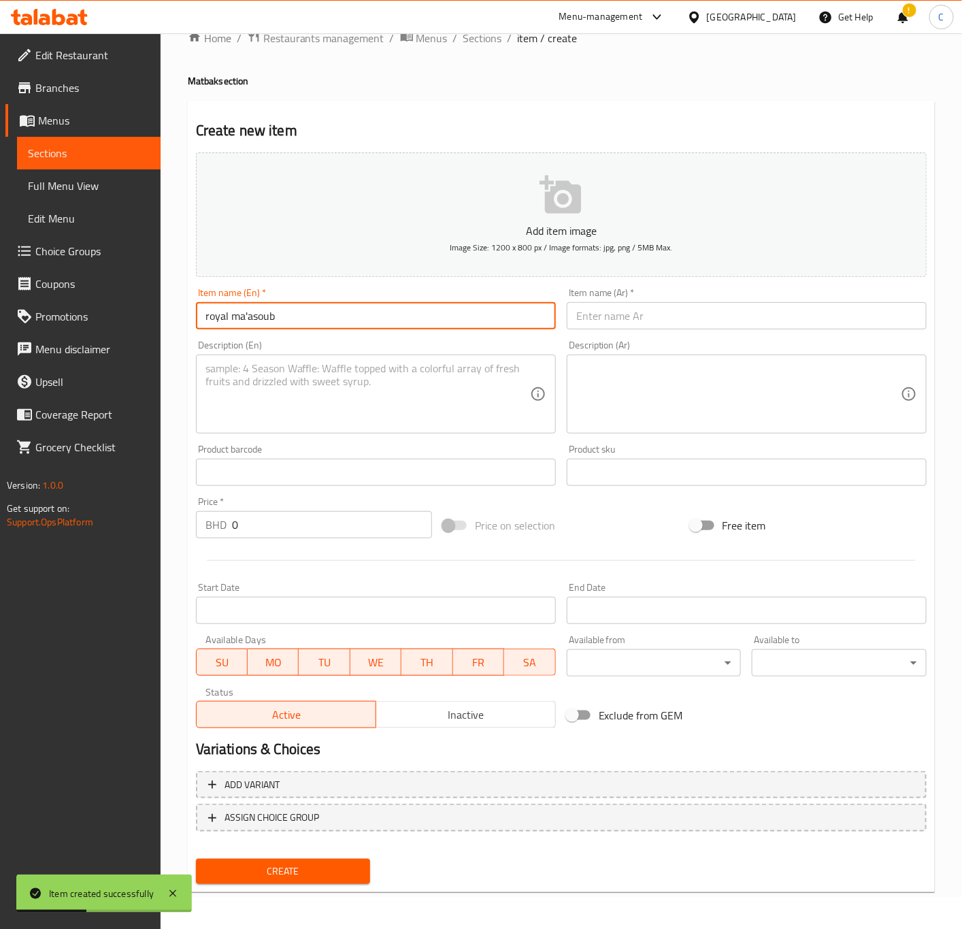
drag, startPoint x: 772, startPoint y: 317, endPoint x: 789, endPoint y: 327, distance: 19.3
click at [772, 317] on input "text" at bounding box center [747, 315] width 360 height 27
paste input "معصوب ملكي"
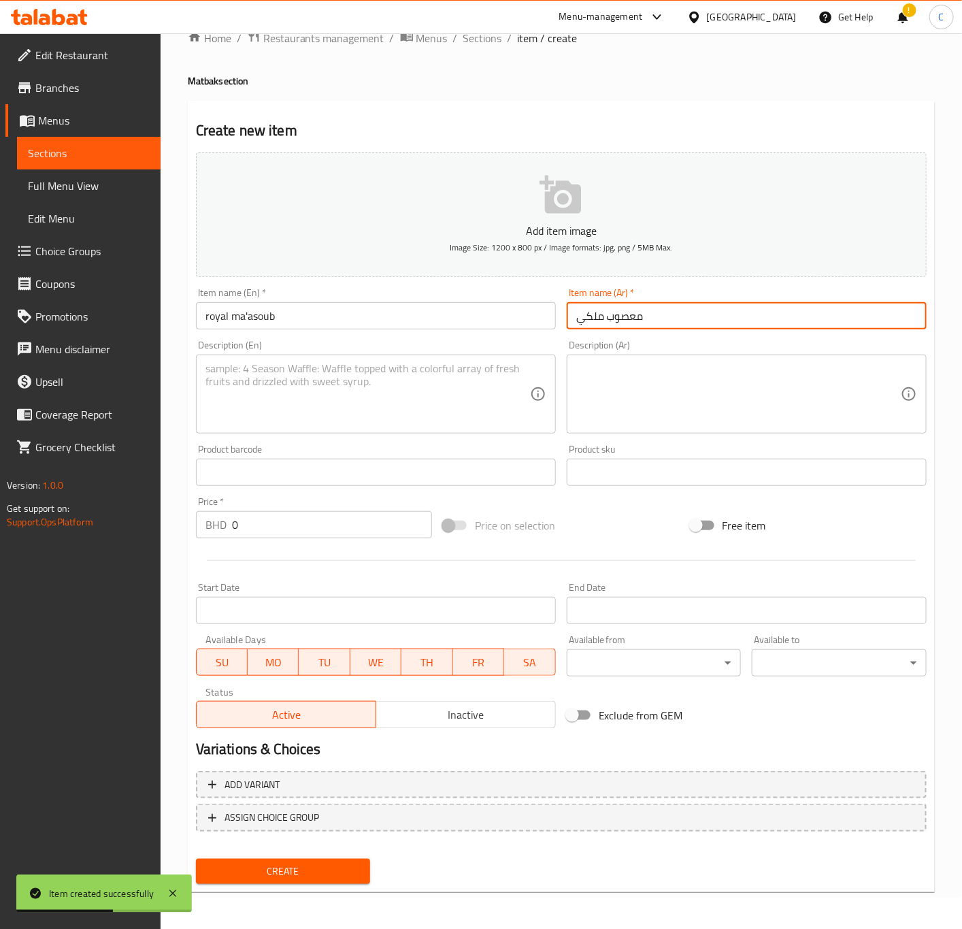
type input "معصوب ملكي"
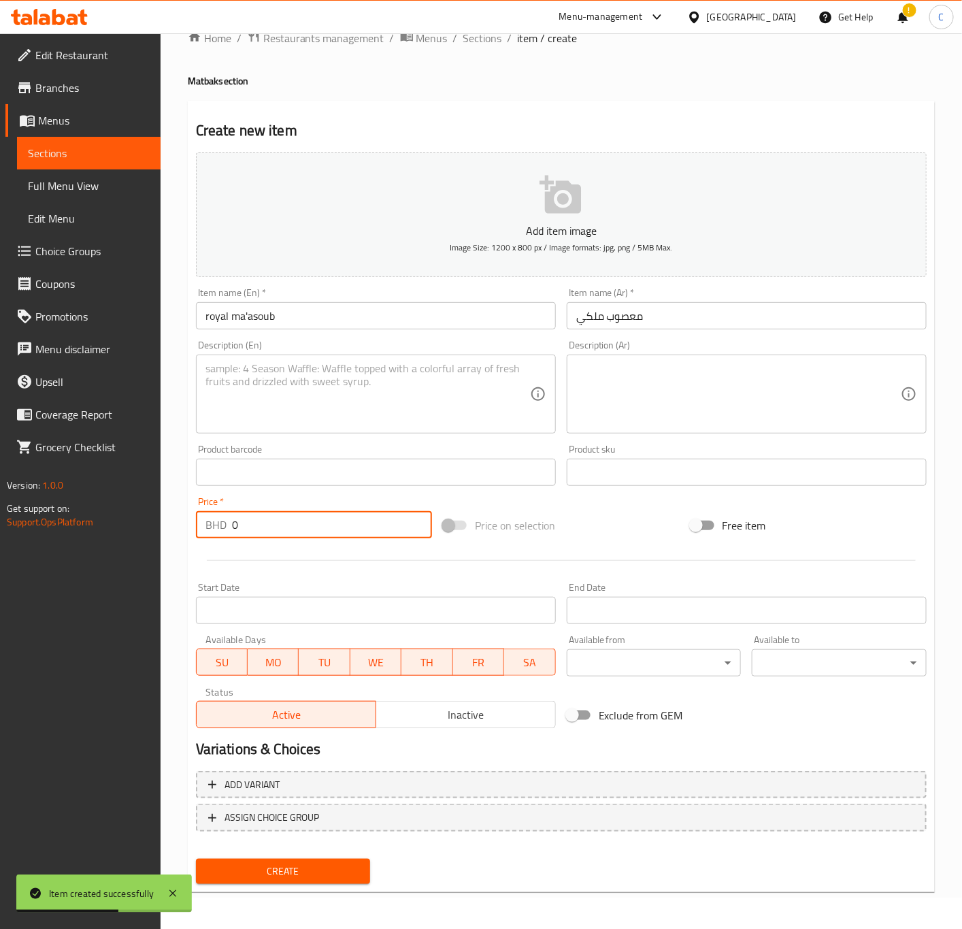
drag, startPoint x: 280, startPoint y: 521, endPoint x: 160, endPoint y: 523, distance: 120.5
click at [159, 523] on div "Edit Restaurant Branches Menus Sections Full Menu View Edit Menu Choice Groups …" at bounding box center [481, 466] width 962 height 928
type input "2"
click at [305, 390] on textarea at bounding box center [368, 394] width 325 height 65
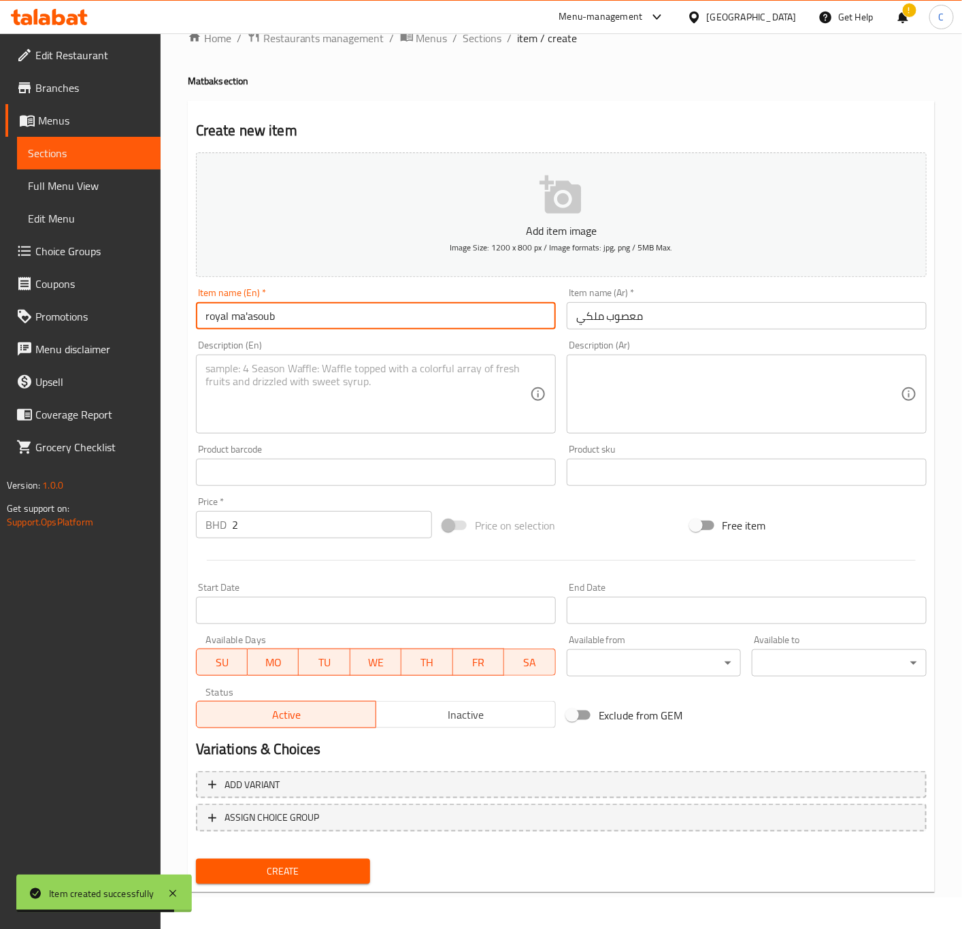
drag, startPoint x: 282, startPoint y: 315, endPoint x: 125, endPoint y: 311, distance: 157.3
click at [125, 311] on div "Edit Restaurant Branches Menus Sections Full Menu View Edit Menu Choice Groups …" at bounding box center [481, 466] width 962 height 928
click at [365, 402] on textarea at bounding box center [368, 394] width 325 height 65
paste textarea "royal ma'asoub"
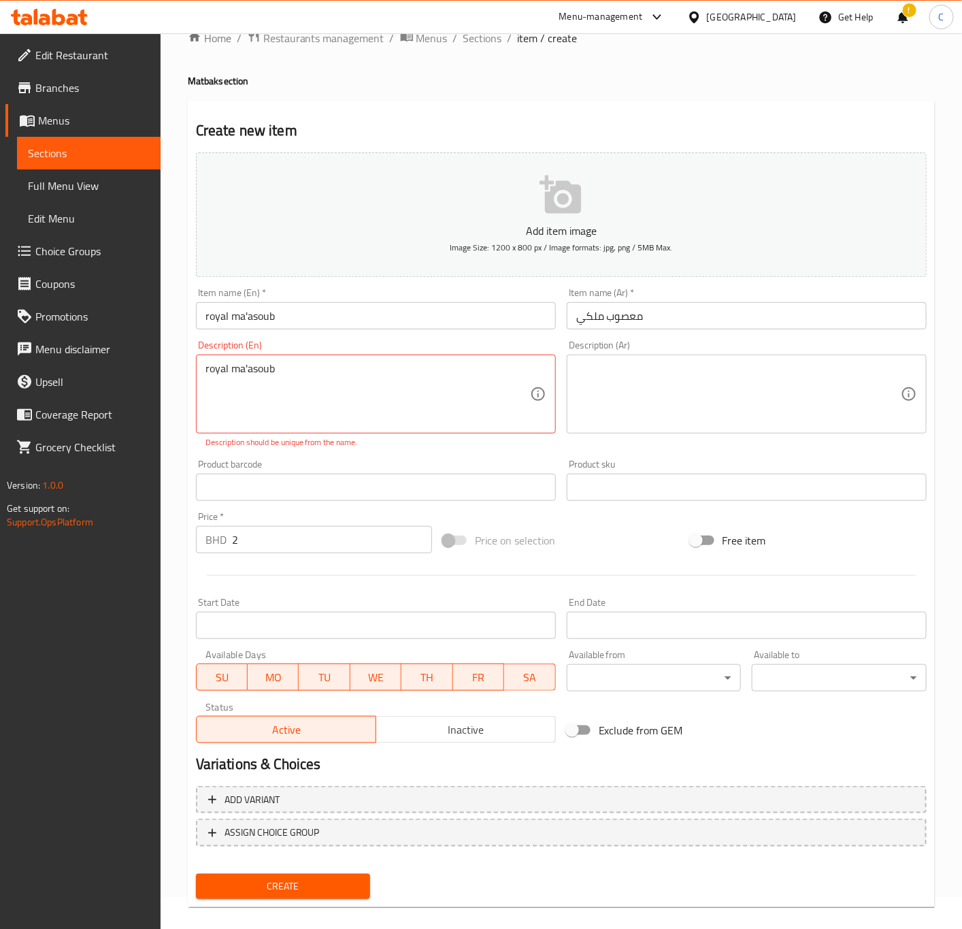
click at [204, 364] on div "royal ma'asoub Description (En)" at bounding box center [376, 394] width 360 height 79
click at [202, 370] on div "royal ma'asoub Description (En)" at bounding box center [376, 394] width 360 height 79
click at [210, 360] on div "royal ma'asoub Description (En)" at bounding box center [376, 394] width 360 height 79
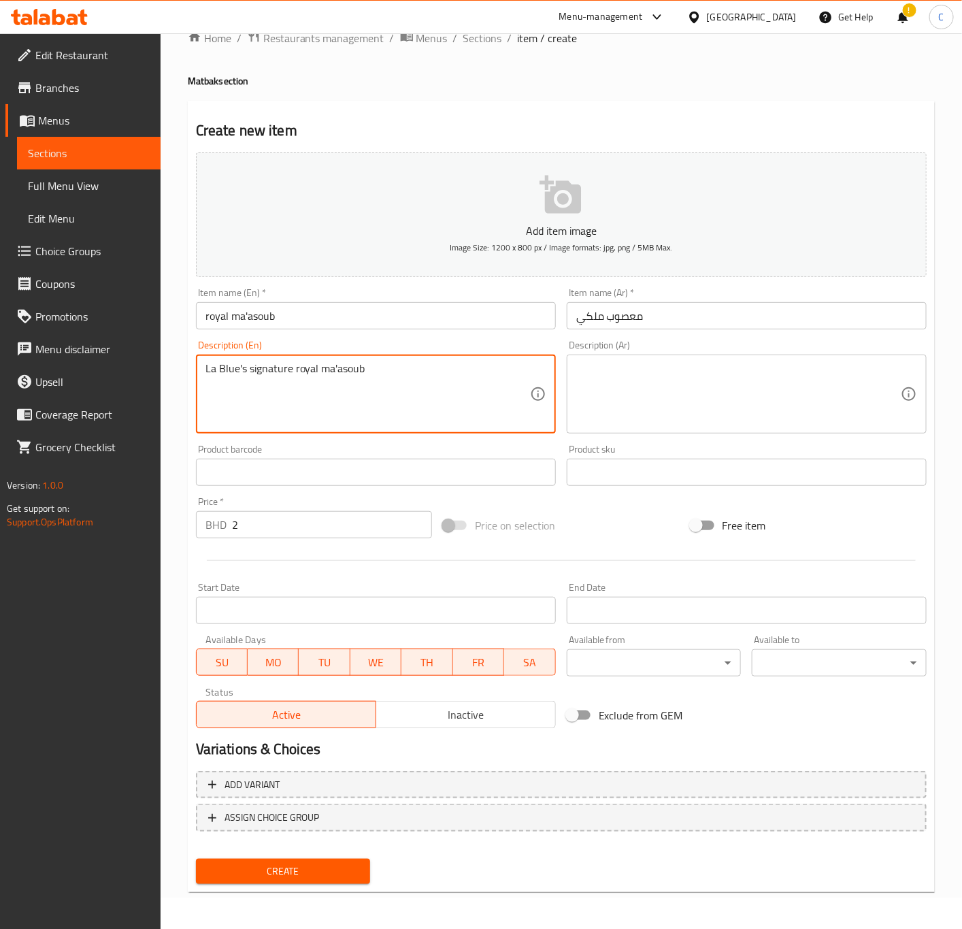
drag, startPoint x: 327, startPoint y: 368, endPoint x: 235, endPoint y: 413, distance: 102.9
click at [235, 413] on textarea "La Blue's signature royal ma'asoub" at bounding box center [368, 394] width 325 height 65
type textarea "La Blue's signature royal ma'asoub"
click at [323, 864] on span "Create" at bounding box center [283, 871] width 153 height 17
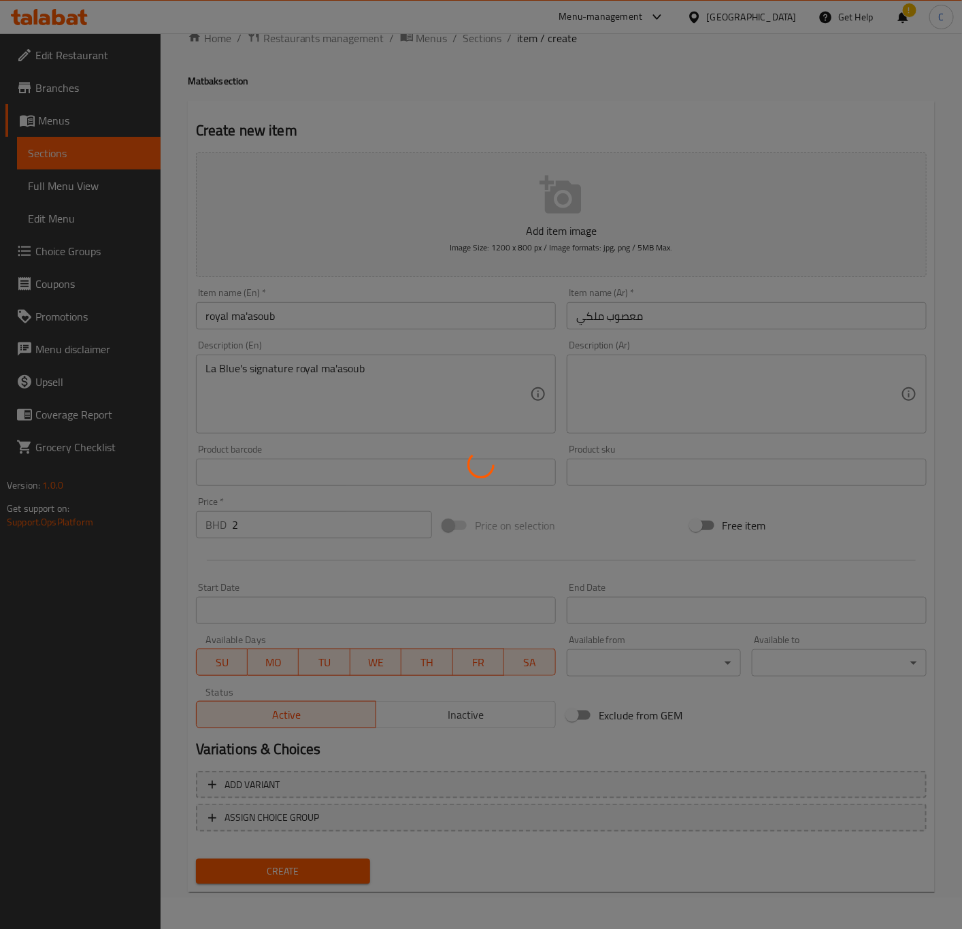
type input "0"
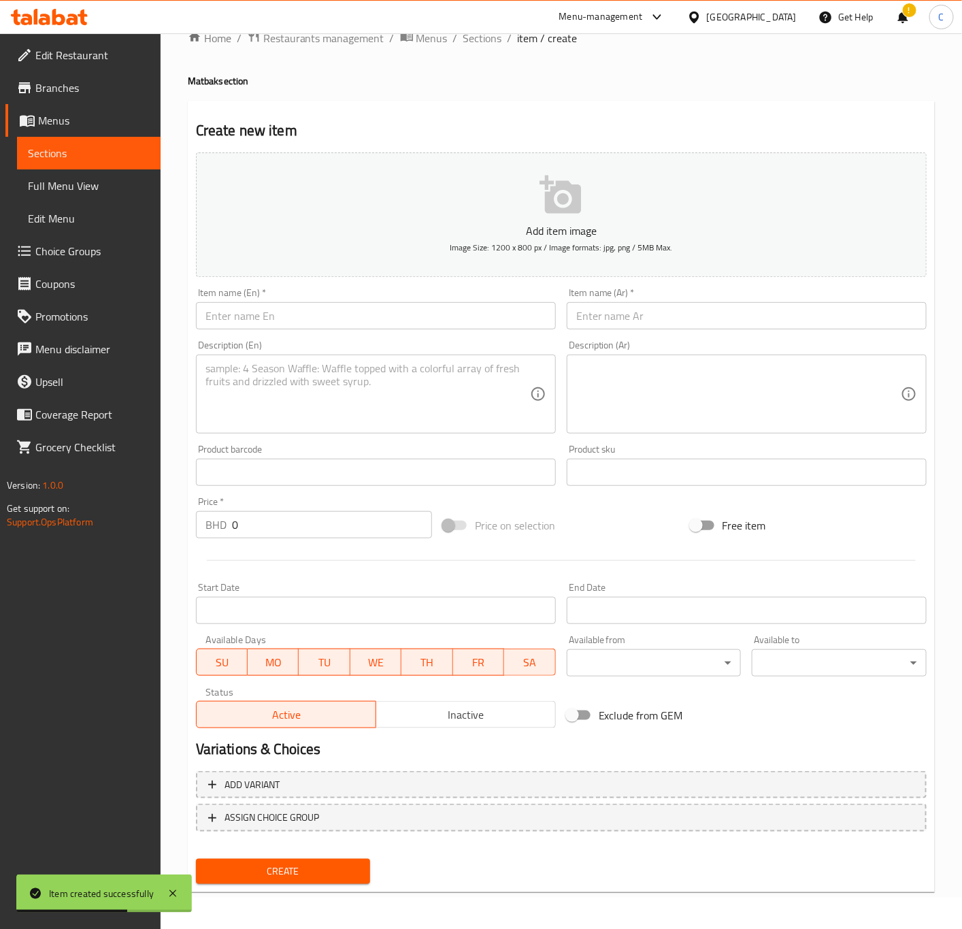
click at [303, 315] on input "text" at bounding box center [376, 315] width 360 height 27
paste input "royal areeka double cream"
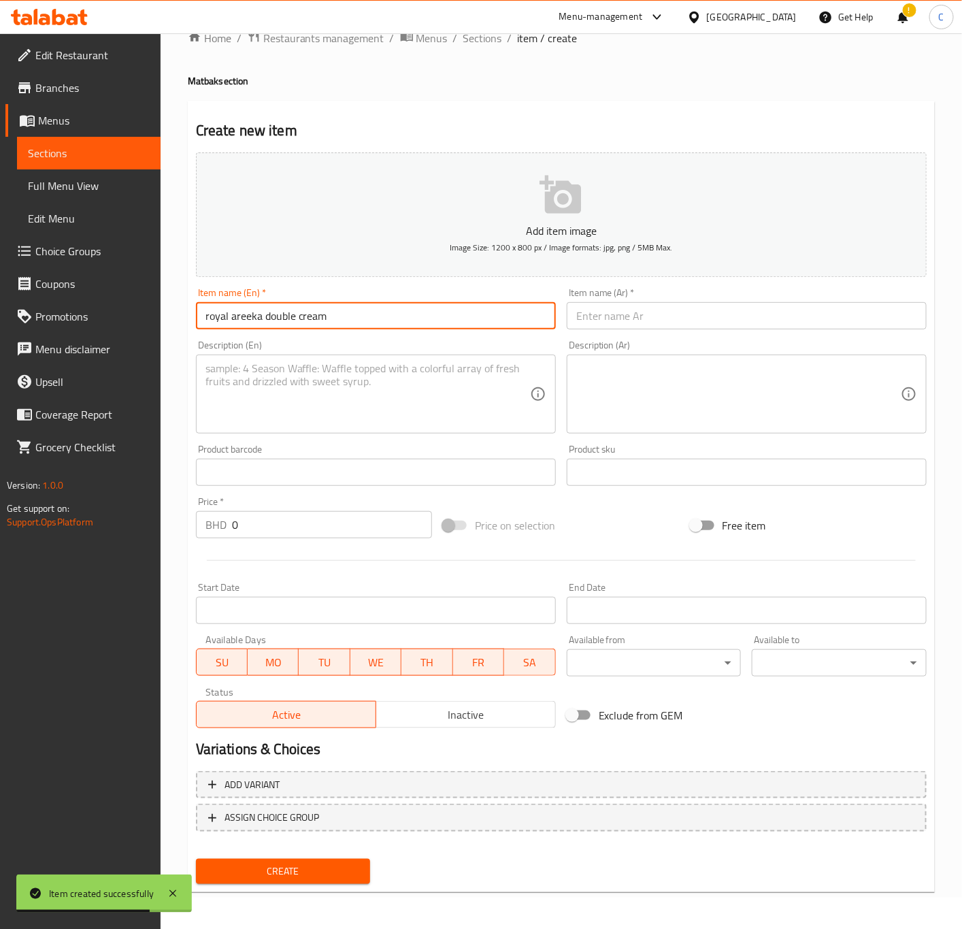
type input "royal areeka double cream"
click at [723, 329] on input "text" at bounding box center [747, 315] width 360 height 27
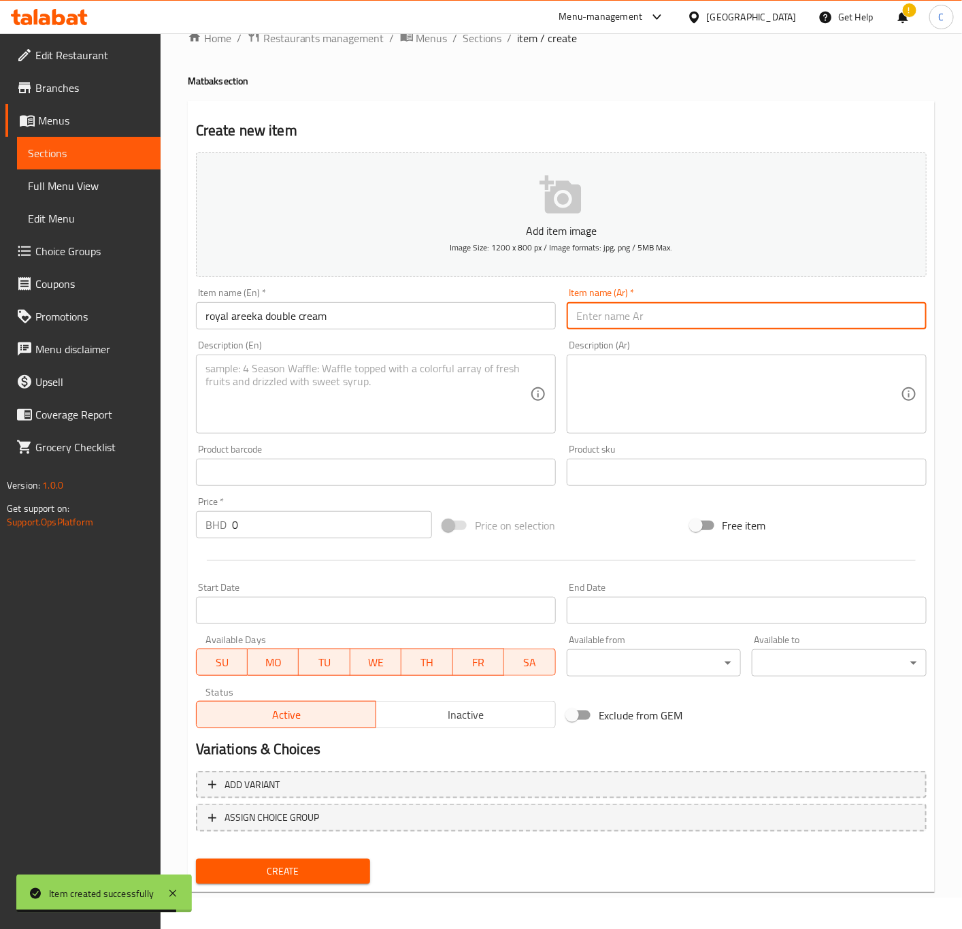
paste input "عريكة ملكي دبل قشطة"
type input "عريكة ملكي دبل قشطة"
click at [461, 365] on textarea at bounding box center [368, 394] width 325 height 65
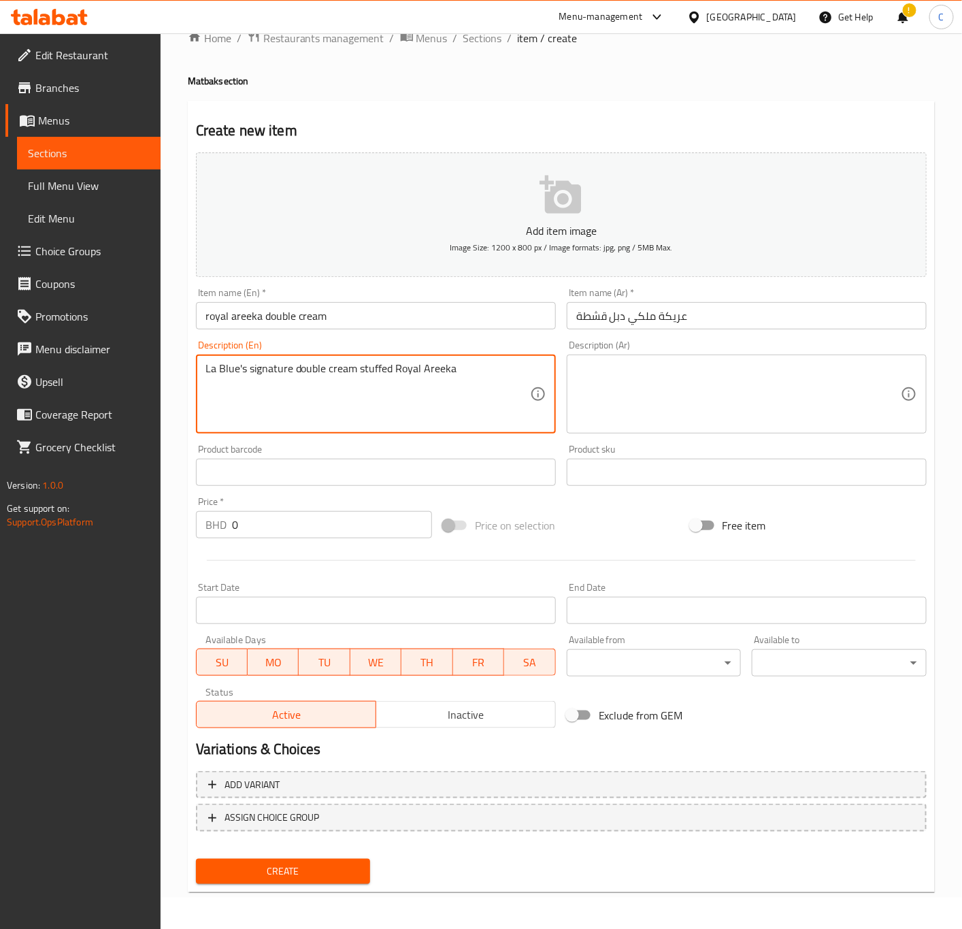
type textarea "La Blue's signature double cream stuffed Royal Areeka"
click at [340, 519] on input "0" at bounding box center [332, 524] width 200 height 27
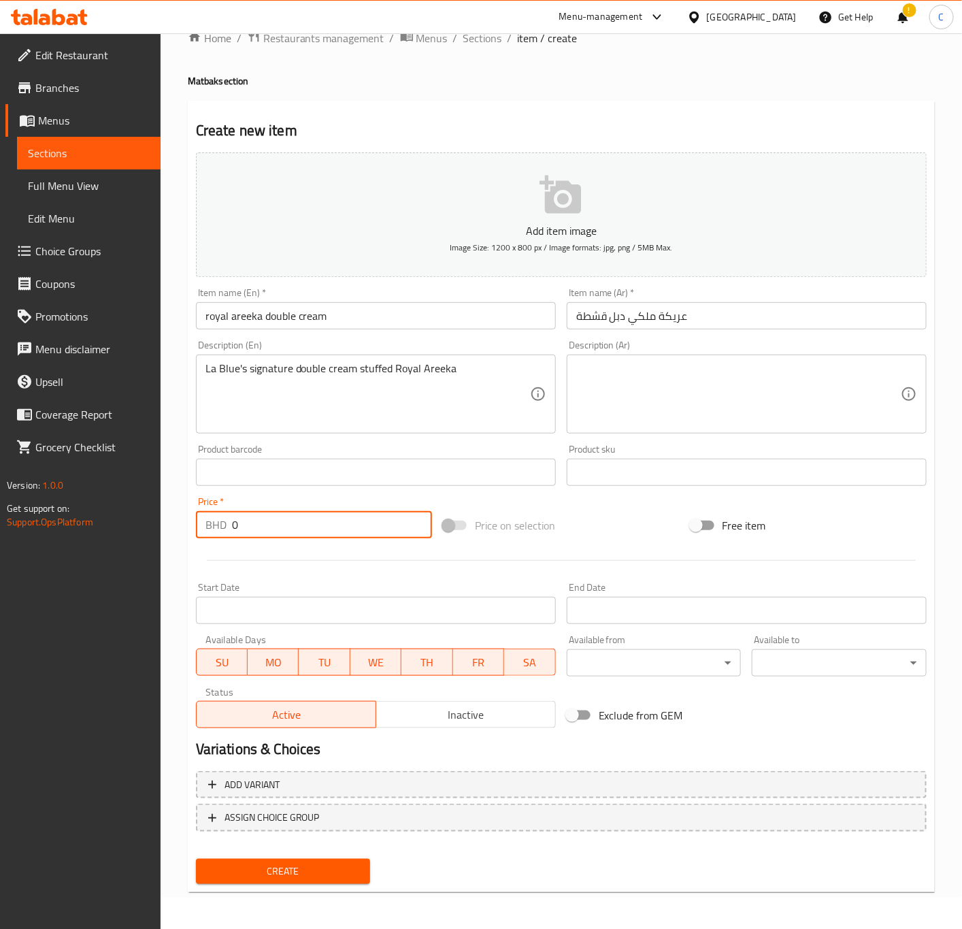
drag, startPoint x: 340, startPoint y: 519, endPoint x: 178, endPoint y: 515, distance: 162.0
click at [178, 515] on div "Home / Restaurants management / Menus / Sections / item / create Matbak section…" at bounding box center [562, 466] width 802 height 928
type input "2.4"
click at [625, 517] on div "Price on selection" at bounding box center [561, 525] width 247 height 37
click at [316, 866] on span "Create" at bounding box center [283, 871] width 153 height 17
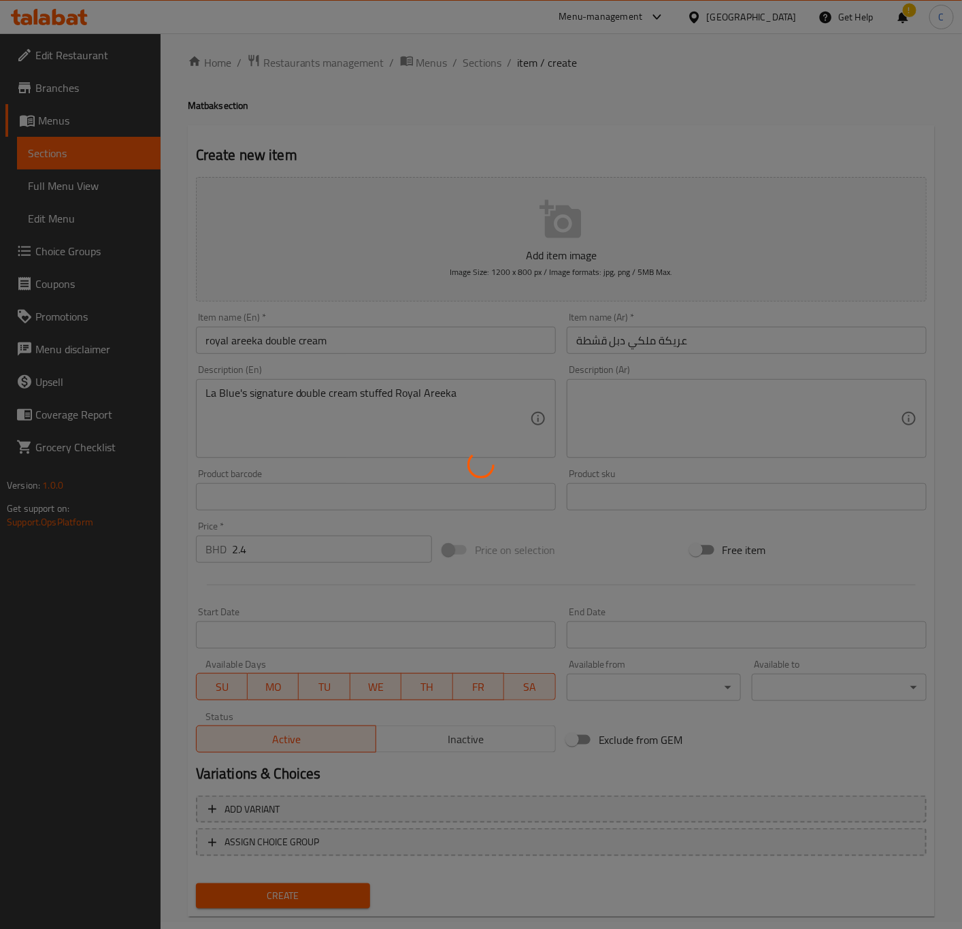
scroll to position [0, 0]
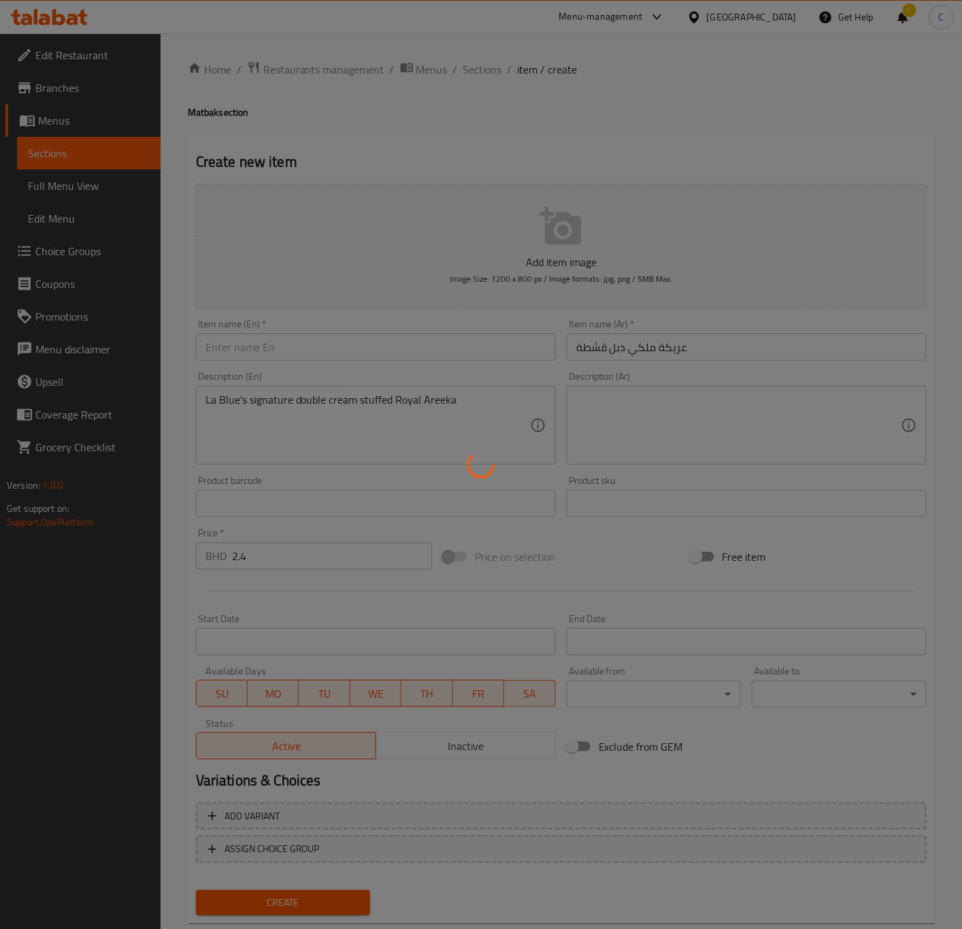
type input "0"
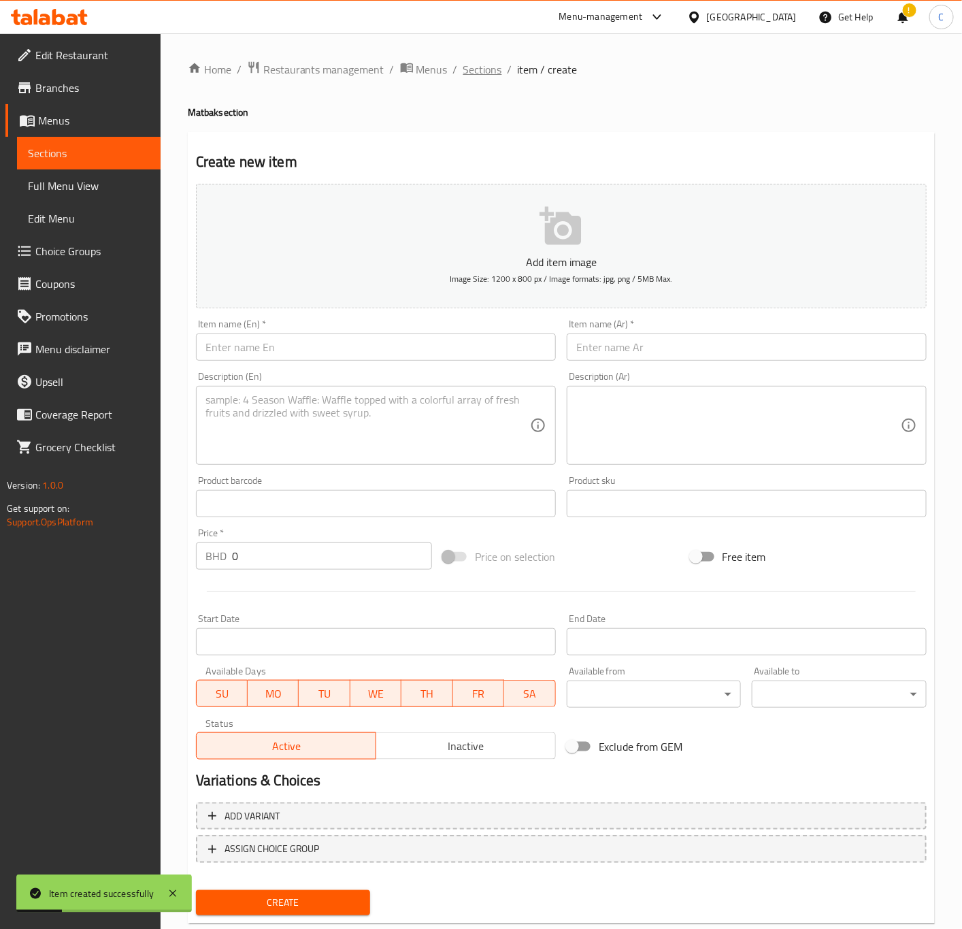
click at [478, 63] on span "Sections" at bounding box center [482, 69] width 39 height 16
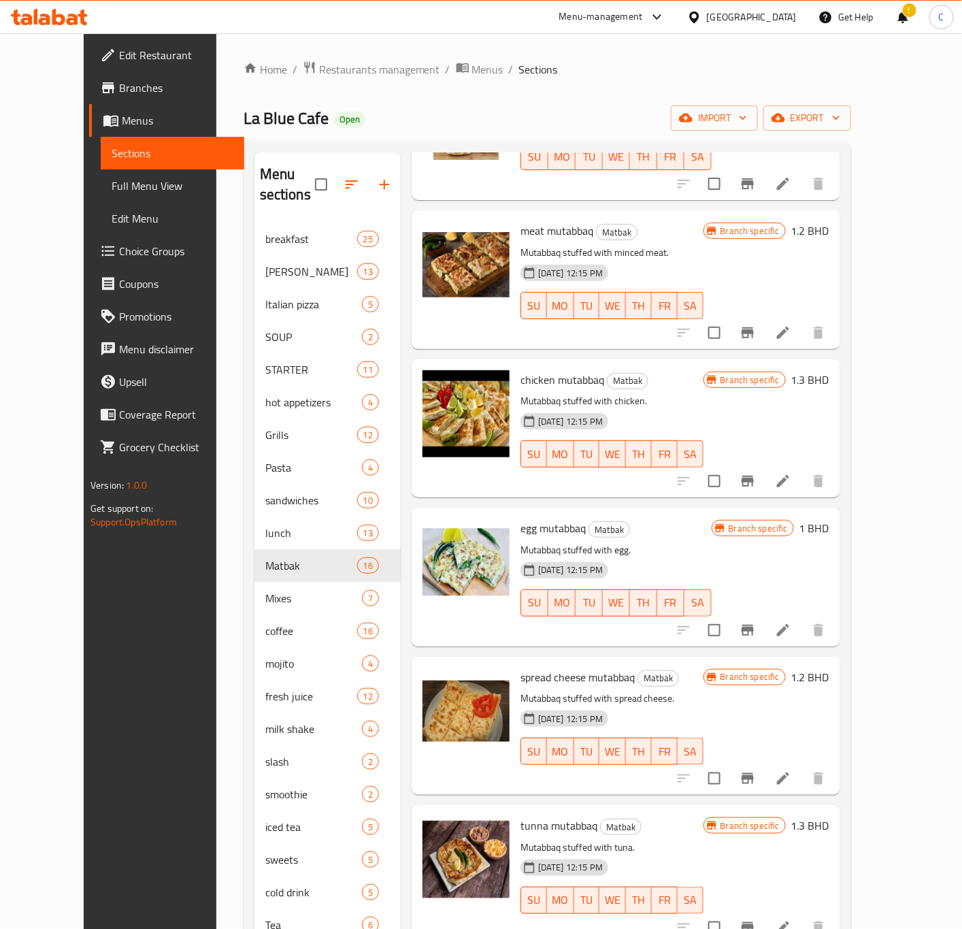
click at [50, 25] on div at bounding box center [49, 17] width 77 height 16
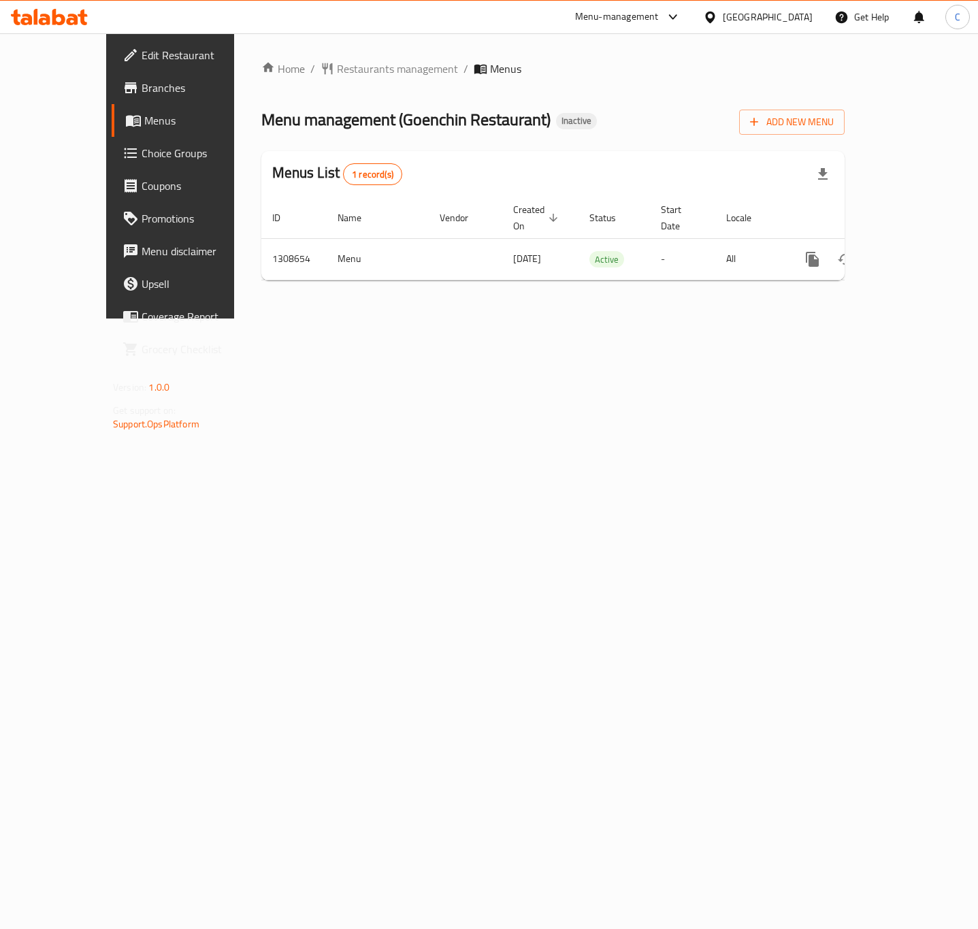
click at [723, 319] on div "Home / Restaurants management / Menus Menu management ( Goenchin Restaurant ) I…" at bounding box center [553, 175] width 638 height 285
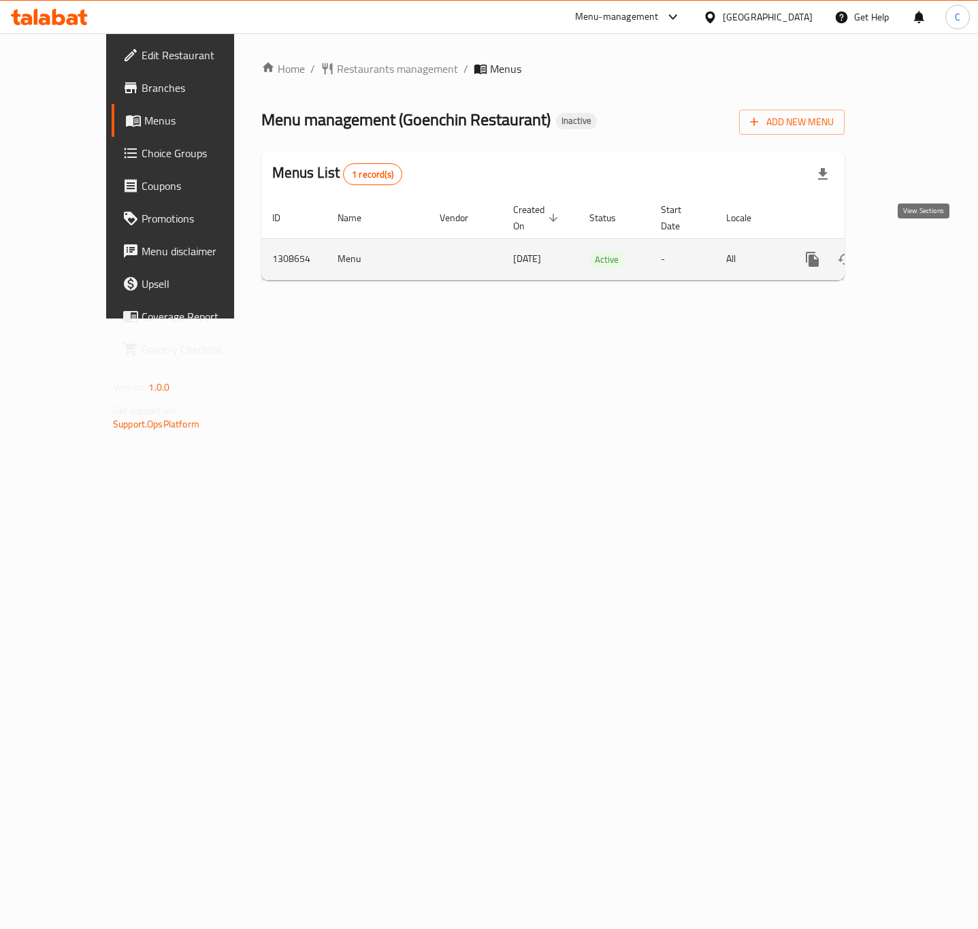
click at [927, 251] on link "enhanced table" at bounding box center [910, 259] width 33 height 33
